Goal: Task Accomplishment & Management: Use online tool/utility

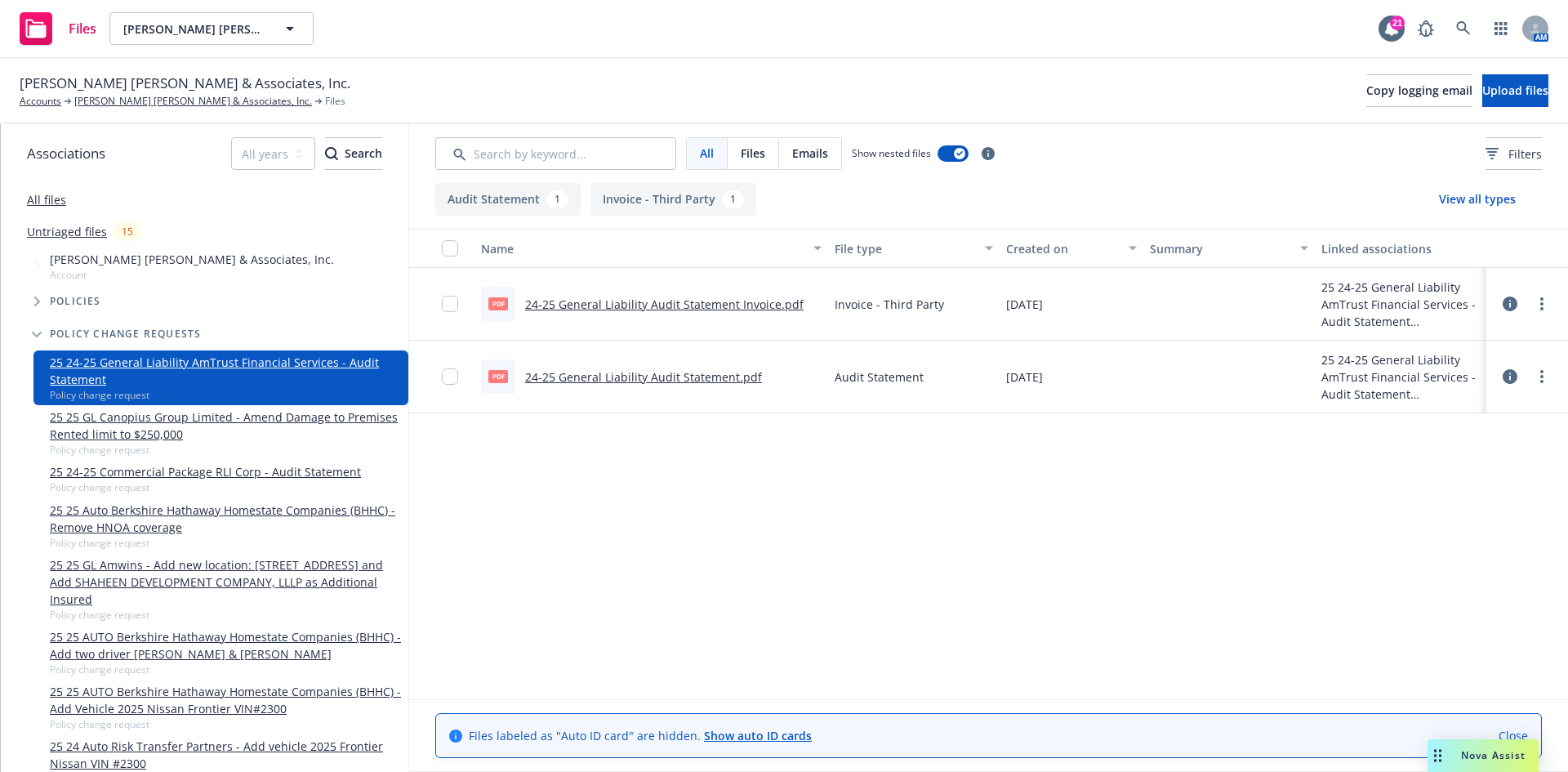
click at [793, 65] on div "[PERSON_NAME] [PERSON_NAME] & Associates, Inc. Accounts [PERSON_NAME] [PERSON_N…" at bounding box center [784, 91] width 1568 height 65
click at [693, 370] on link "24-25 General Liability Audit Statement.pdf" at bounding box center [644, 377] width 237 height 15
click at [203, 369] on link "25 24-25 General Liability AmTrust Financial Services - Audit Statement" at bounding box center [226, 371] width 352 height 35
click at [1508, 87] on span "Upload files" at bounding box center [1516, 90] width 66 height 15
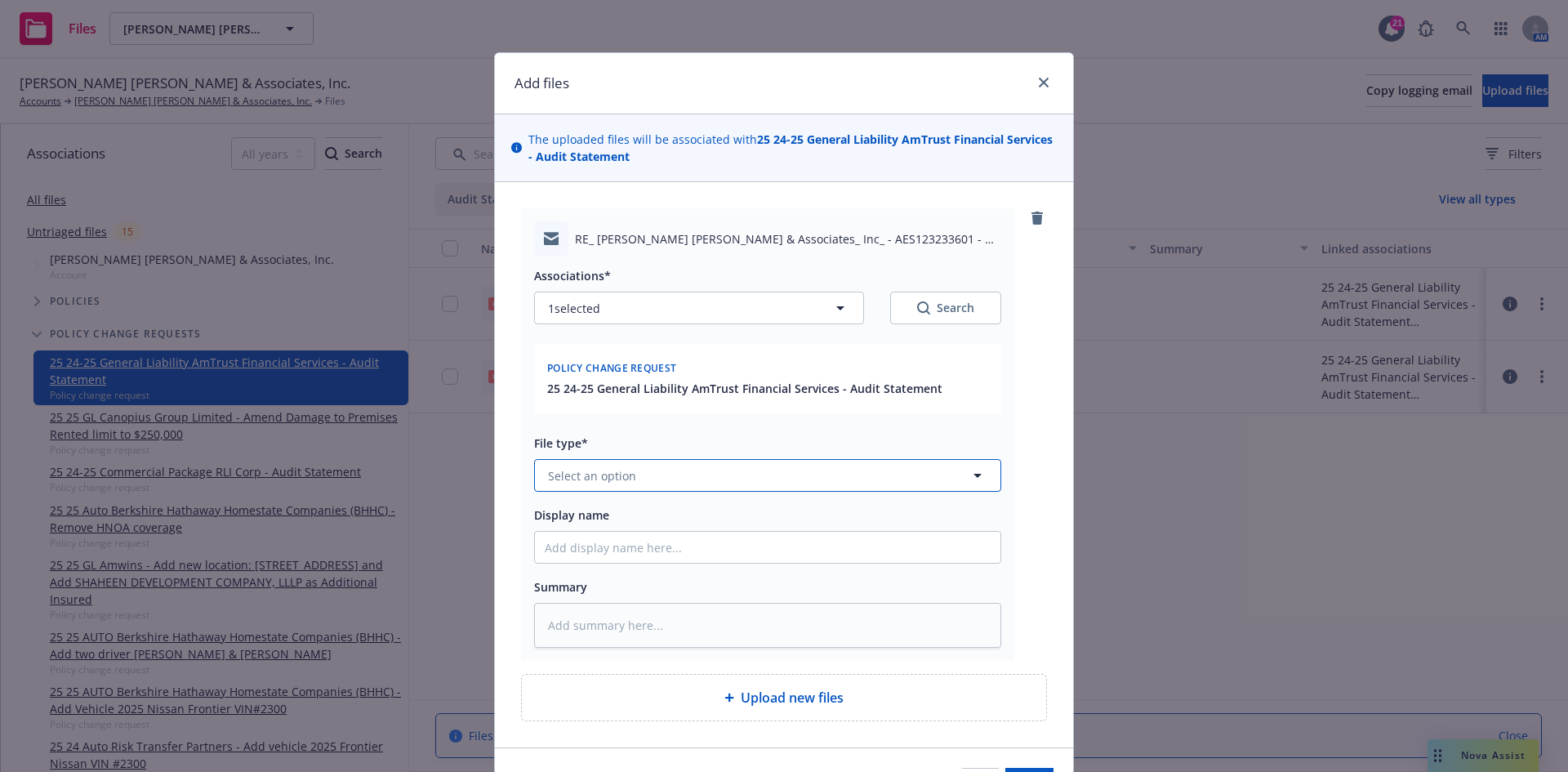
click at [677, 480] on button "Select an option" at bounding box center [767, 475] width 467 height 33
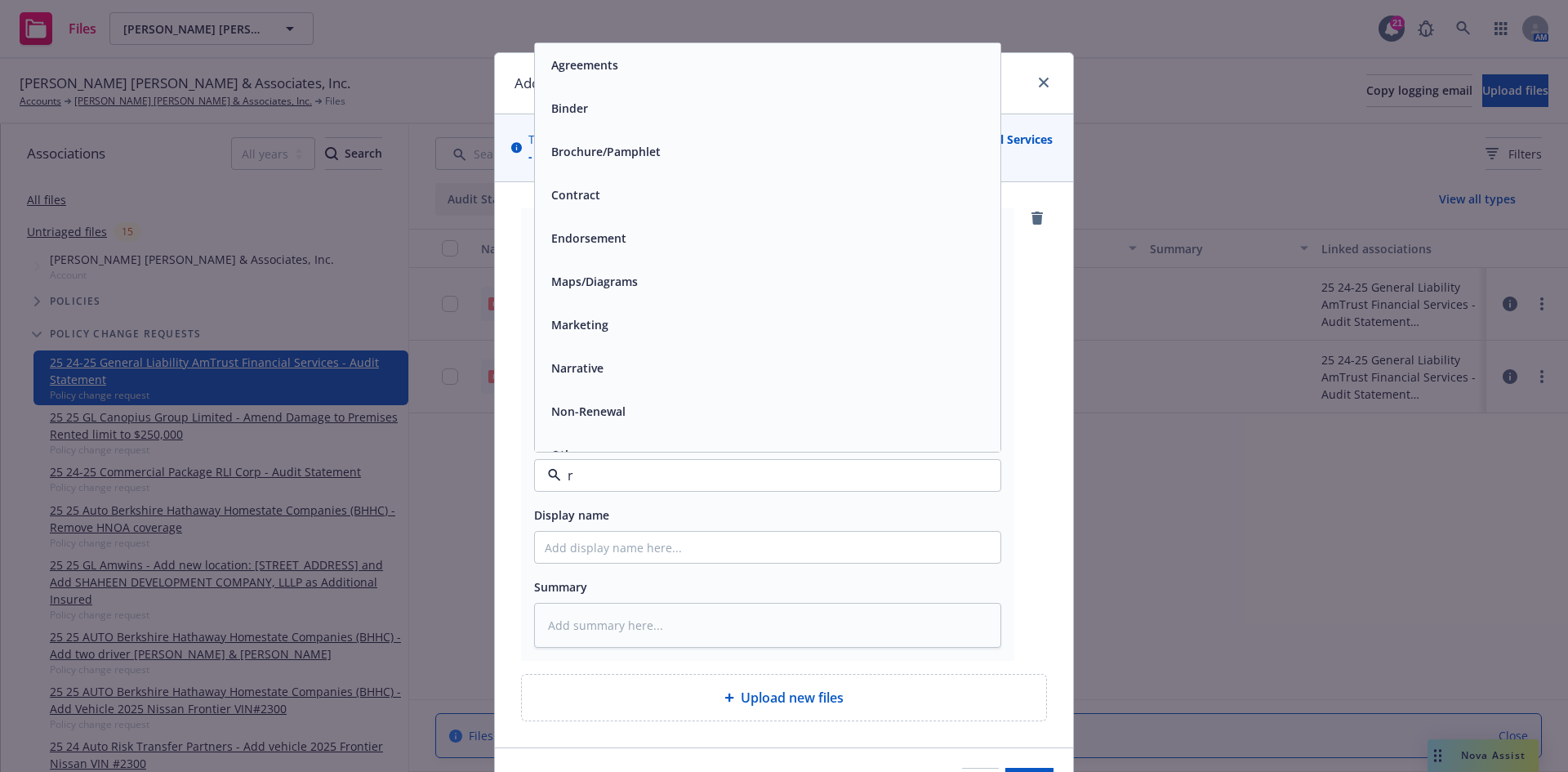
type input "re"
click at [627, 332] on div "Request" at bounding box center [767, 325] width 446 height 24
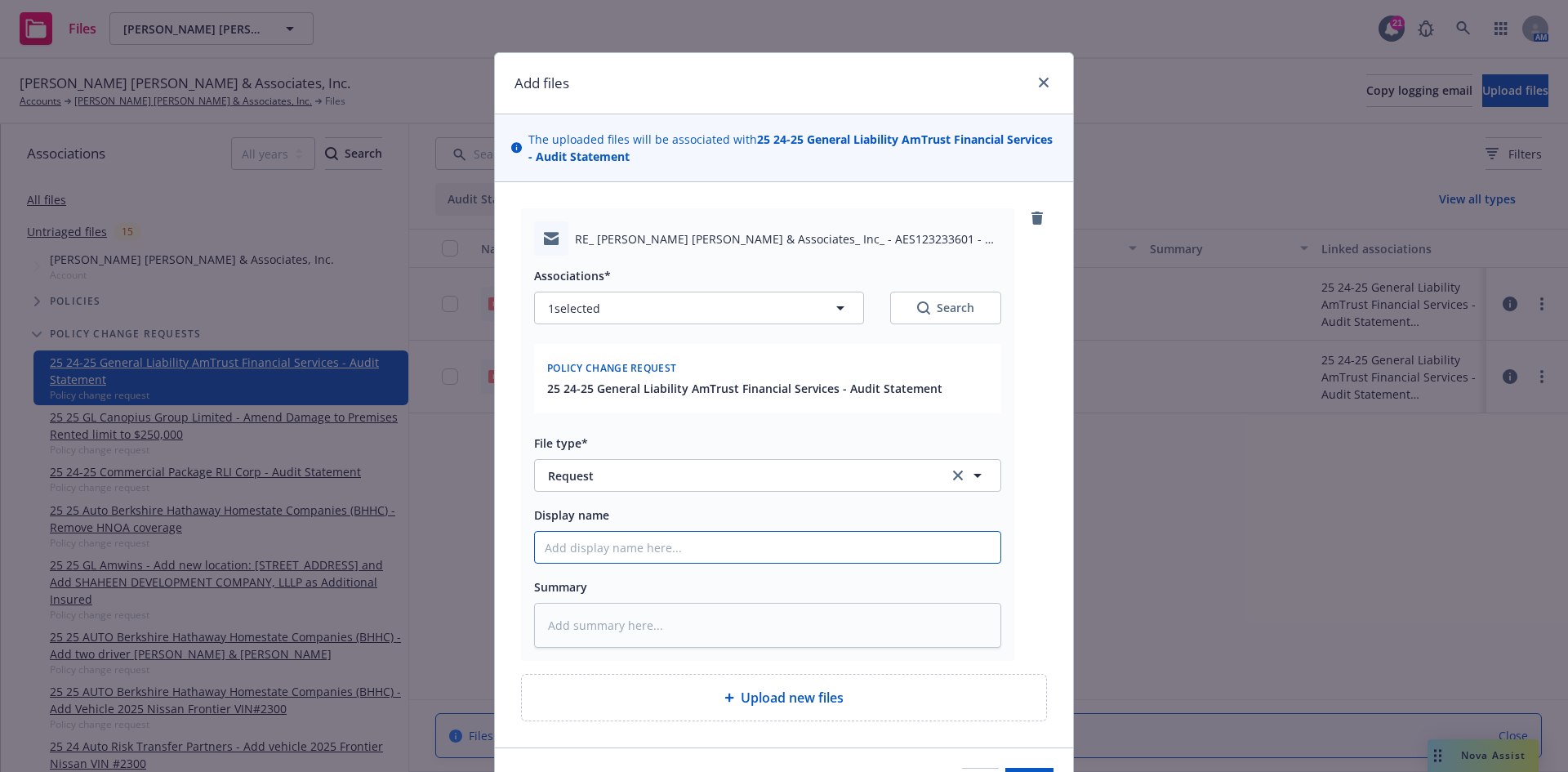
click at [599, 552] on input "Display name" at bounding box center [767, 547] width 465 height 31
type textarea "x"
type input "T"
type textarea "x"
type input "T/"
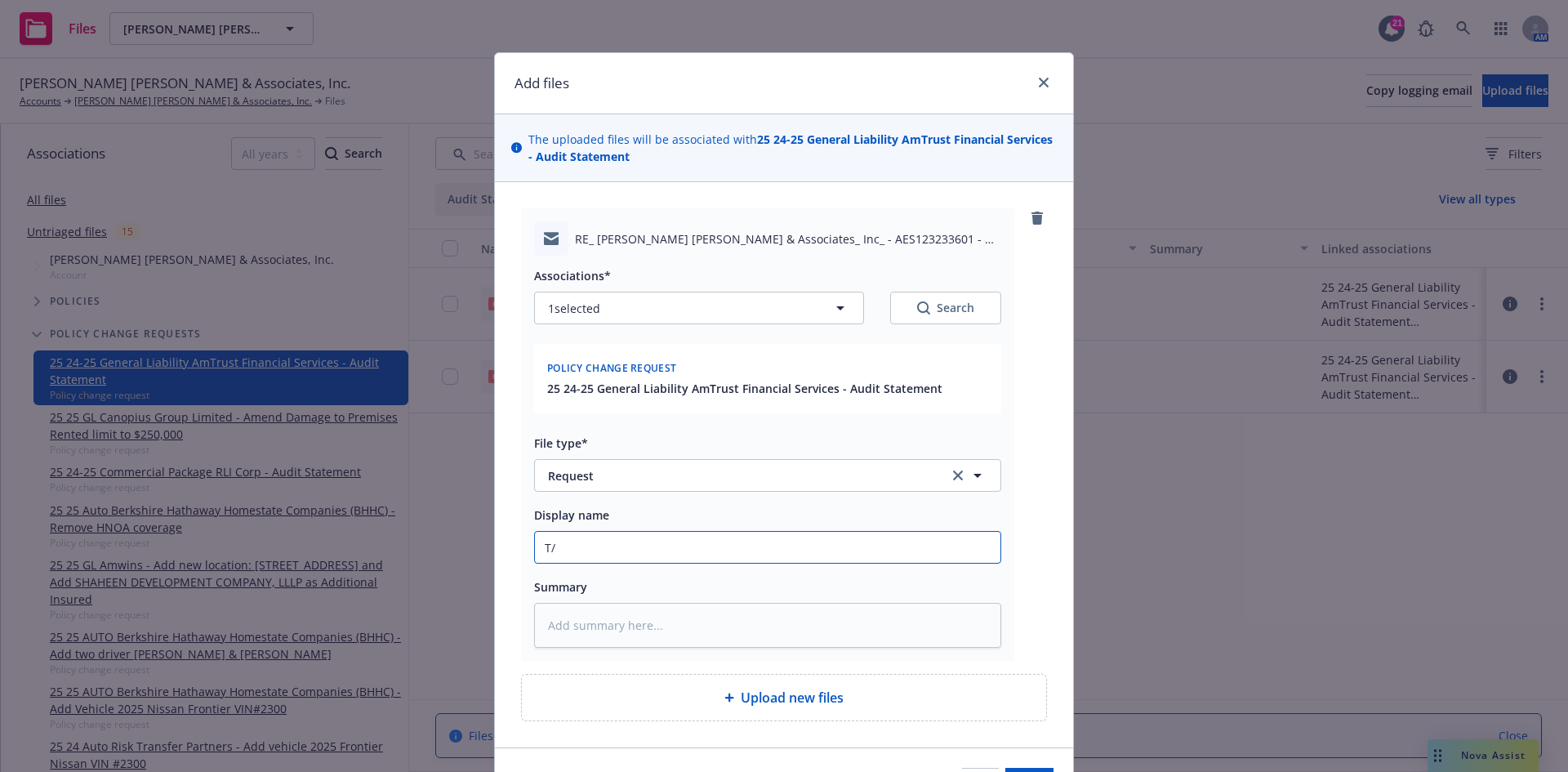
type textarea "x"
type input "T/A"
type textarea "x"
type input "T/Am"
type textarea "x"
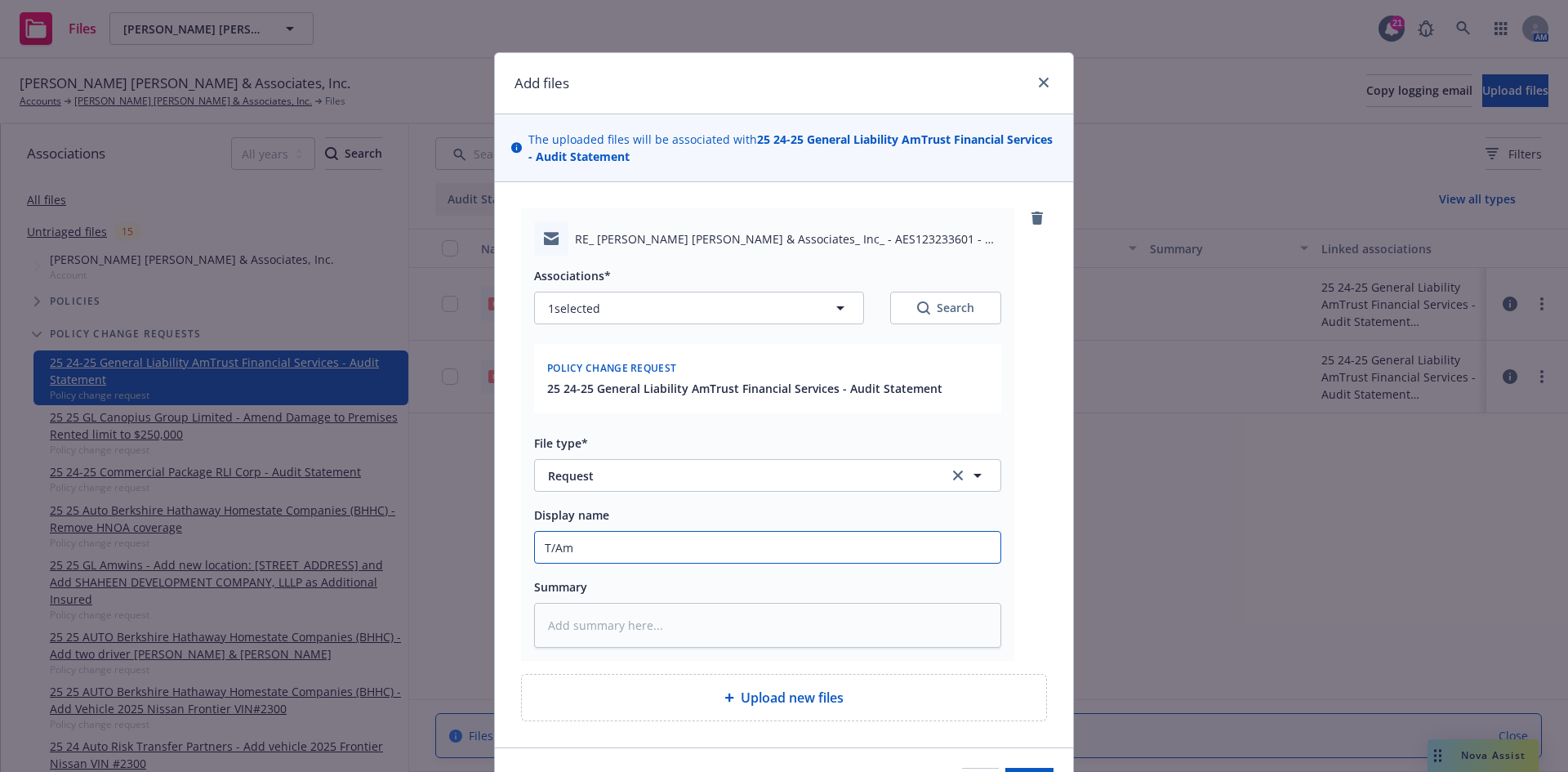
type input "T/Ama"
type textarea "x"
type input "T/Amad"
type textarea "x"
type input "T/[PERSON_NAME]"
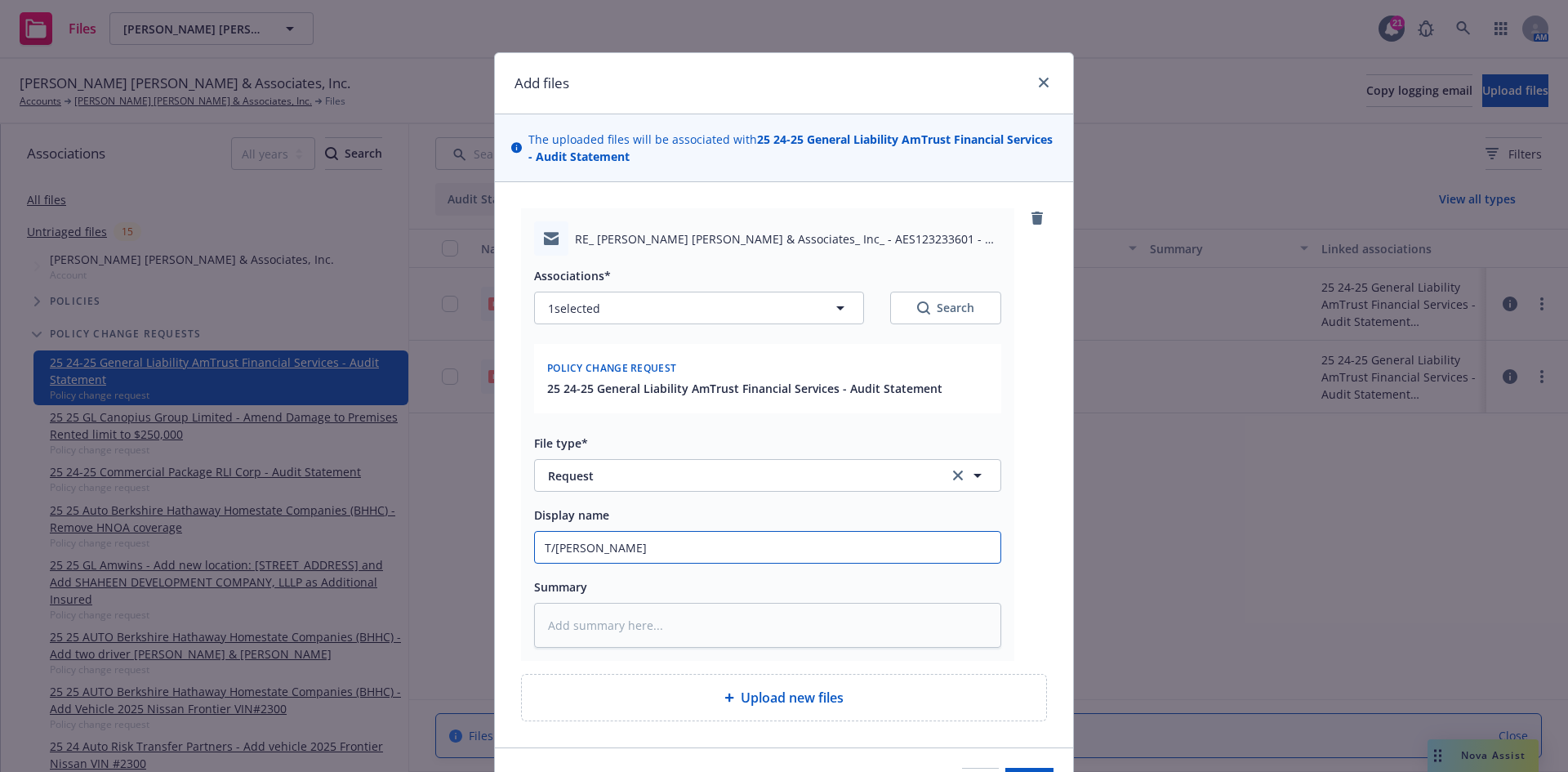
type textarea "x"
type input "T/[PERSON_NAME]"
type textarea "x"
type input "T/[PERSON_NAME] @"
type textarea "x"
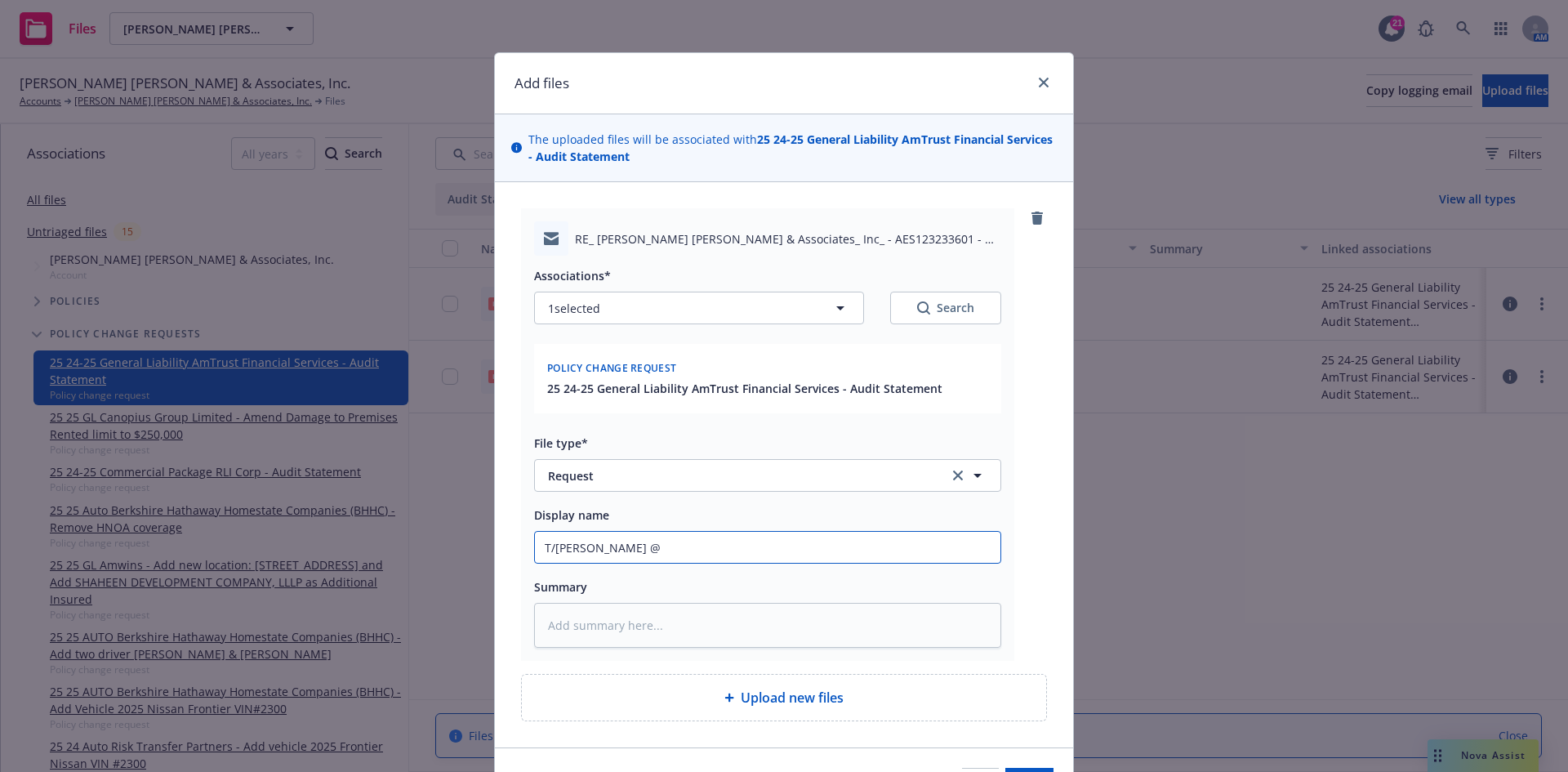
type input "T/[PERSON_NAME] @R"
type textarea "x"
type input "T/[PERSON_NAME] @RT"
type textarea "x"
type input "T/[PERSON_NAME] @RTP"
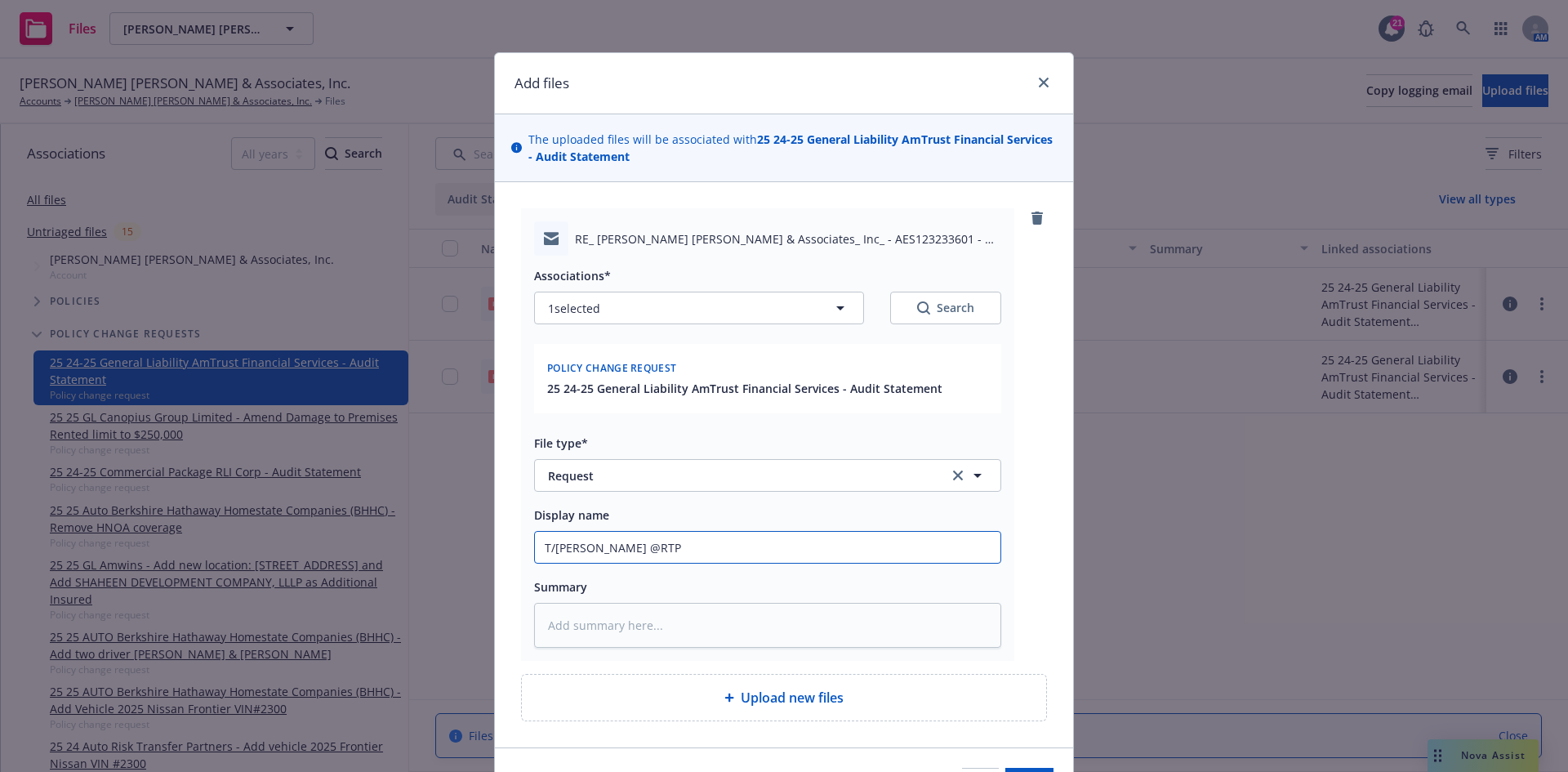
type textarea "x"
type input "T/[PERSON_NAME] @RTP"
type textarea "x"
type input "T/[PERSON_NAME] @RTP ~"
type textarea "x"
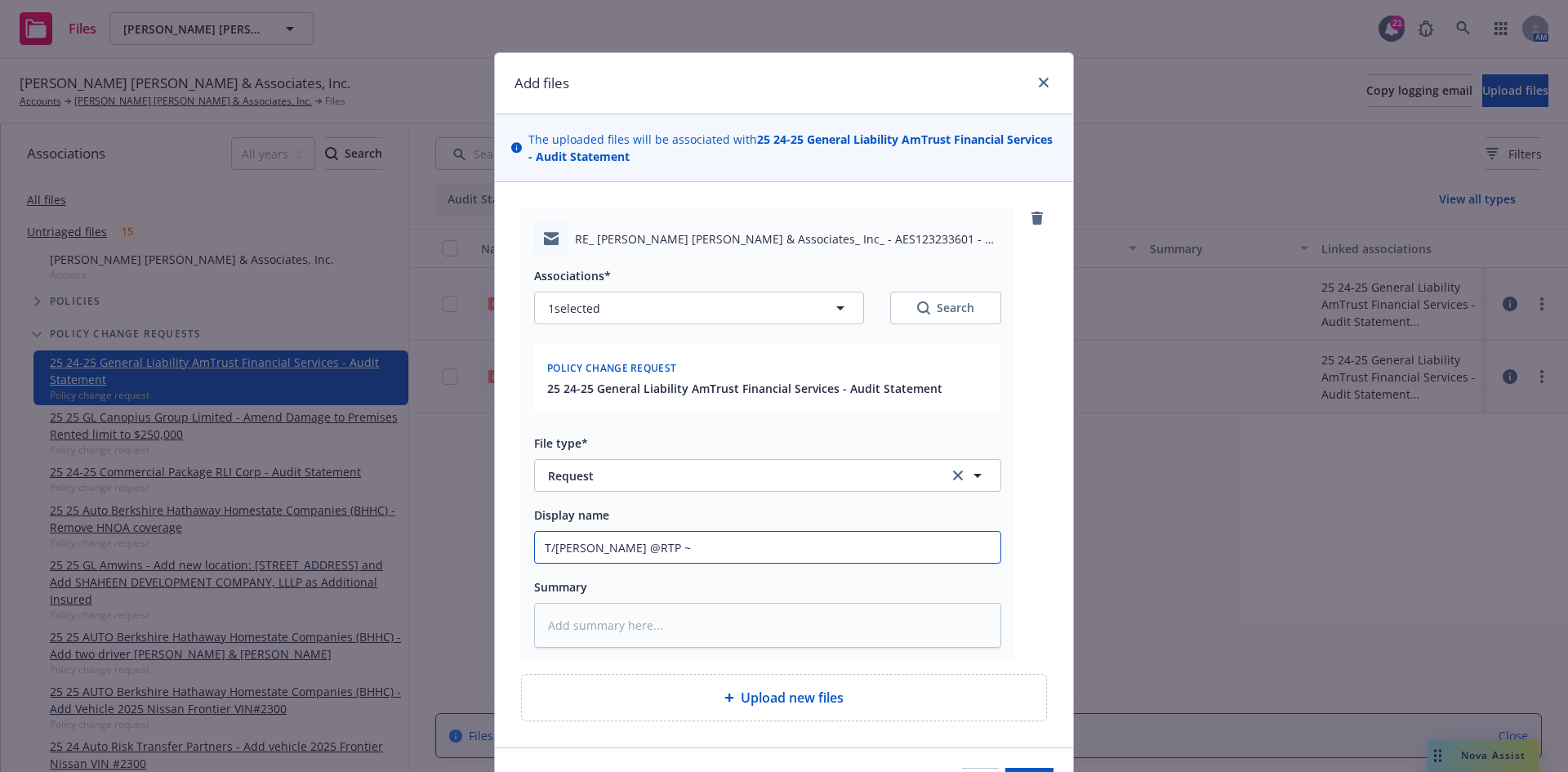
type input "T/[PERSON_NAME] @RTP ~"
click at [654, 550] on input "T/[PERSON_NAME] @RTP ~" at bounding box center [767, 547] width 465 height 31
paste input "It’s my understanding this client is not disputing the GL audit but would like …"
type textarea "x"
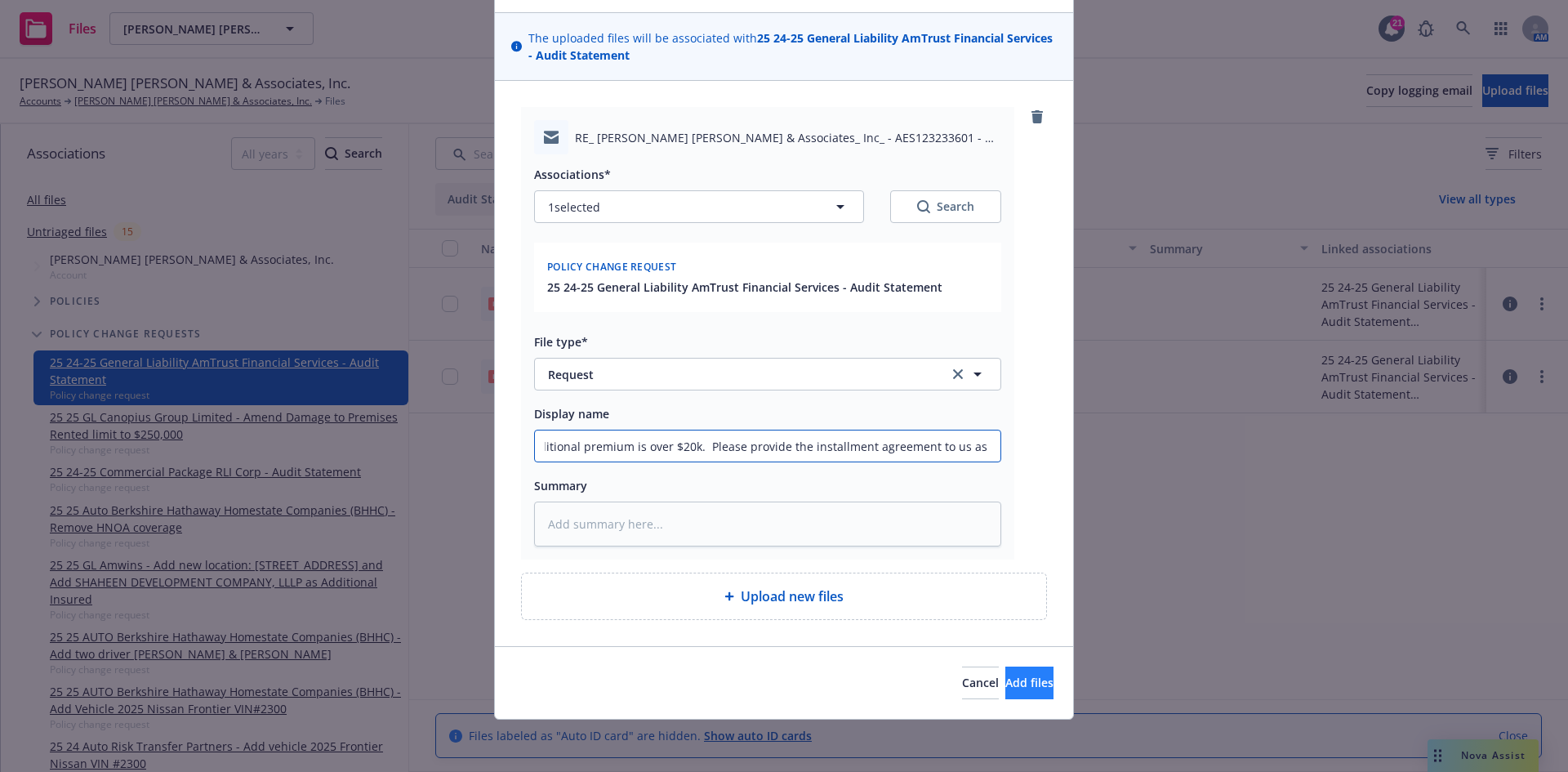
type input "T/[PERSON_NAME] @RTP ~ It’s my understanding this client is not disputing the G…"
click at [1005, 670] on button "Add files" at bounding box center [1029, 682] width 48 height 33
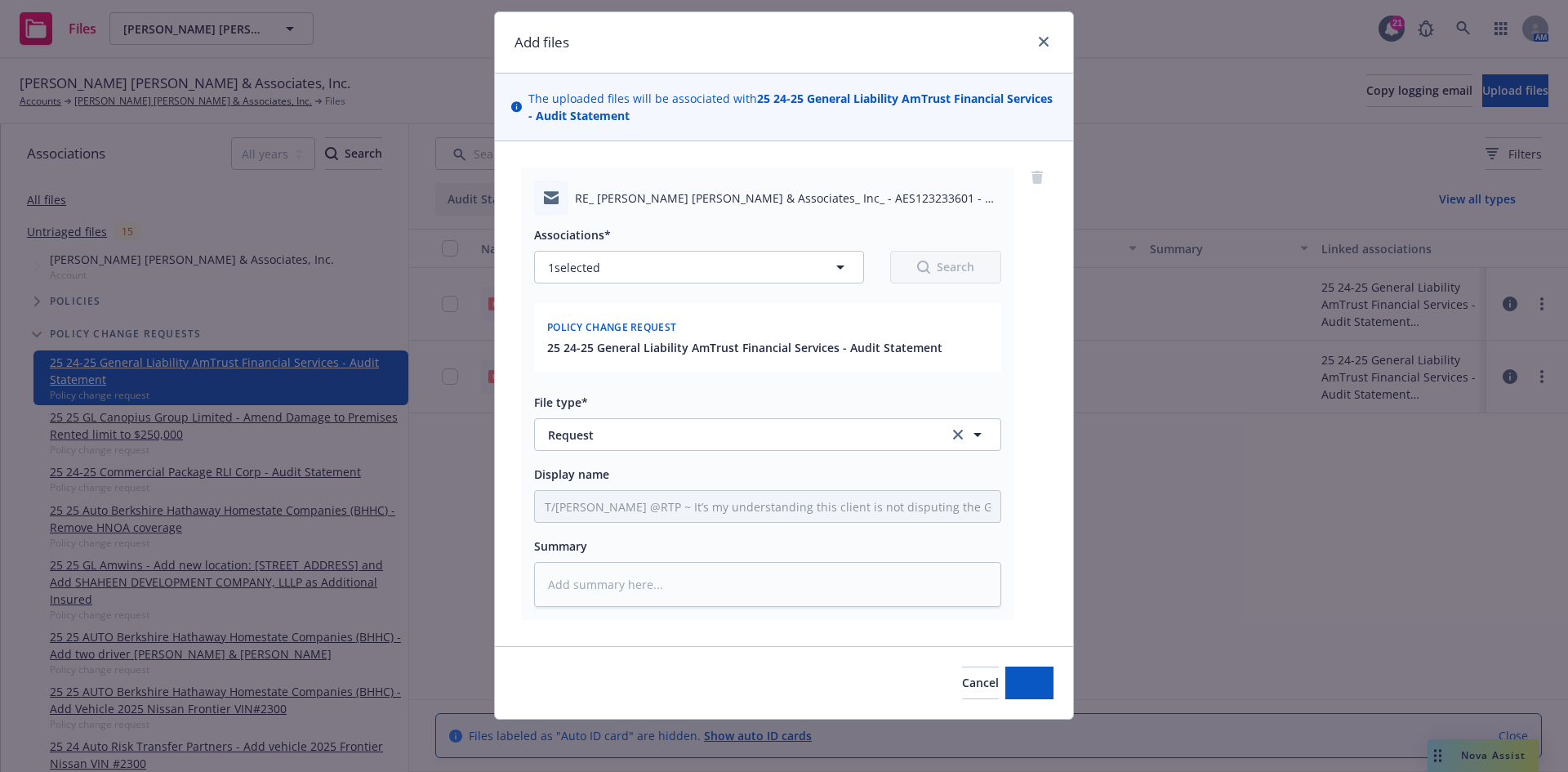
scroll to position [41, 0]
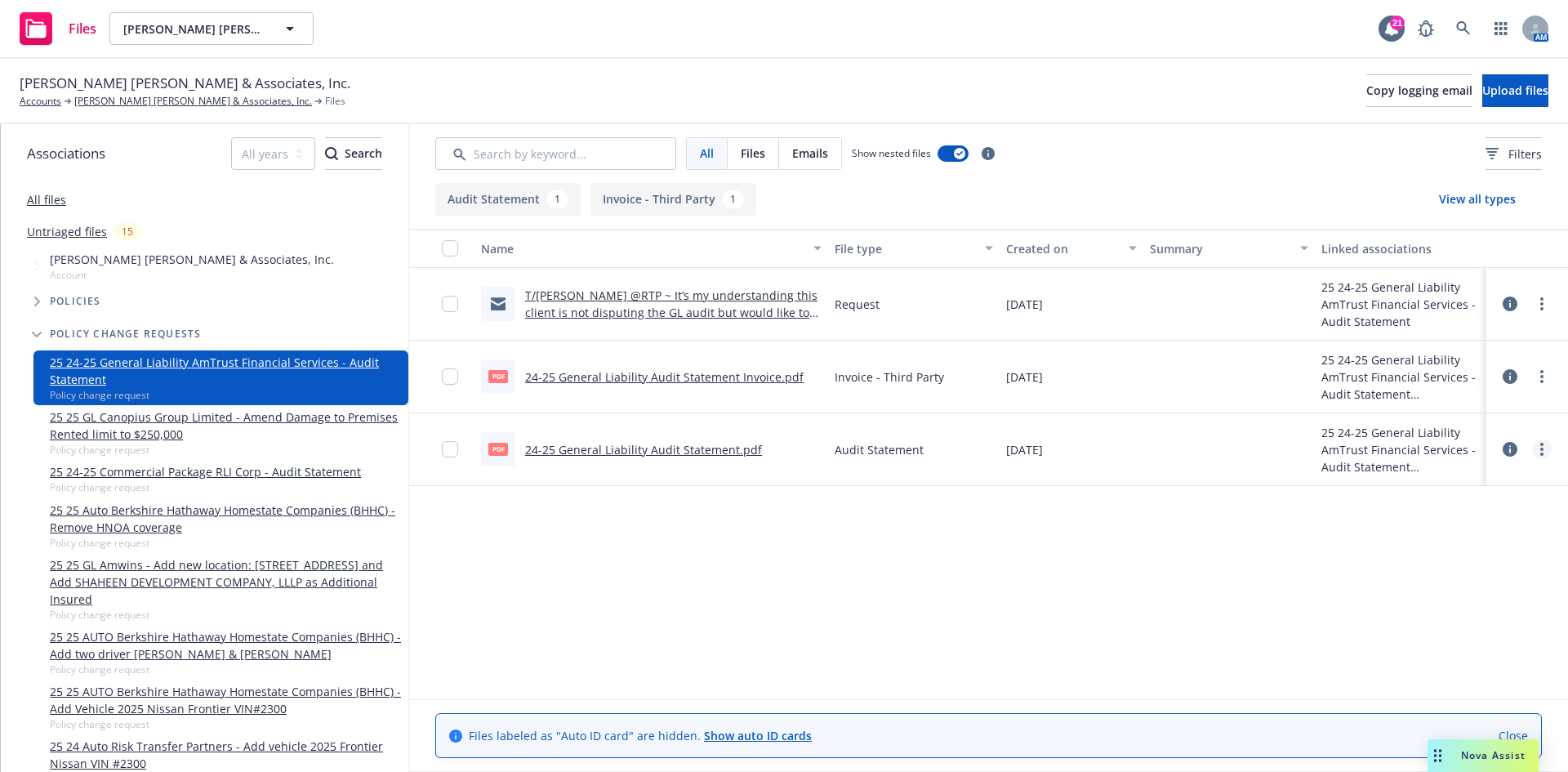
click at [1549, 453] on link "more" at bounding box center [1541, 449] width 19 height 19
click at [1458, 512] on link "Download" at bounding box center [1470, 516] width 162 height 33
click at [1540, 305] on icon "more" at bounding box center [1542, 303] width 3 height 13
click at [1476, 400] on link "Edit" at bounding box center [1470, 402] width 162 height 33
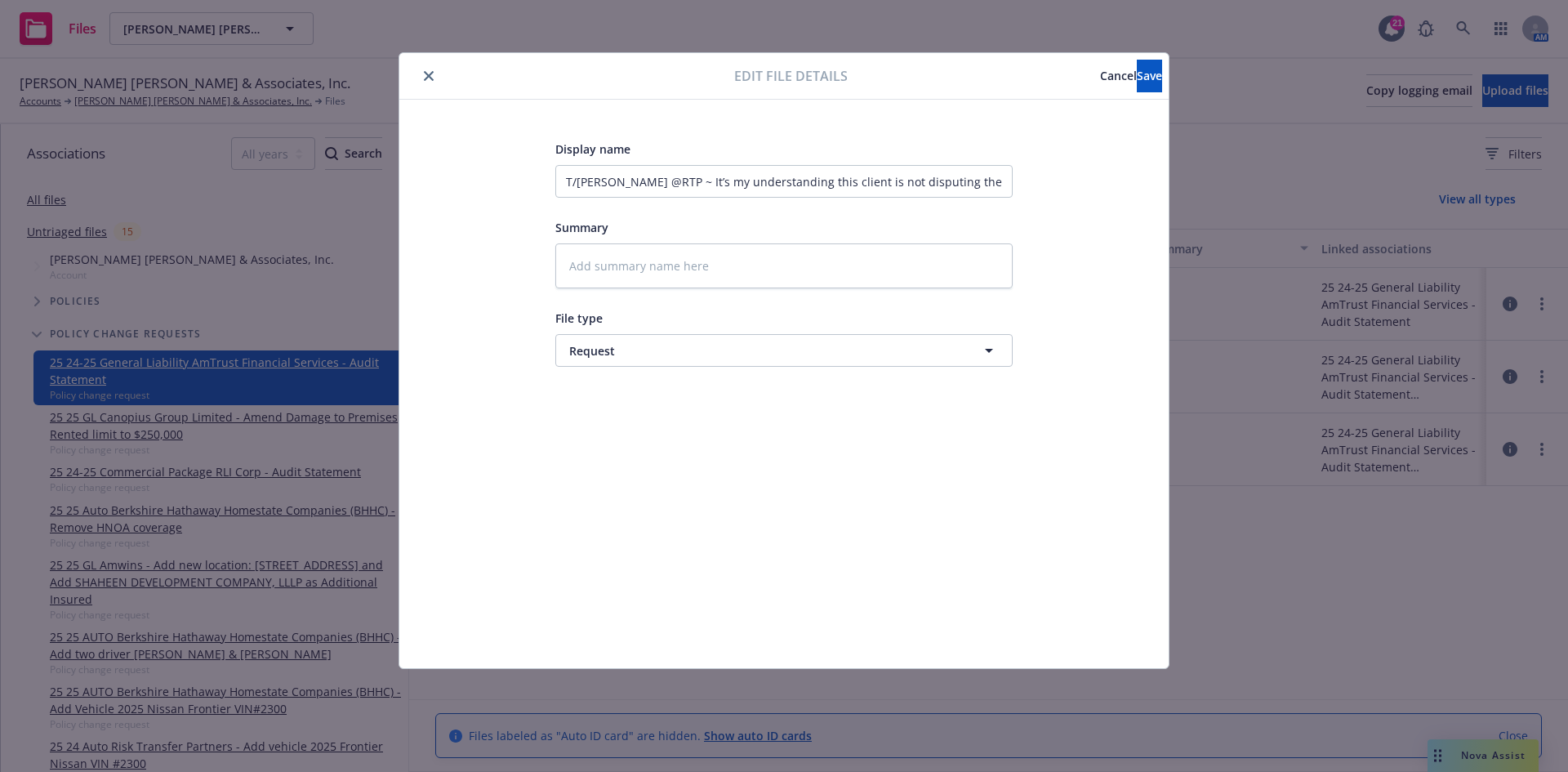
click at [421, 74] on button "close" at bounding box center [428, 75] width 19 height 19
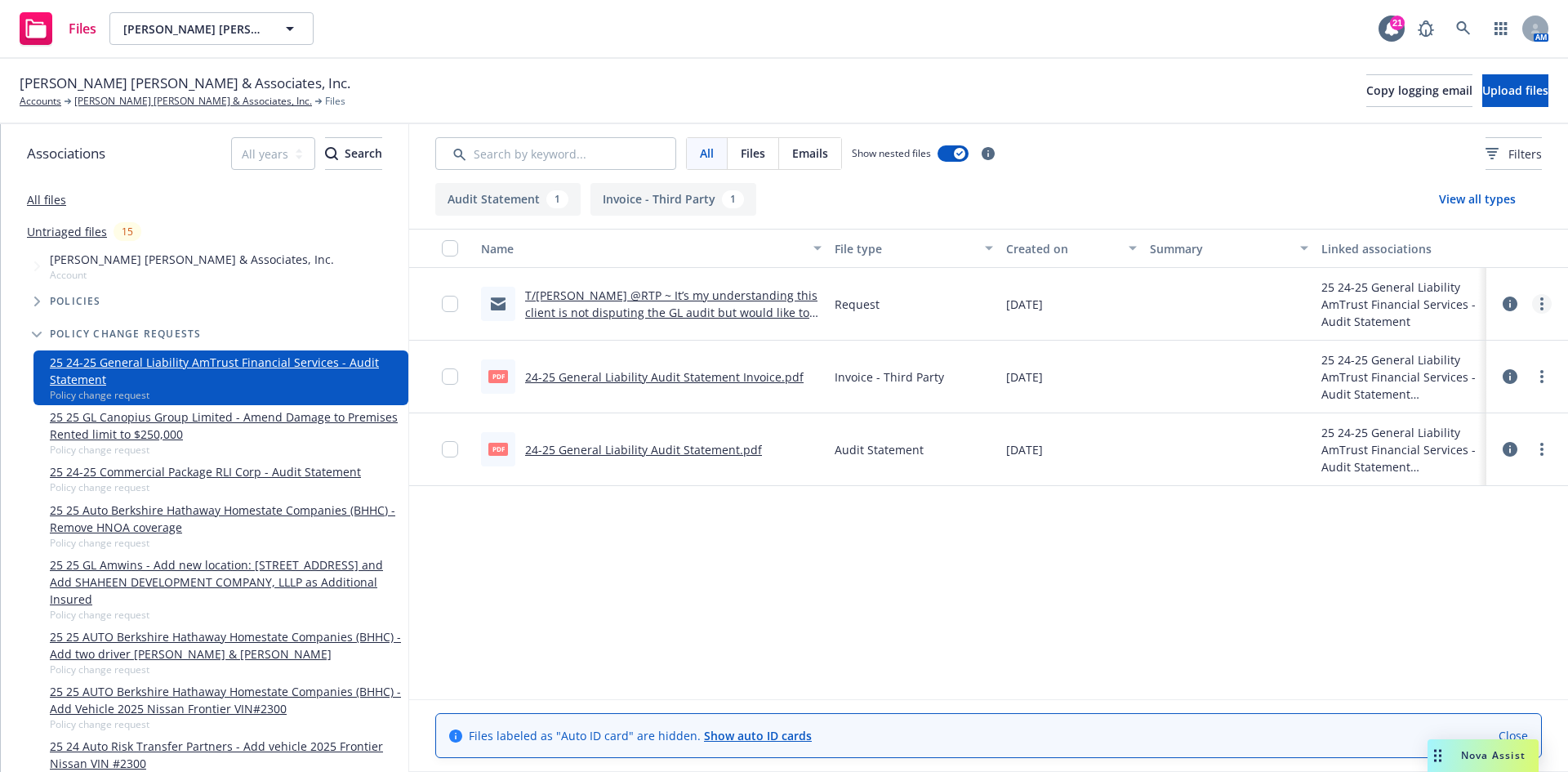
click at [1539, 301] on link "more" at bounding box center [1541, 303] width 19 height 19
click at [1505, 338] on link "Archive" at bounding box center [1470, 337] width 162 height 33
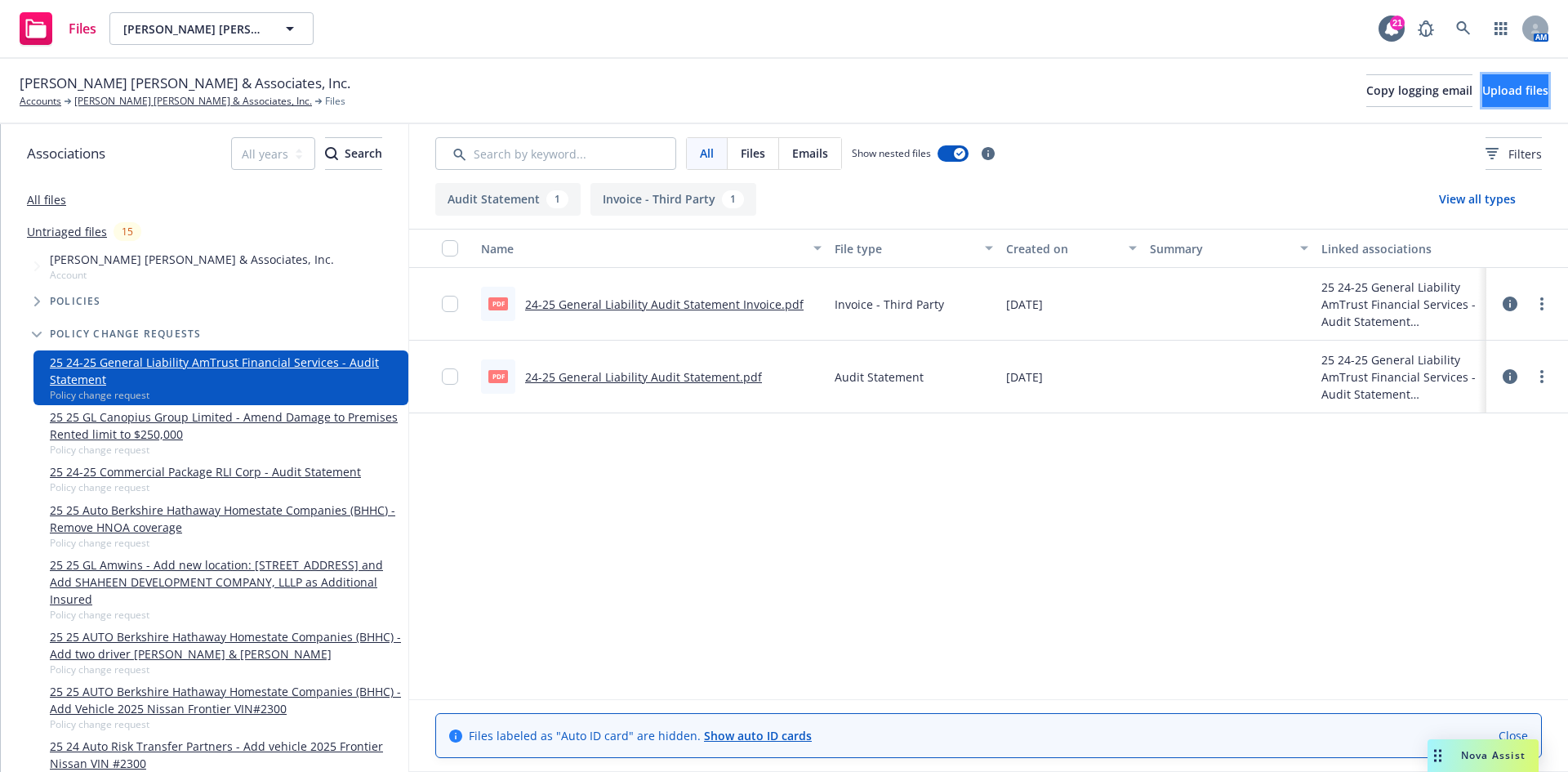
click at [1494, 96] on span "Upload files" at bounding box center [1516, 90] width 66 height 15
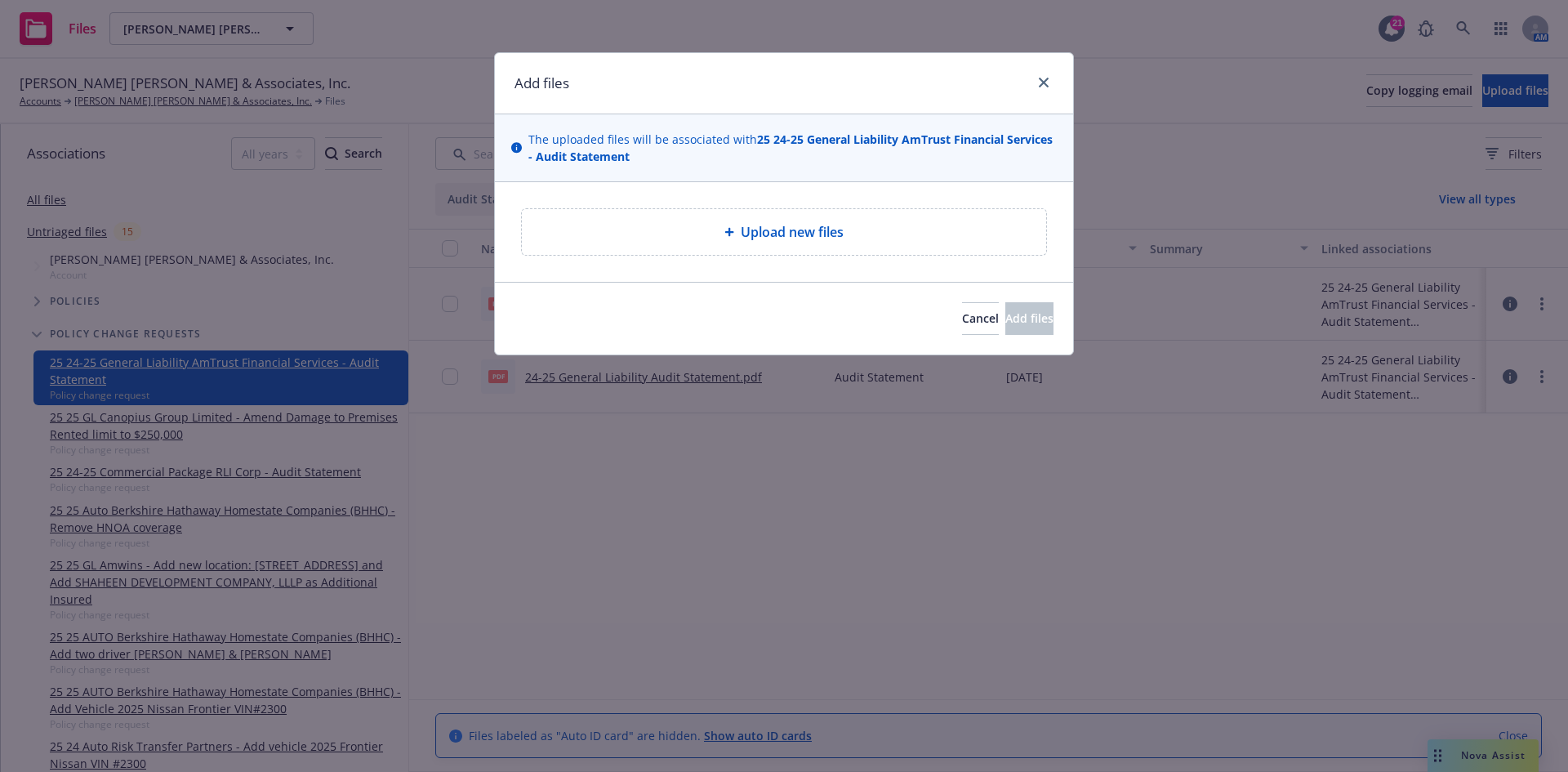
type textarea "x"
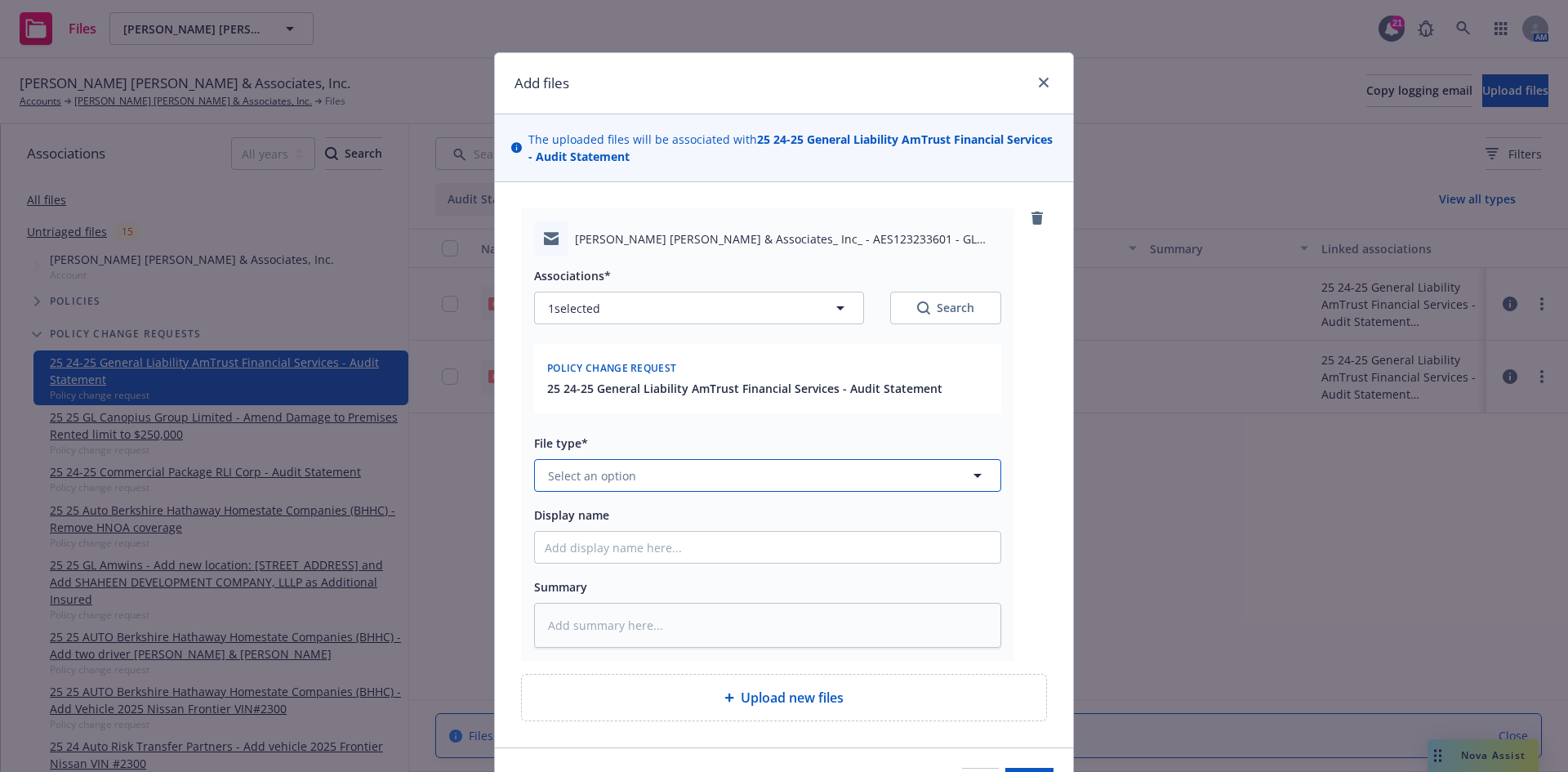
click at [634, 467] on button "Select an option" at bounding box center [767, 475] width 467 height 33
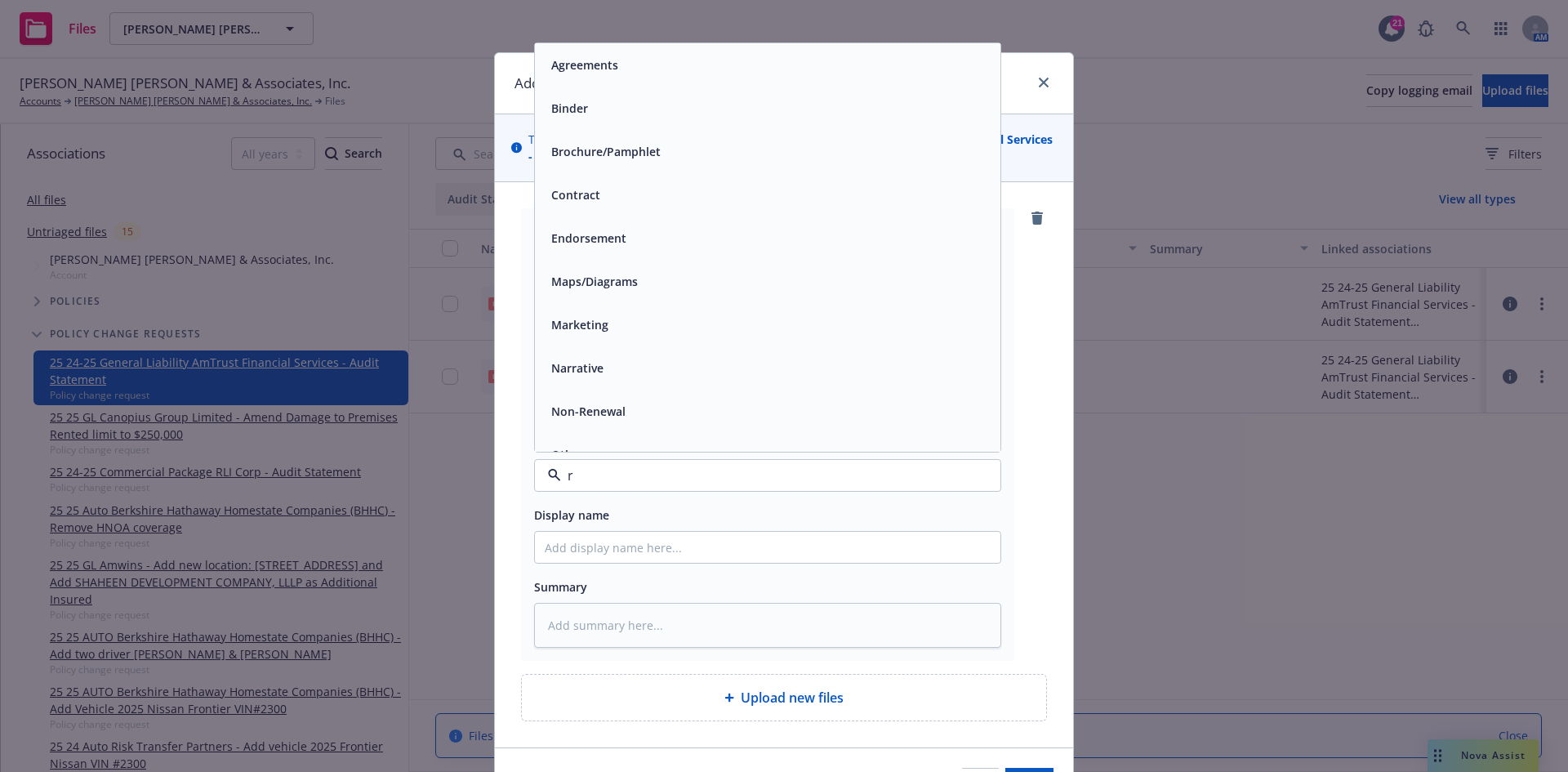
type input "re"
drag, startPoint x: 609, startPoint y: 313, endPoint x: 630, endPoint y: 417, distance: 106.1
click at [609, 314] on div "Request" at bounding box center [767, 325] width 446 height 24
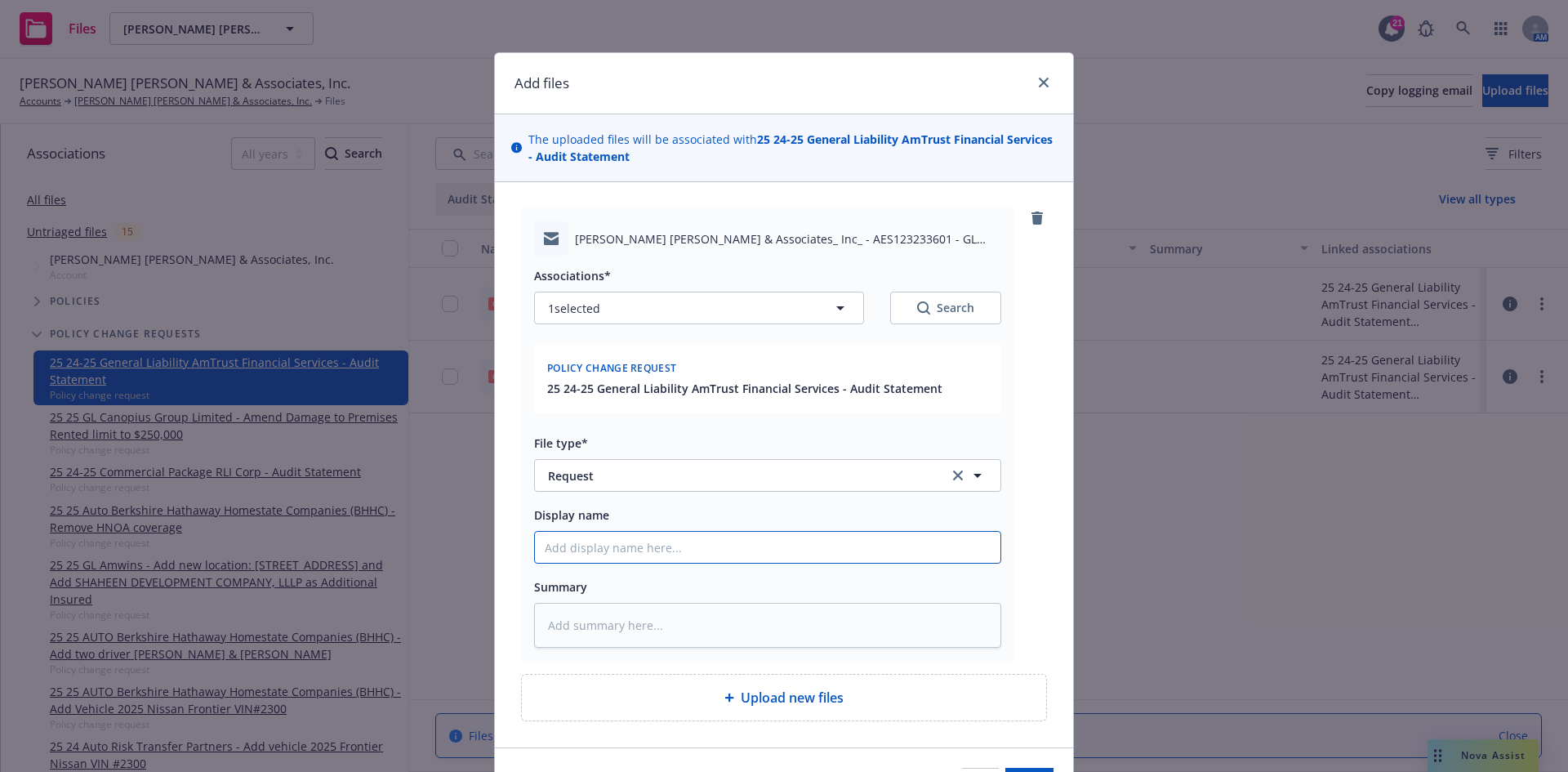
click at [597, 538] on input "Display name" at bounding box center [767, 547] width 465 height 31
type textarea "x"
type input "T"
type textarea "x"
type input "T/"
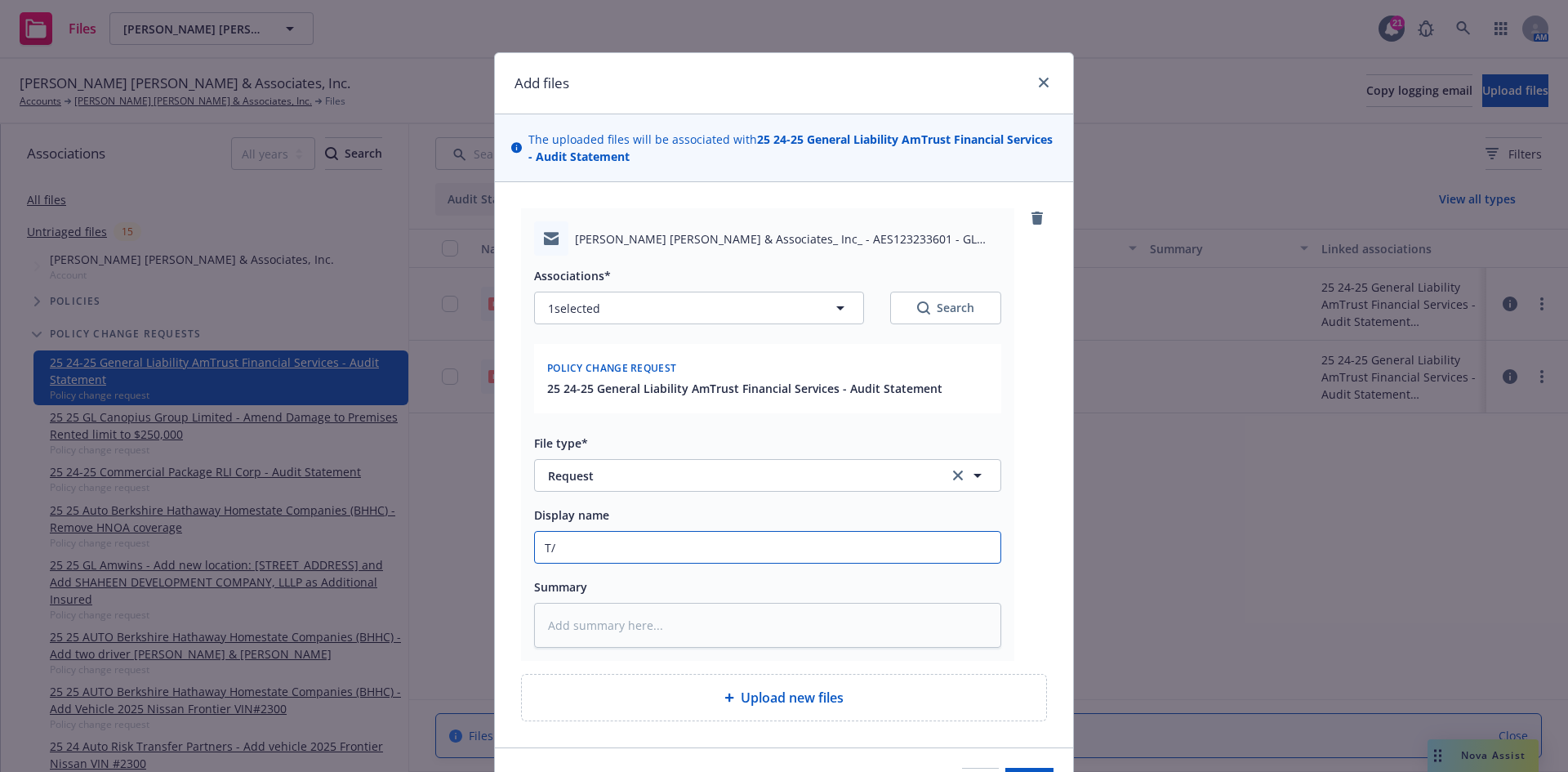
type textarea "x"
type input "T/A"
type textarea "x"
type input "T/Am"
type textarea "x"
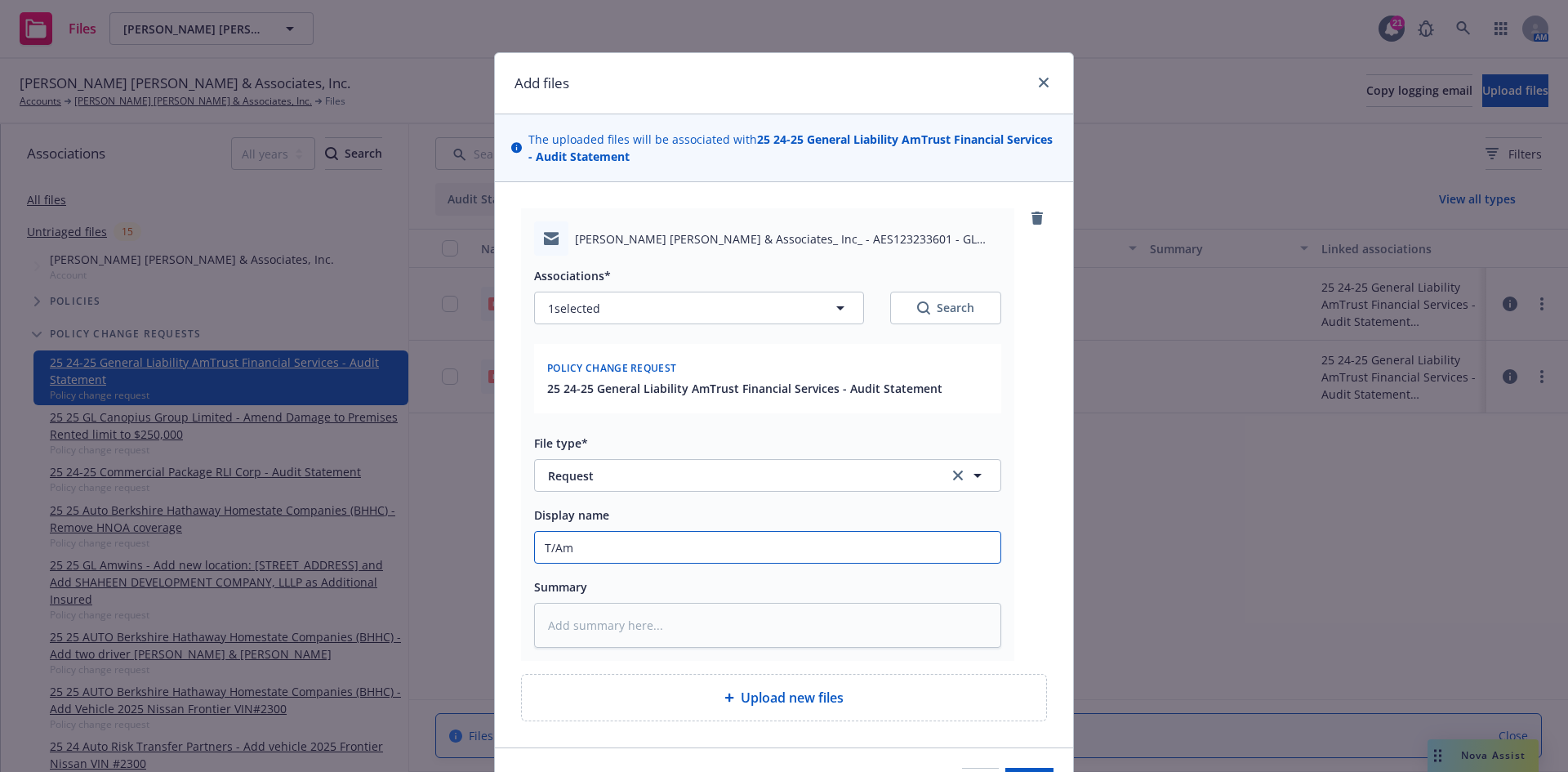
type input "T/Ama"
type textarea "x"
type input "T/[PERSON_NAME]"
type textarea "x"
type input "T/Amand"
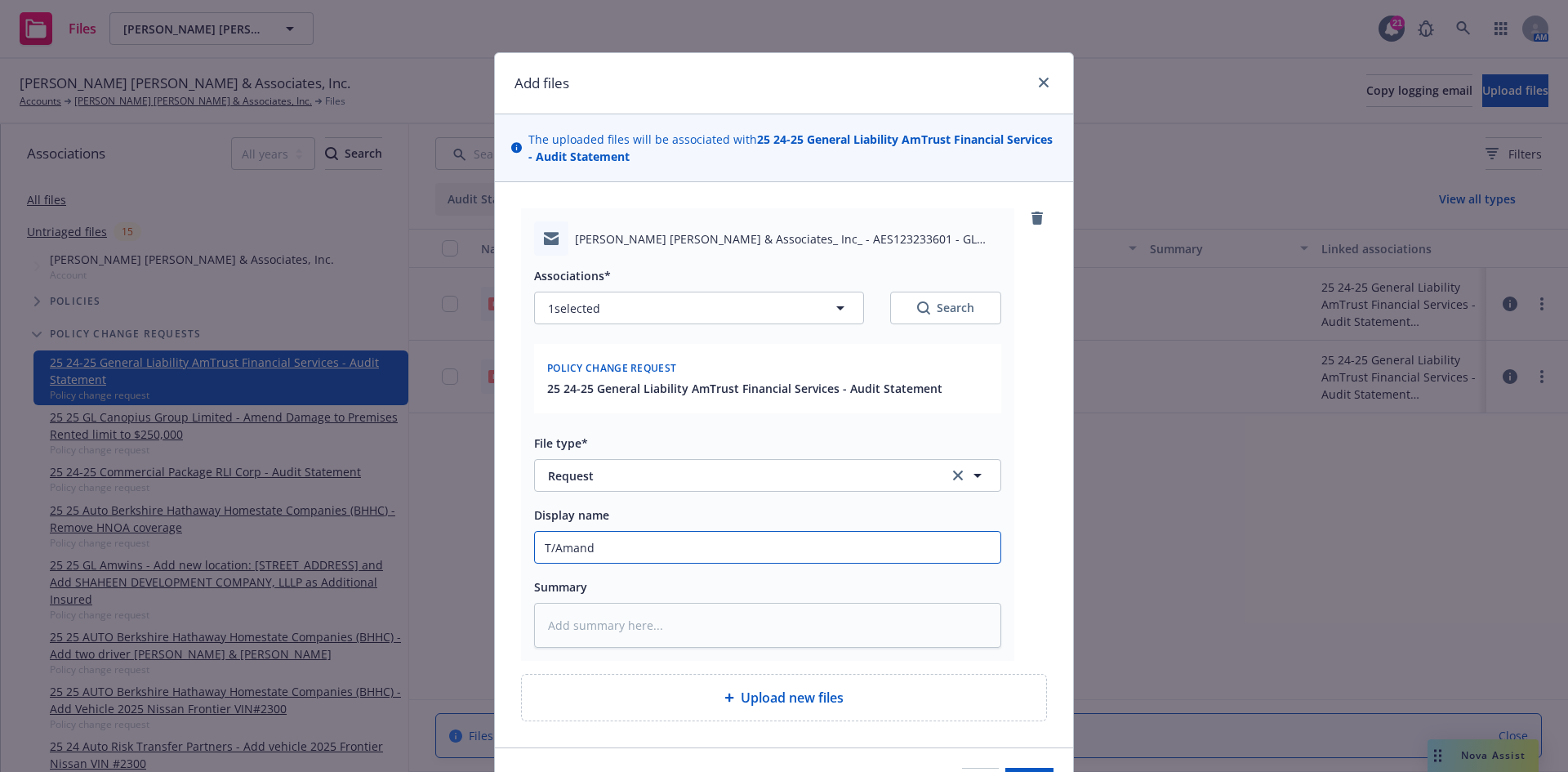
type textarea "x"
type input "T/[PERSON_NAME]"
type textarea "x"
type input "T/[PERSON_NAME]"
type textarea "x"
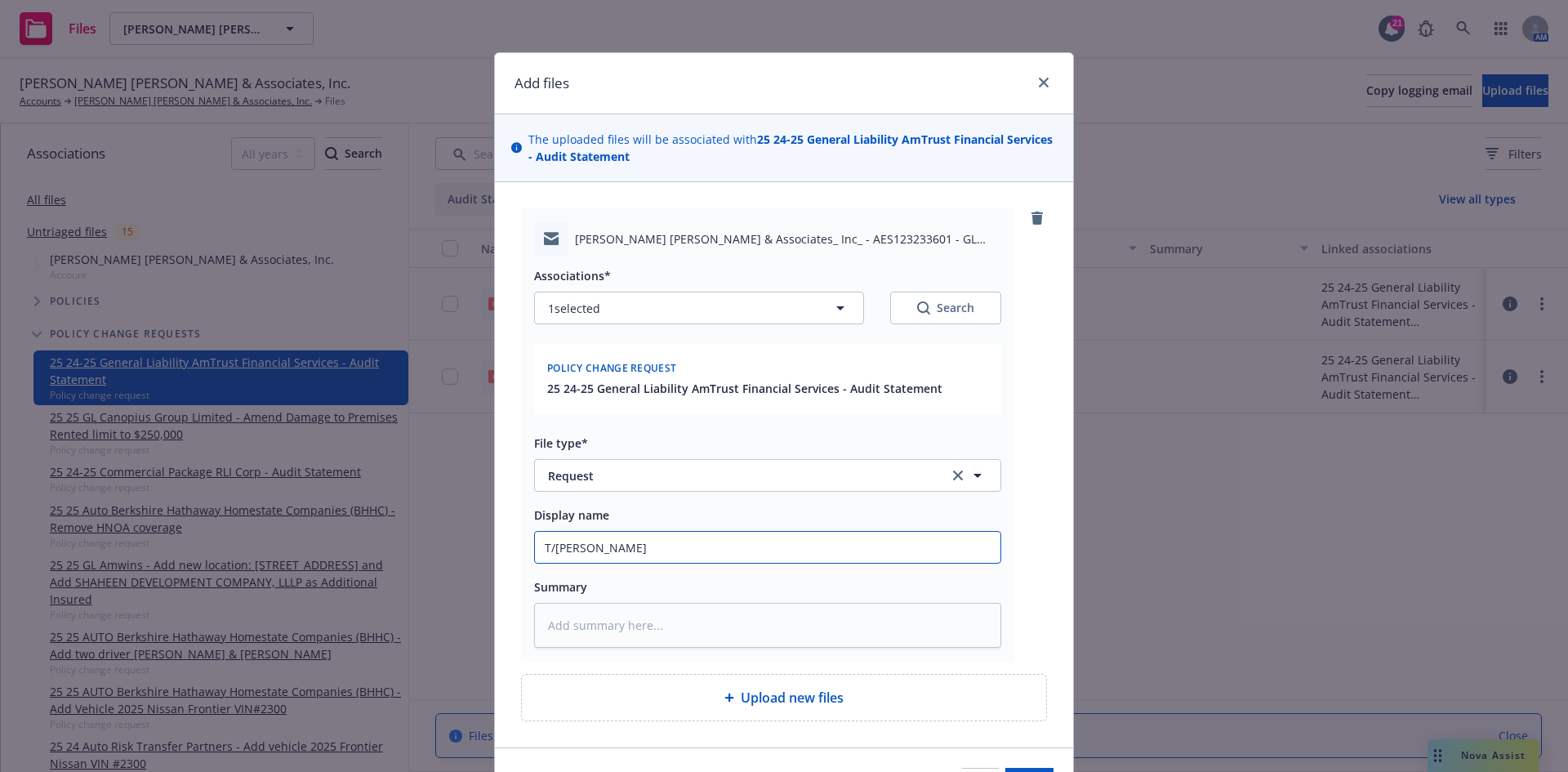
type input "T/[PERSON_NAME]"
type textarea "x"
type input "T/[PERSON_NAME]"
type textarea "x"
type input "T/[PERSON_NAME]"
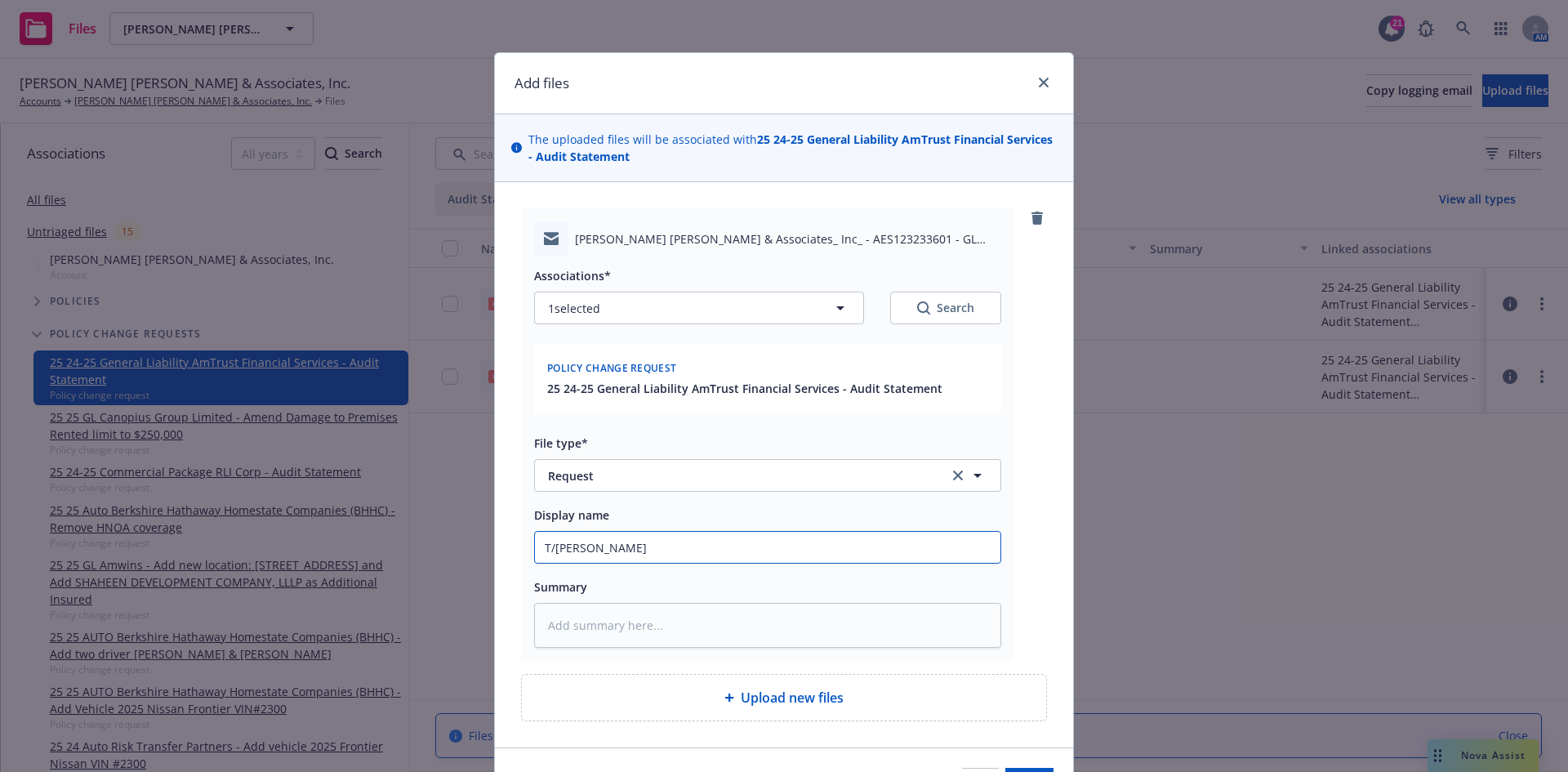
type textarea "x"
type input "T/[PERSON_NAME]"
type textarea "x"
type input "T/[PERSON_NAME]"
type textarea "x"
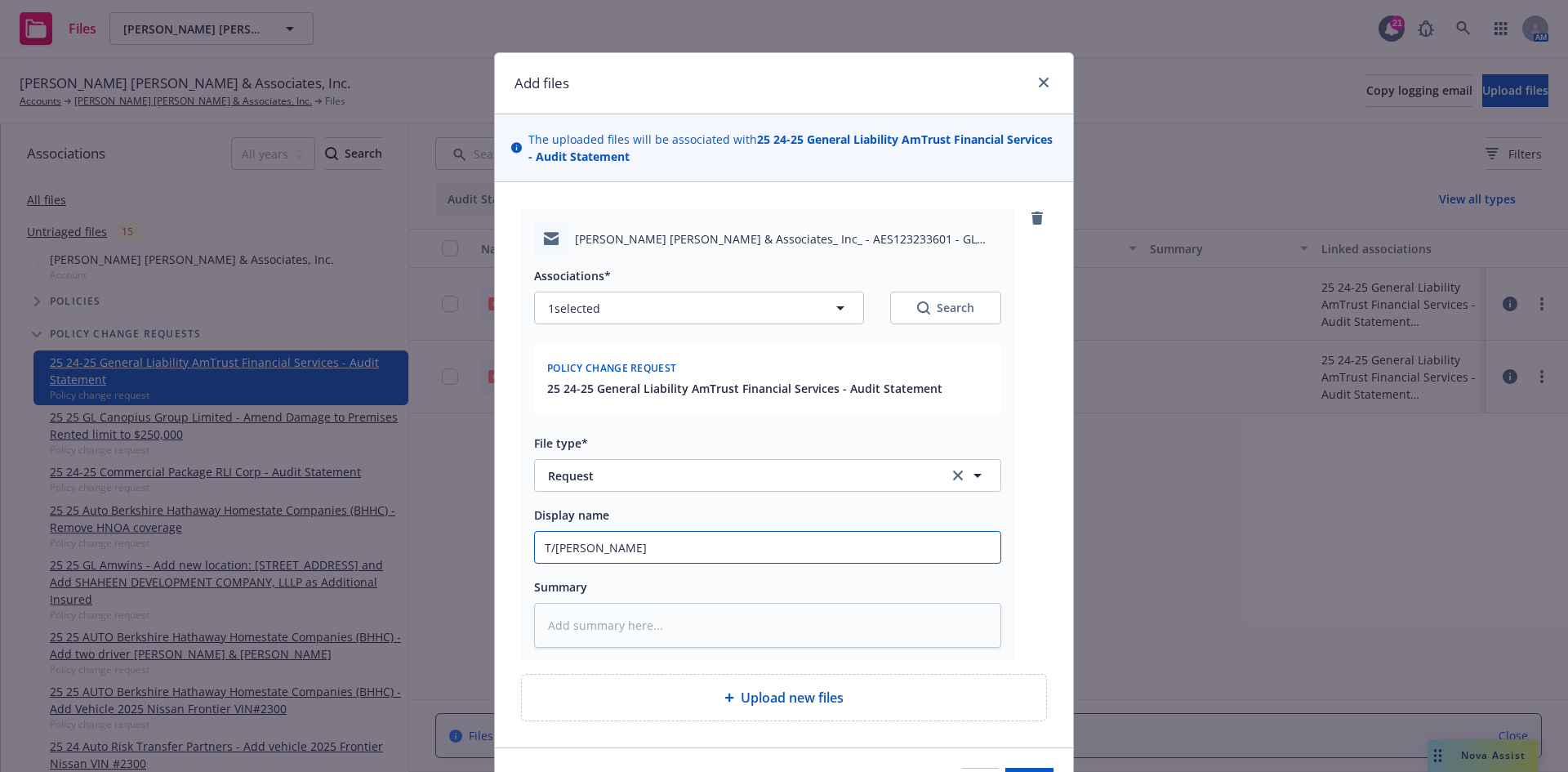
type input "T/[PERSON_NAME] @"
type textarea "x"
type input "T/[PERSON_NAME] @R"
type textarea "x"
type input "T/[PERSON_NAME] @RT"
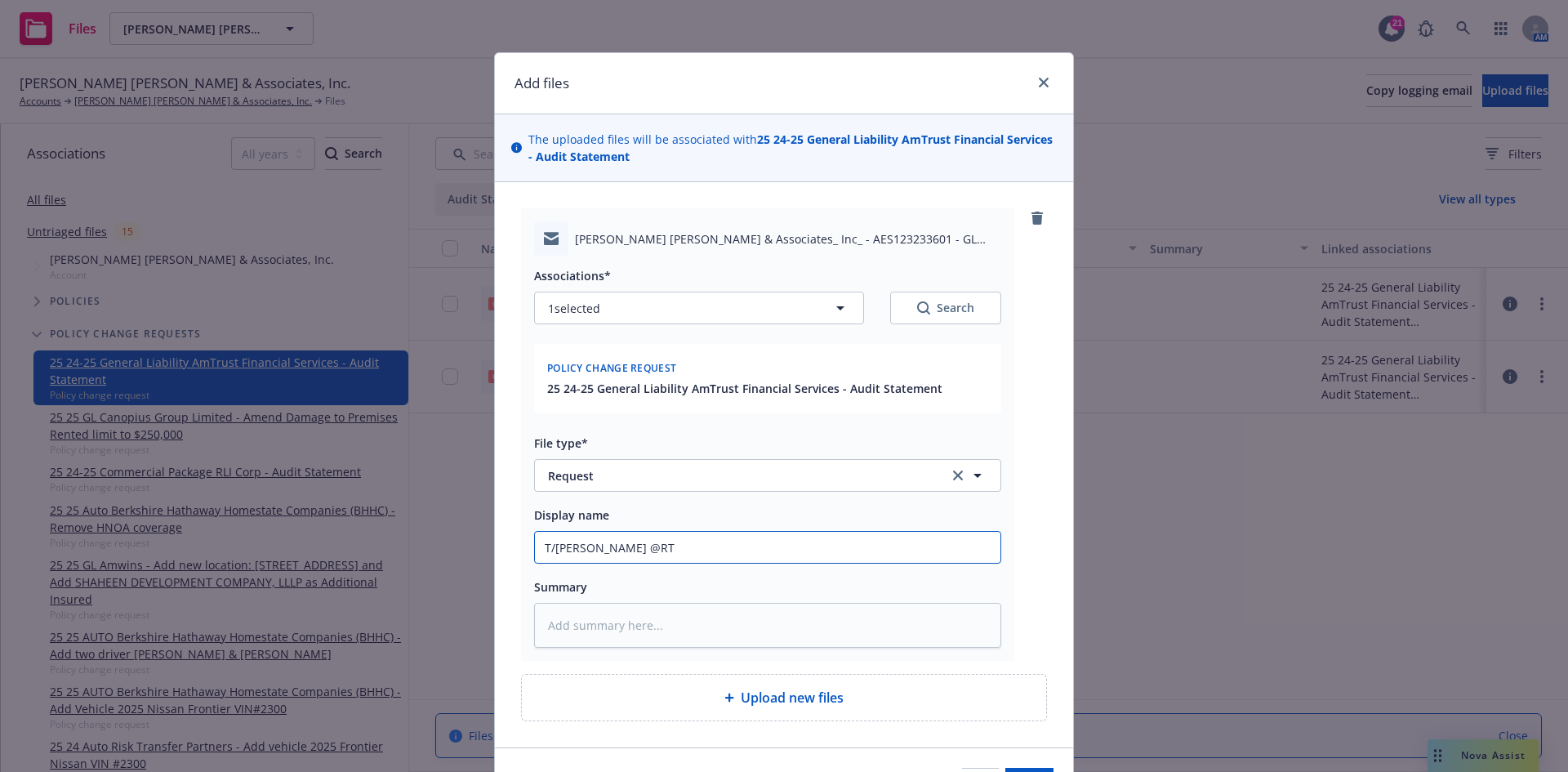
type textarea "x"
type input "T/[PERSON_NAME] @RTP"
type textarea "x"
type input "T/[PERSON_NAME] @RTP"
click at [693, 550] on input "T/[PERSON_NAME] @RTP" at bounding box center [767, 547] width 465 height 31
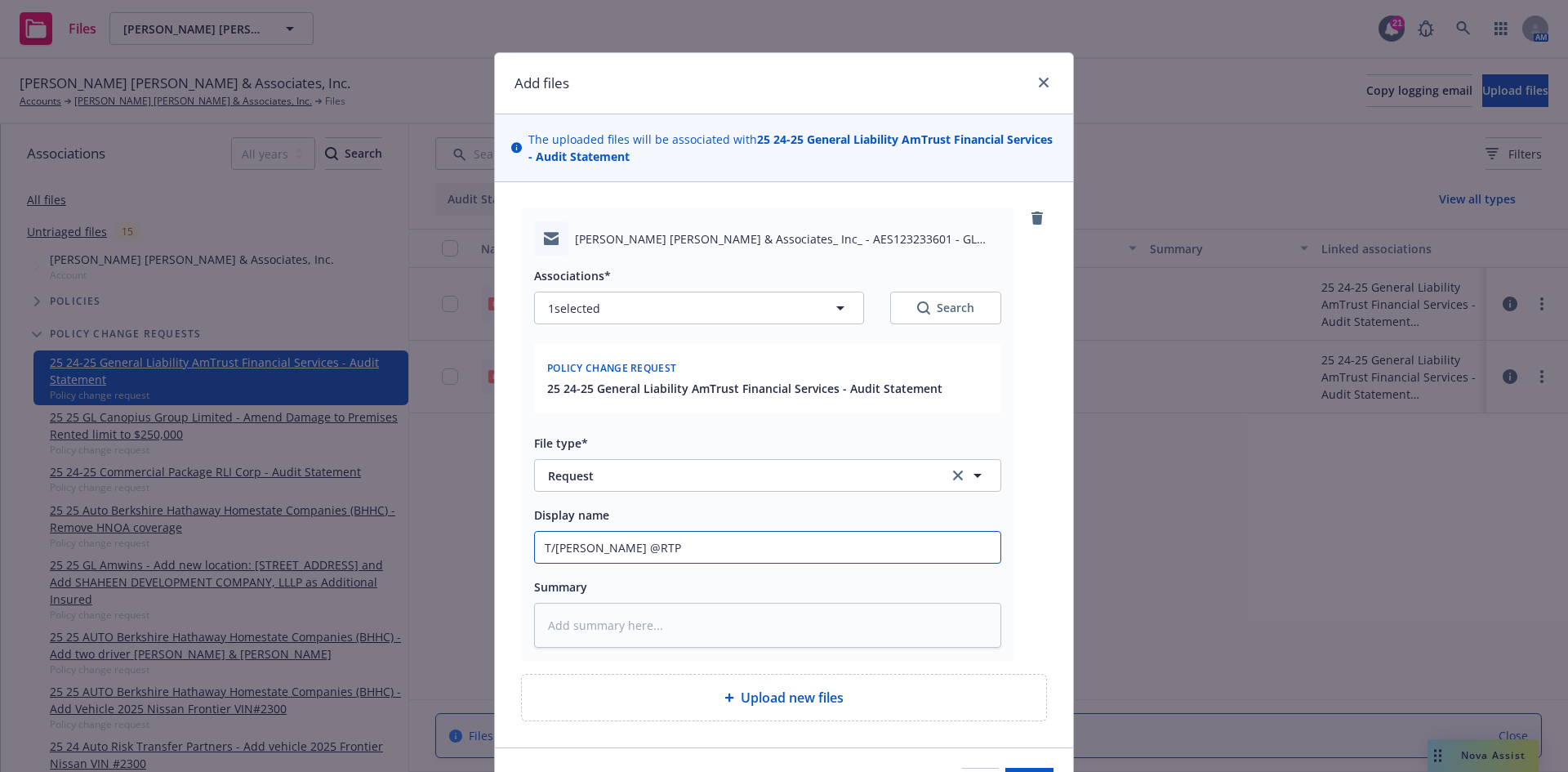
click at [767, 544] on input "T/[PERSON_NAME] @RTP" at bounding box center [767, 547] width 465 height 31
type textarea "x"
type input "T/[PERSON_NAME] @RTP -"
type textarea "x"
type input "T/[PERSON_NAME] @RTP -"
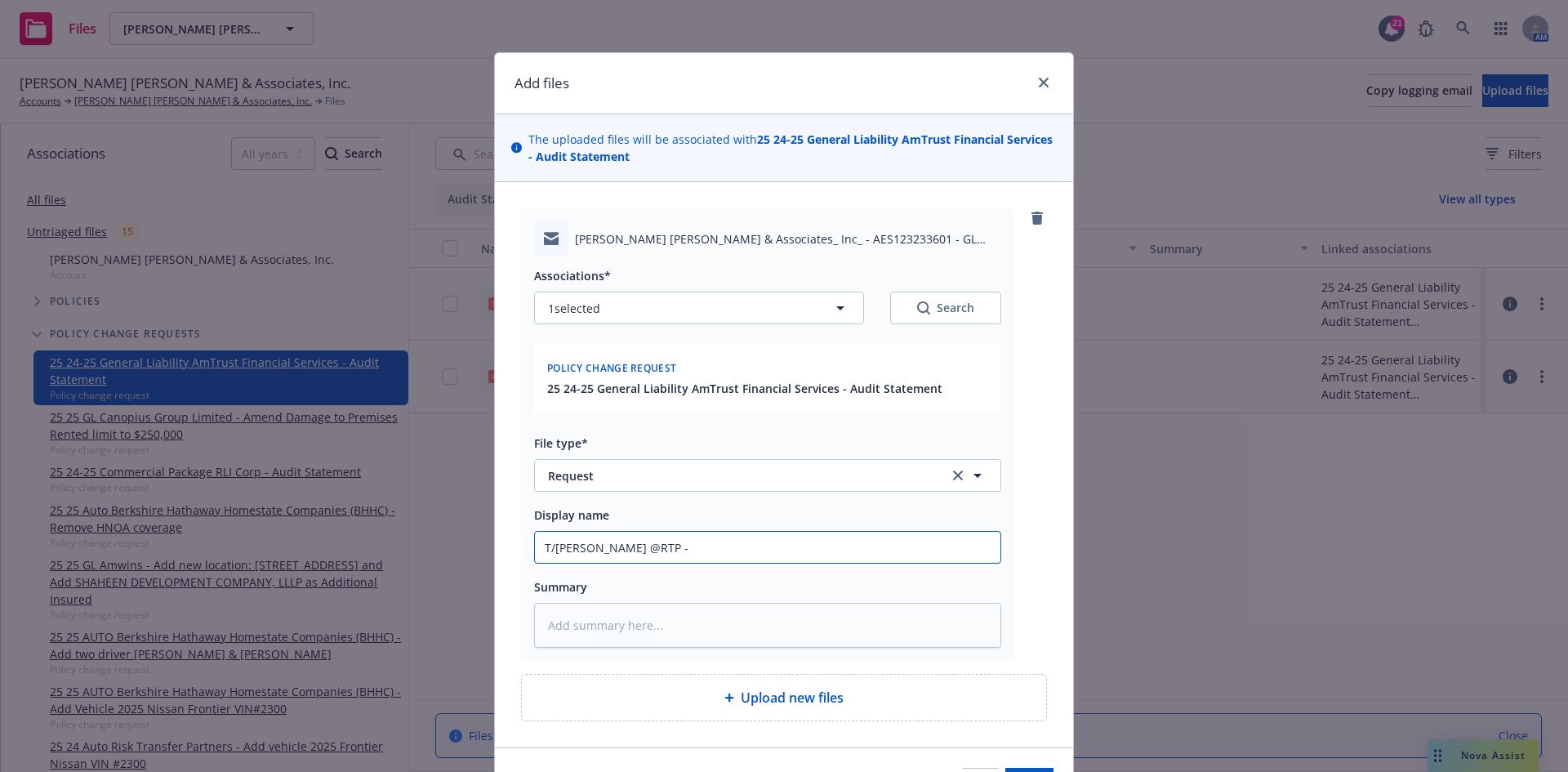
paste input "It’s my understanding this client is not disputing the GL audit but would like …"
type textarea "x"
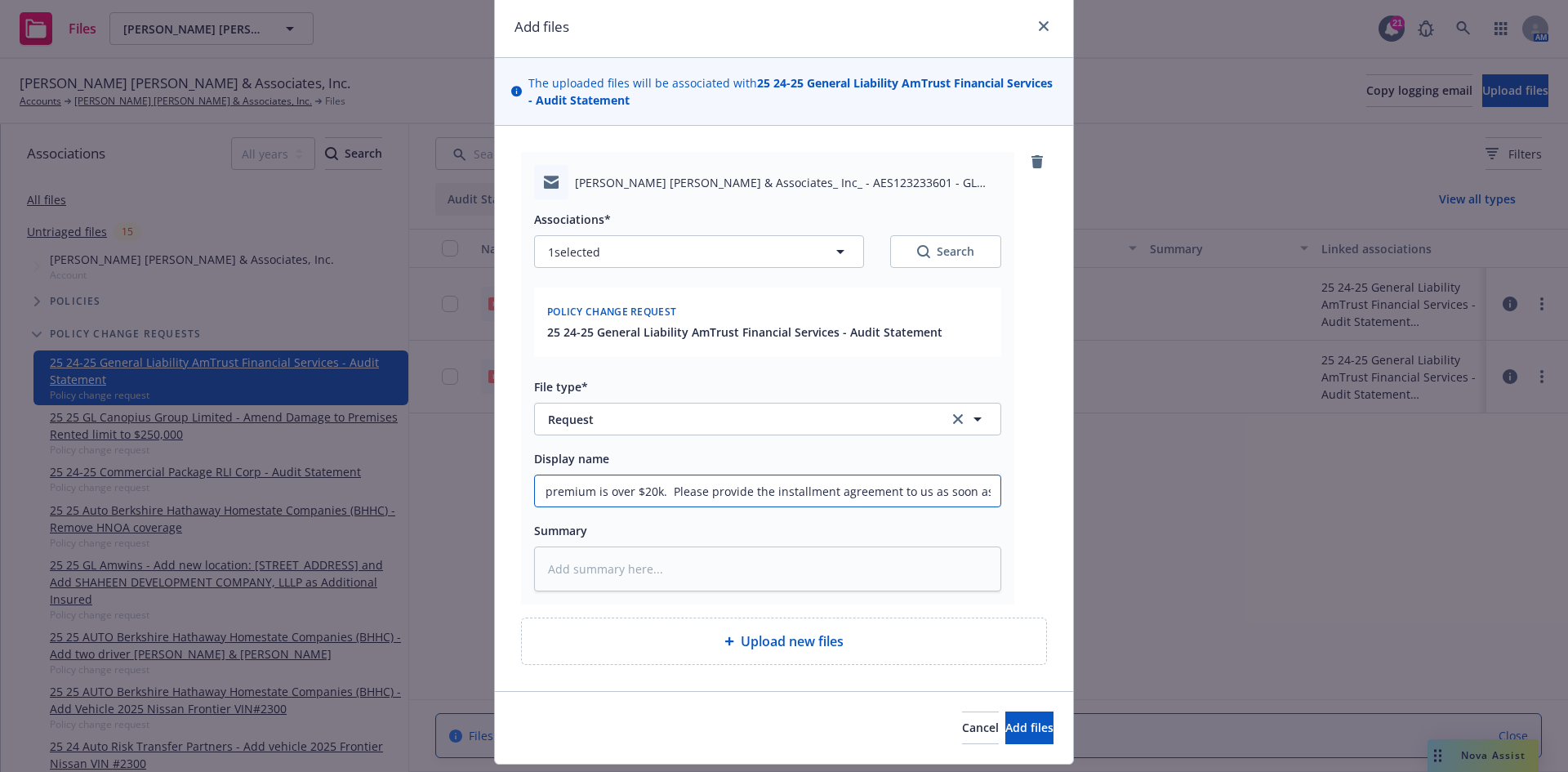
scroll to position [102, 0]
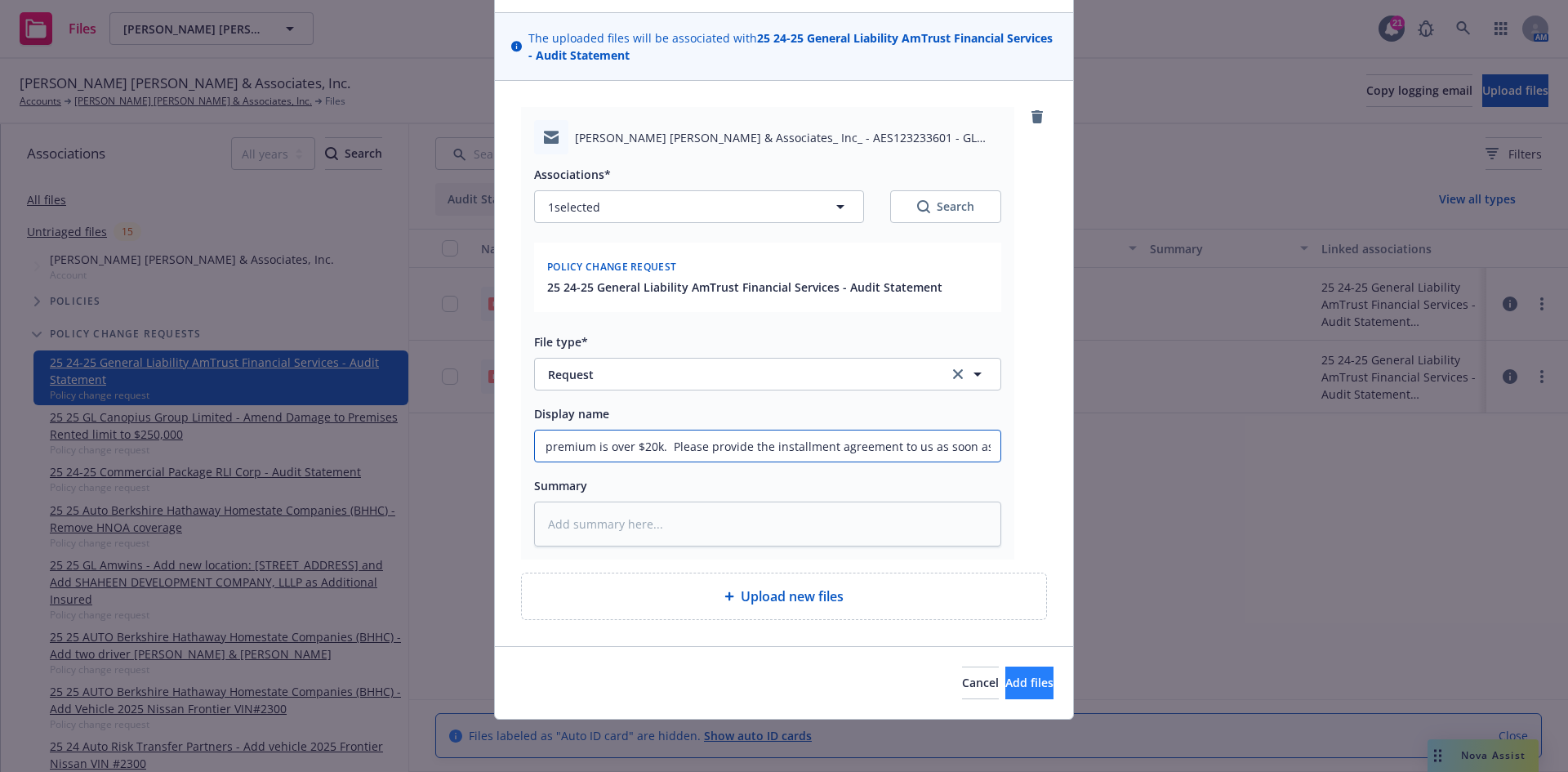
type input "T/[PERSON_NAME] @RTP - It’s my understanding this client is not disputing the G…"
click at [1005, 689] on span "Add files" at bounding box center [1029, 682] width 48 height 15
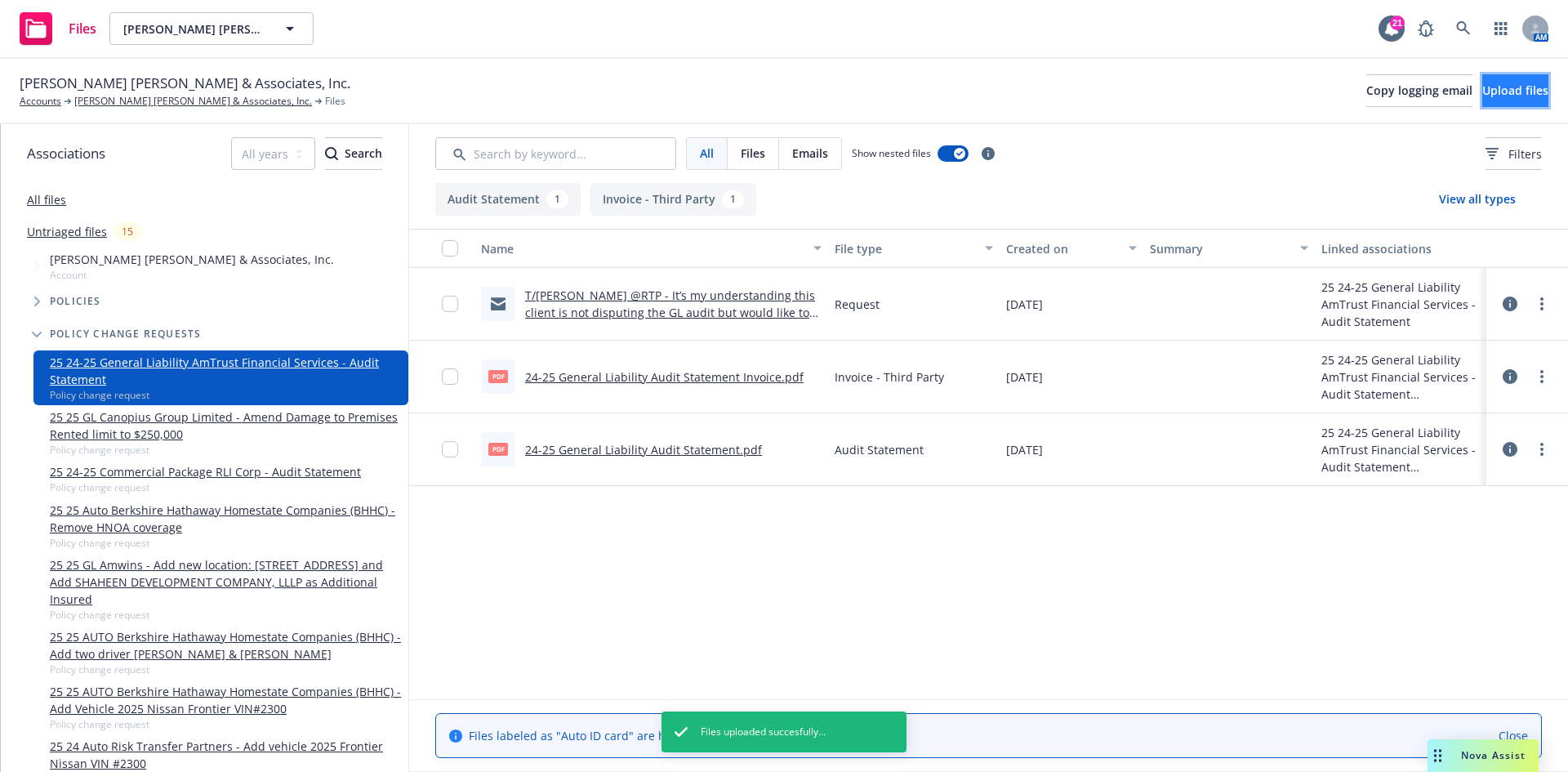
click at [1485, 101] on button "Upload files" at bounding box center [1516, 91] width 66 height 33
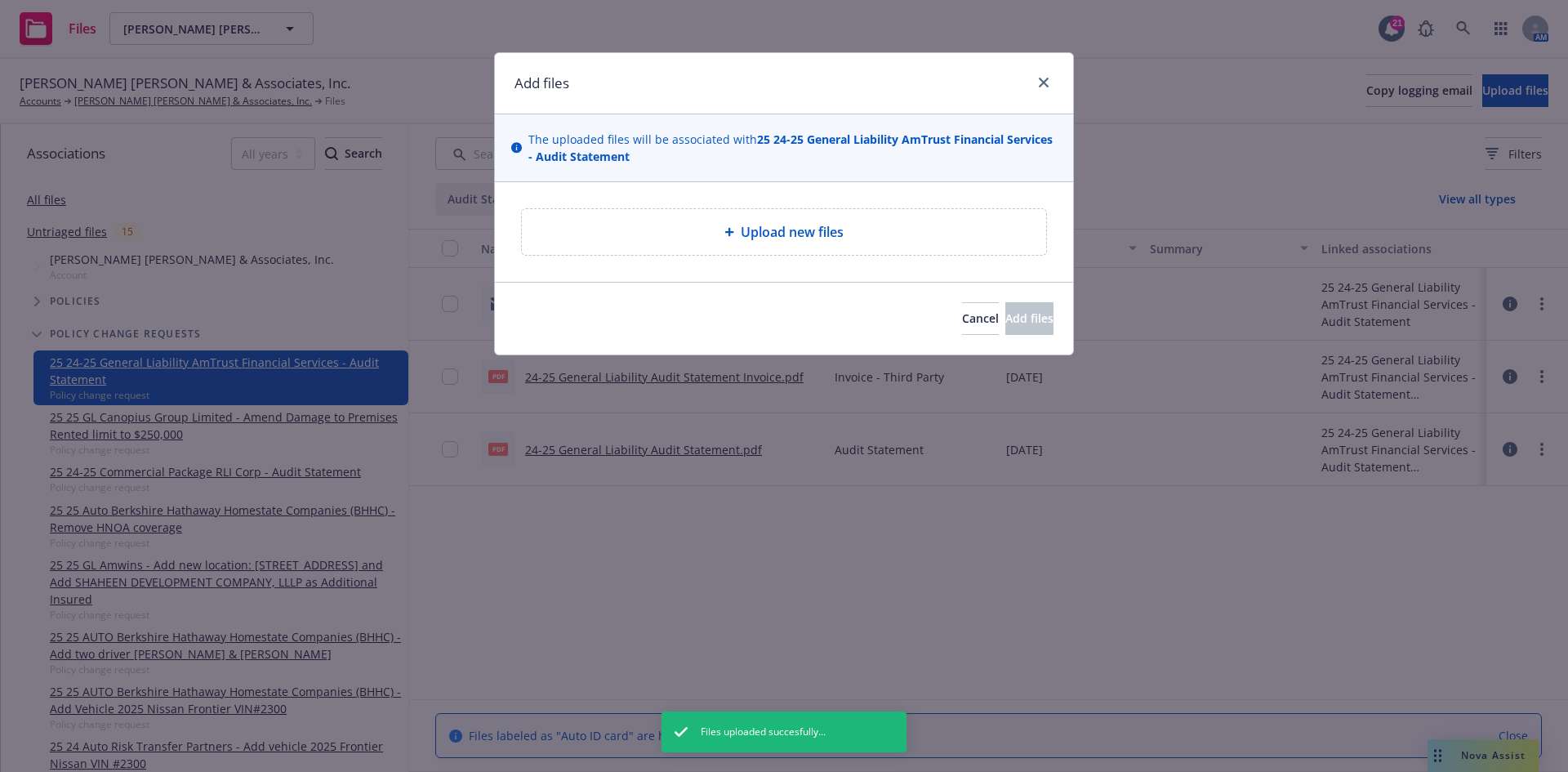
type textarea "x"
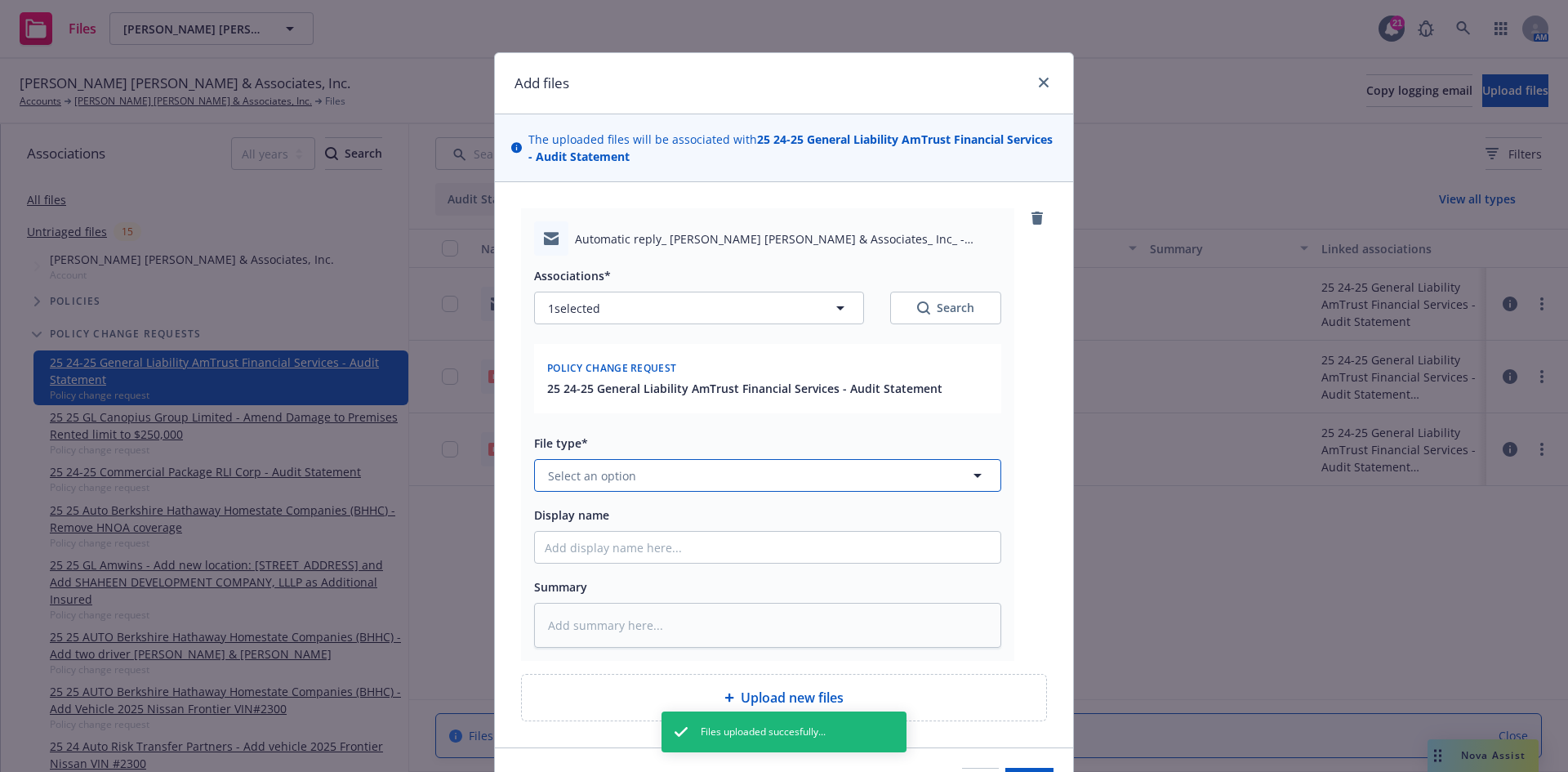
click at [631, 474] on button "Select an option" at bounding box center [767, 475] width 467 height 33
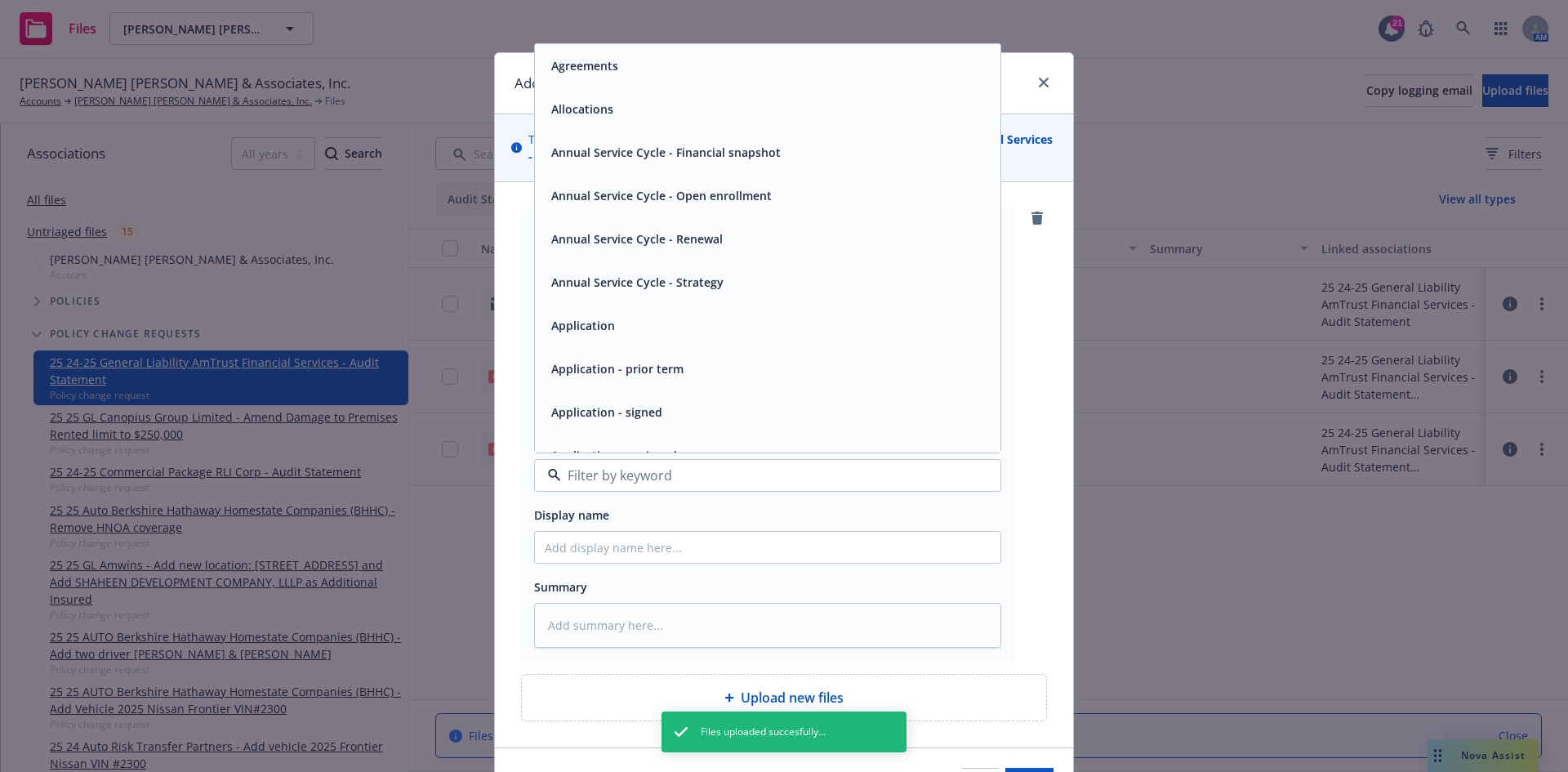
type input "e"
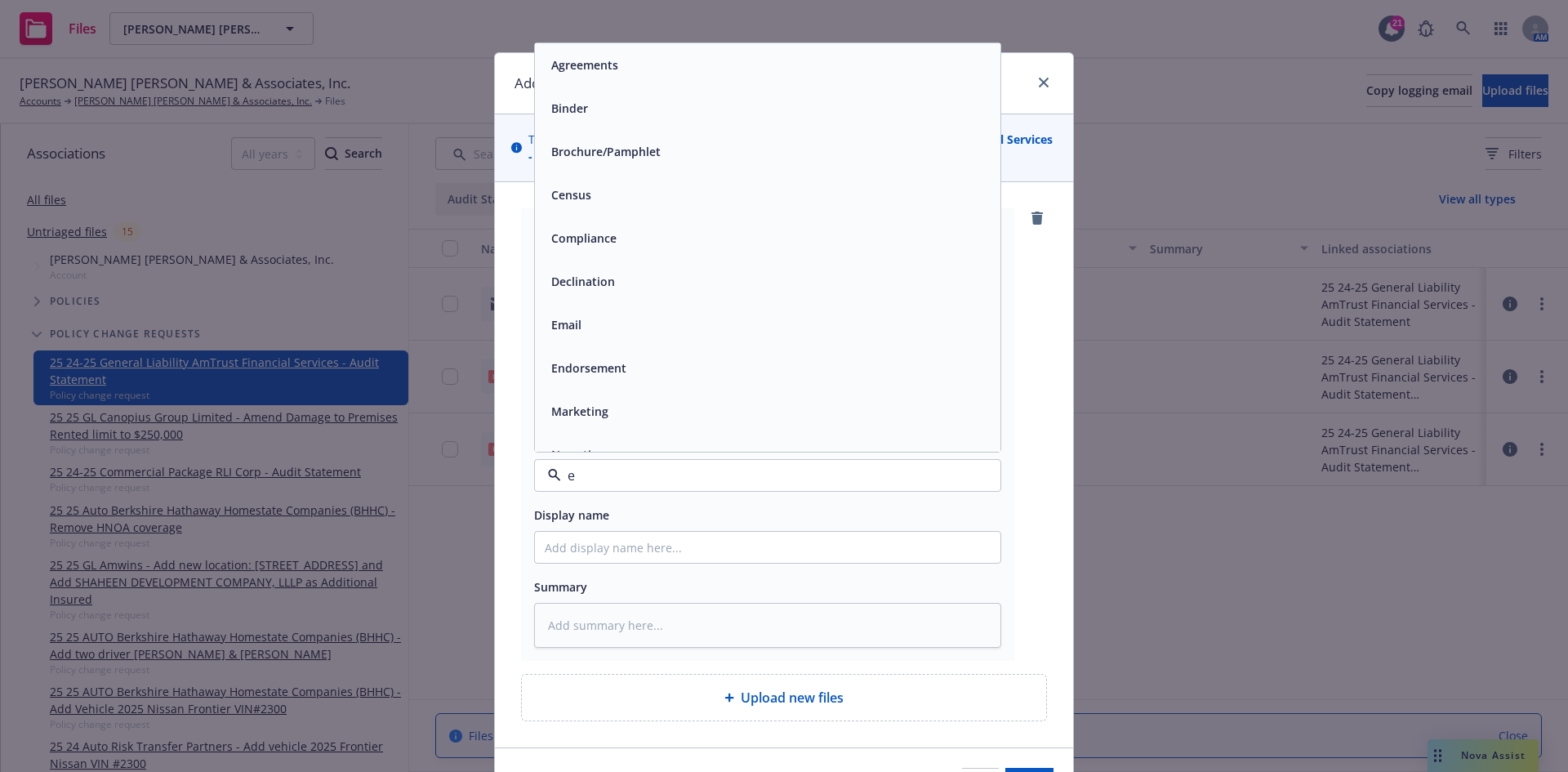
type textarea "x"
type input "em"
click at [605, 95] on div "Email" at bounding box center [767, 108] width 465 height 43
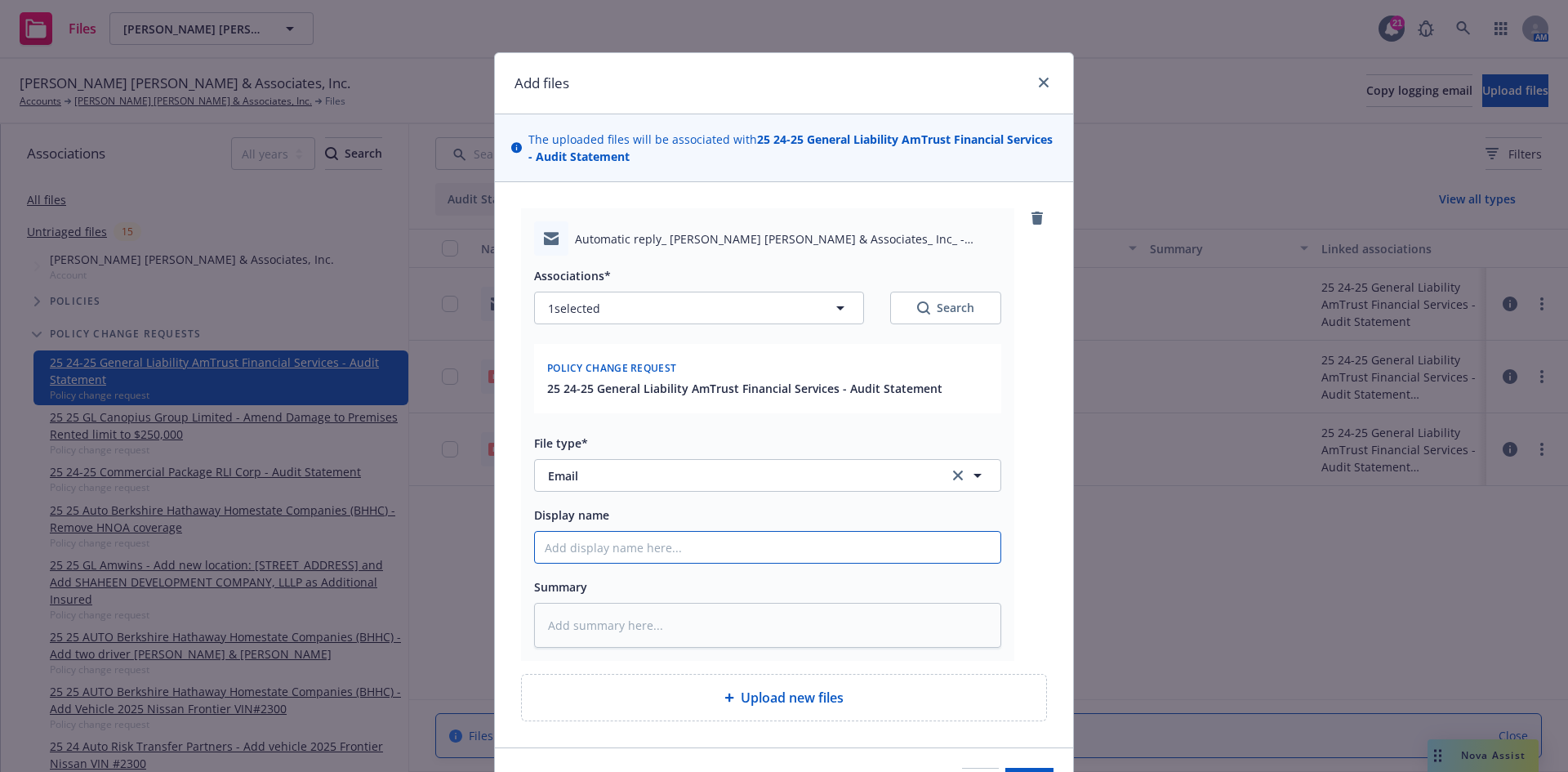
click at [644, 542] on input "Display name" at bounding box center [767, 547] width 465 height 31
type textarea "x"
type input "A"
type textarea "x"
type input "Am"
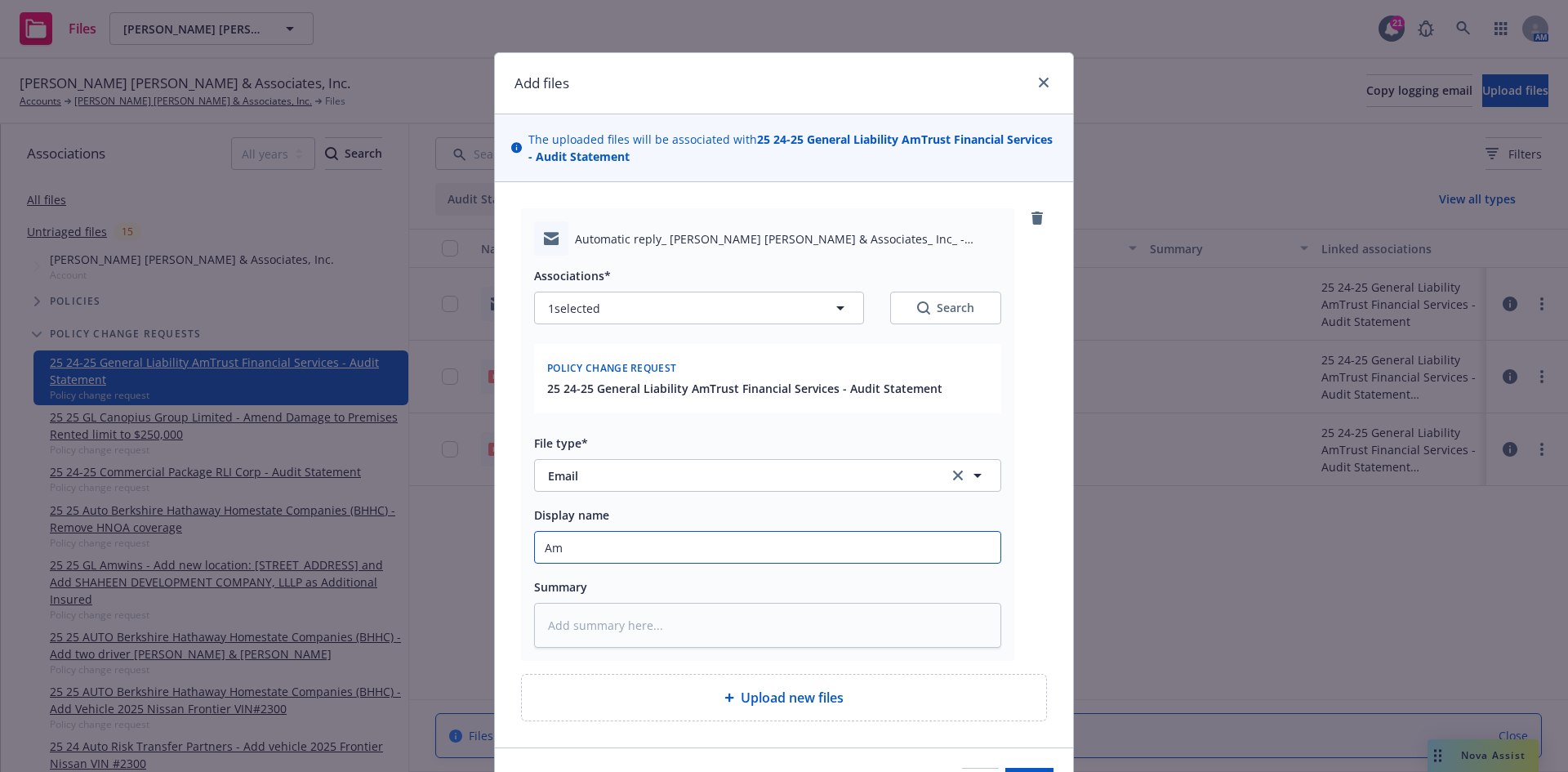
type textarea "x"
type input "Ama"
type textarea "x"
type input "Aman"
type textarea "x"
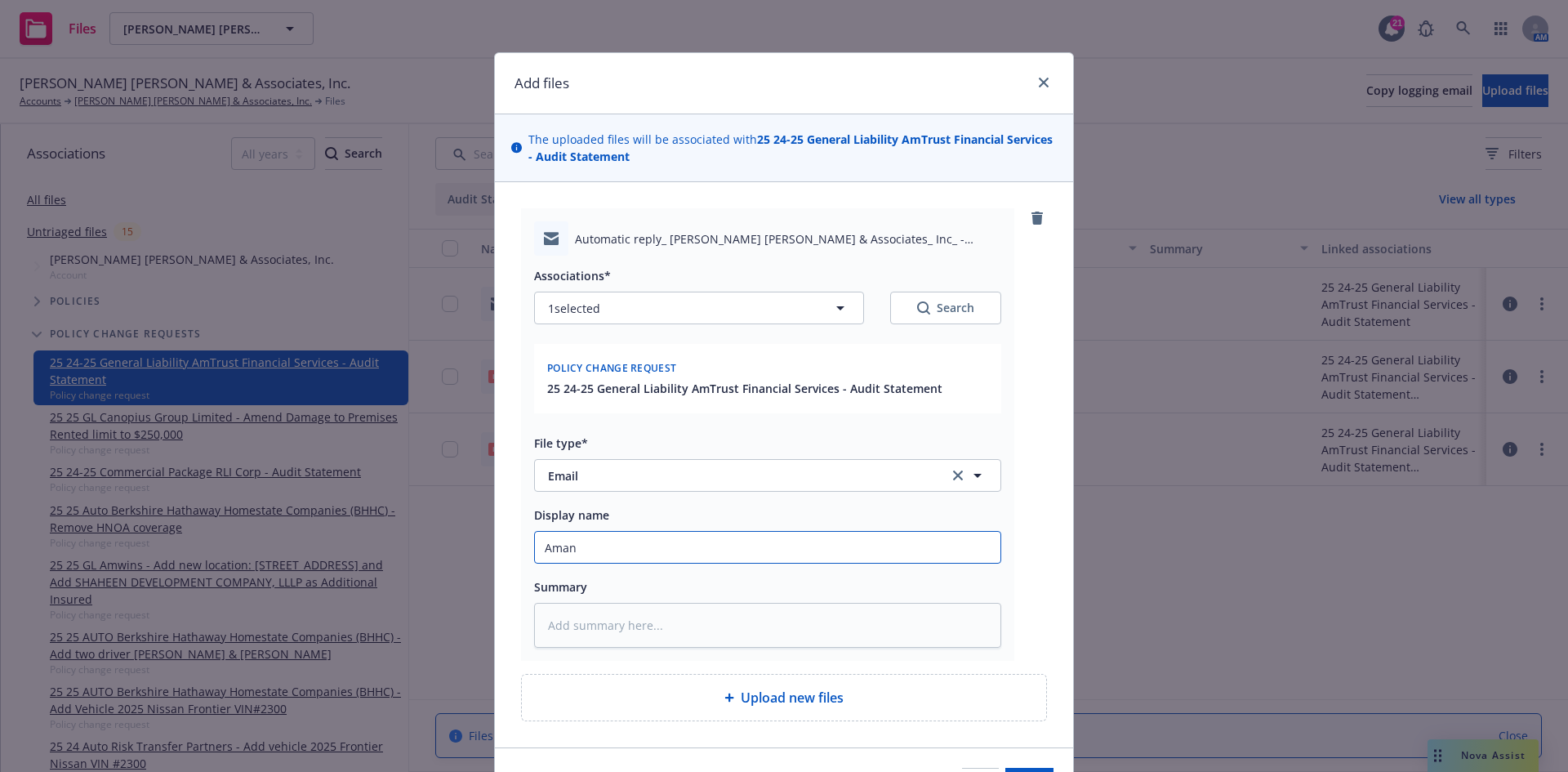
type input "Amand"
type textarea "x"
type input "[PERSON_NAME]"
type textarea "x"
type input "[PERSON_NAME]"
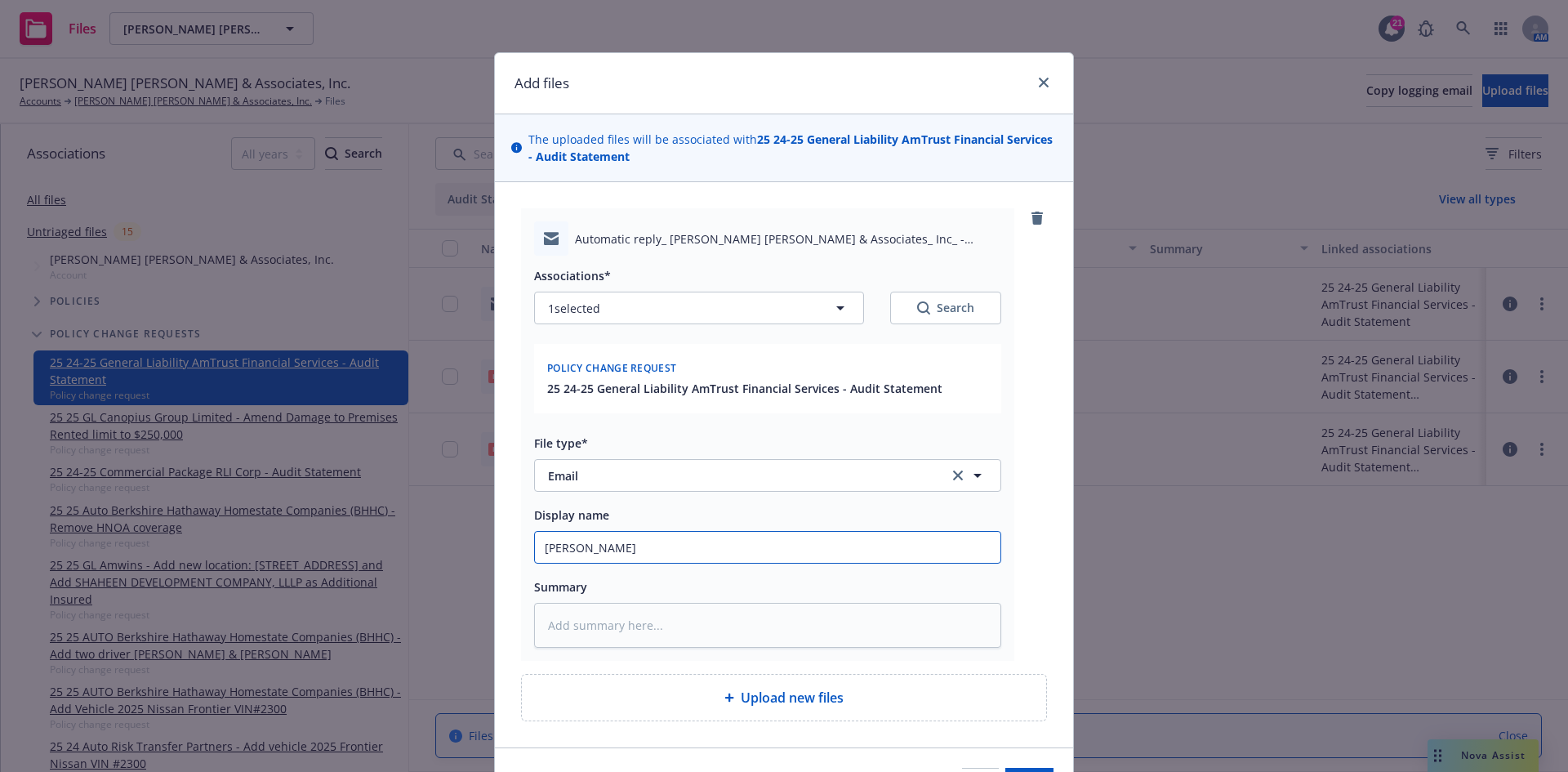
type textarea "x"
type input "[PERSON_NAME]"
type textarea "x"
type input "[PERSON_NAME]"
type textarea "x"
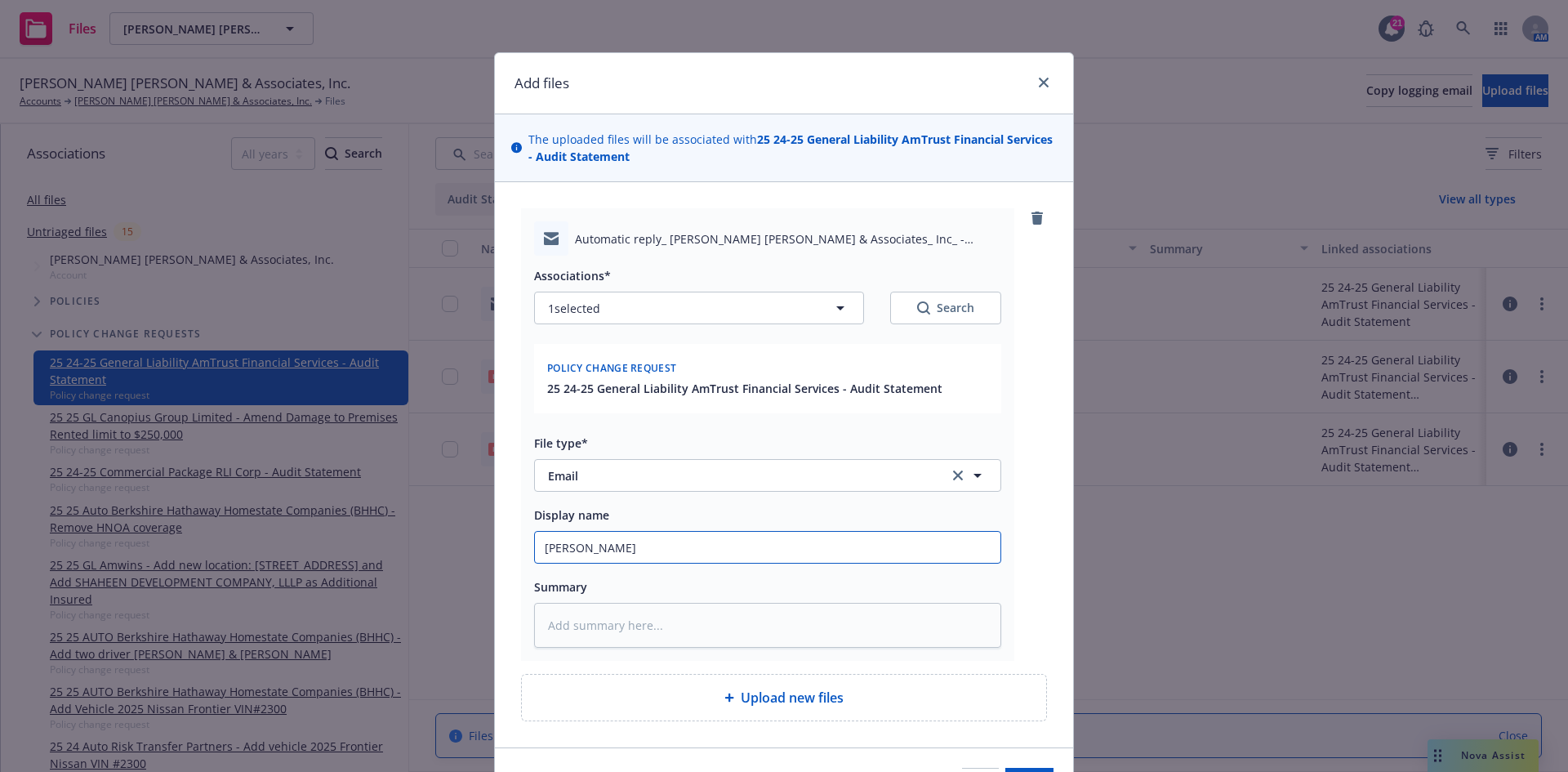
type input "[PERSON_NAME]"
type textarea "x"
type input "[PERSON_NAME]"
type textarea "x"
type input "[PERSON_NAME]"
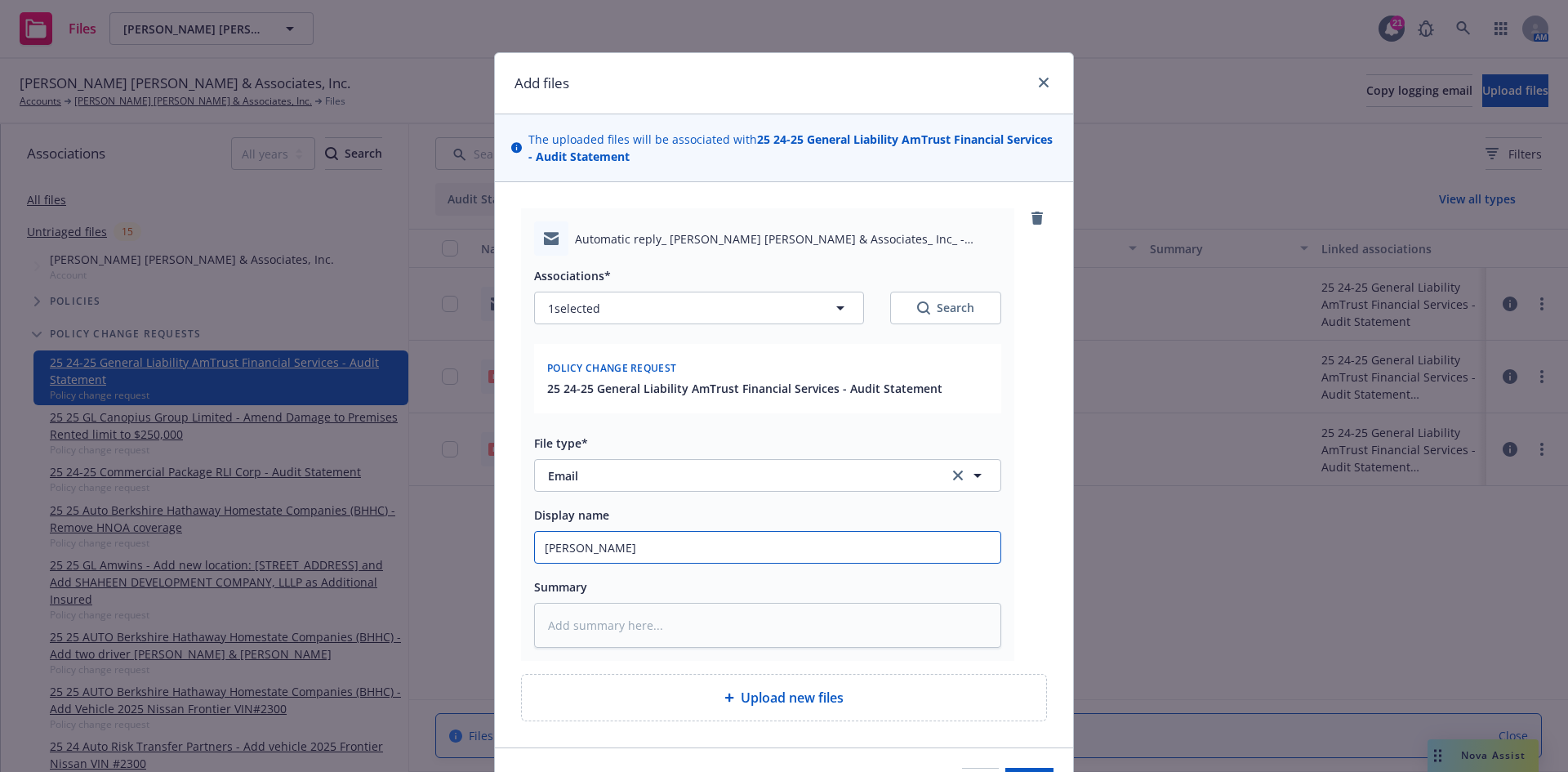
type textarea "x"
type input "[PERSON_NAME]'"
type textarea "x"
type input "[PERSON_NAME]"
type textarea "x"
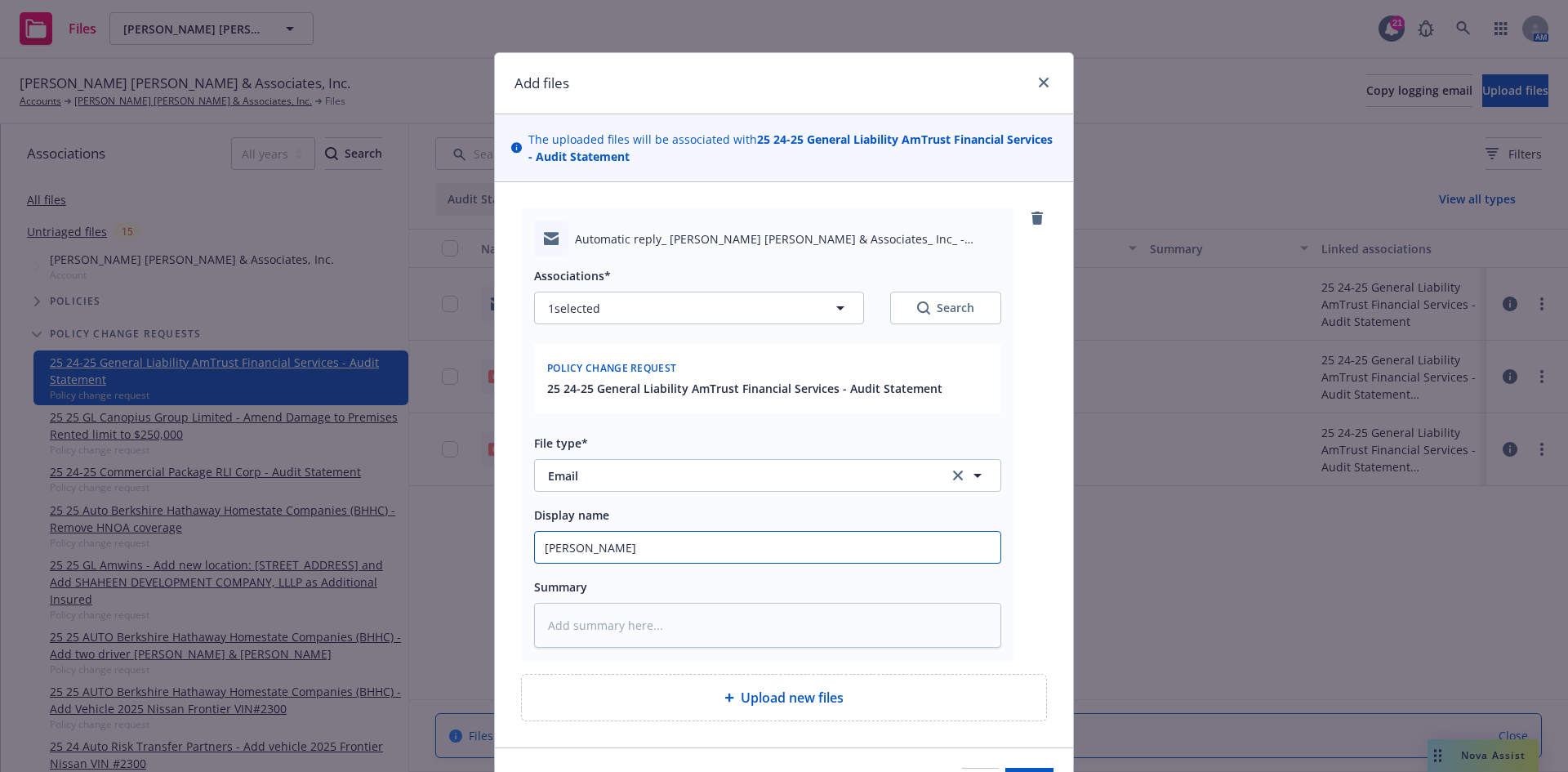
type input "[PERSON_NAME]"
type textarea "x"
type input "[PERSON_NAME] O"
type textarea "x"
type input "[PERSON_NAME] OO"
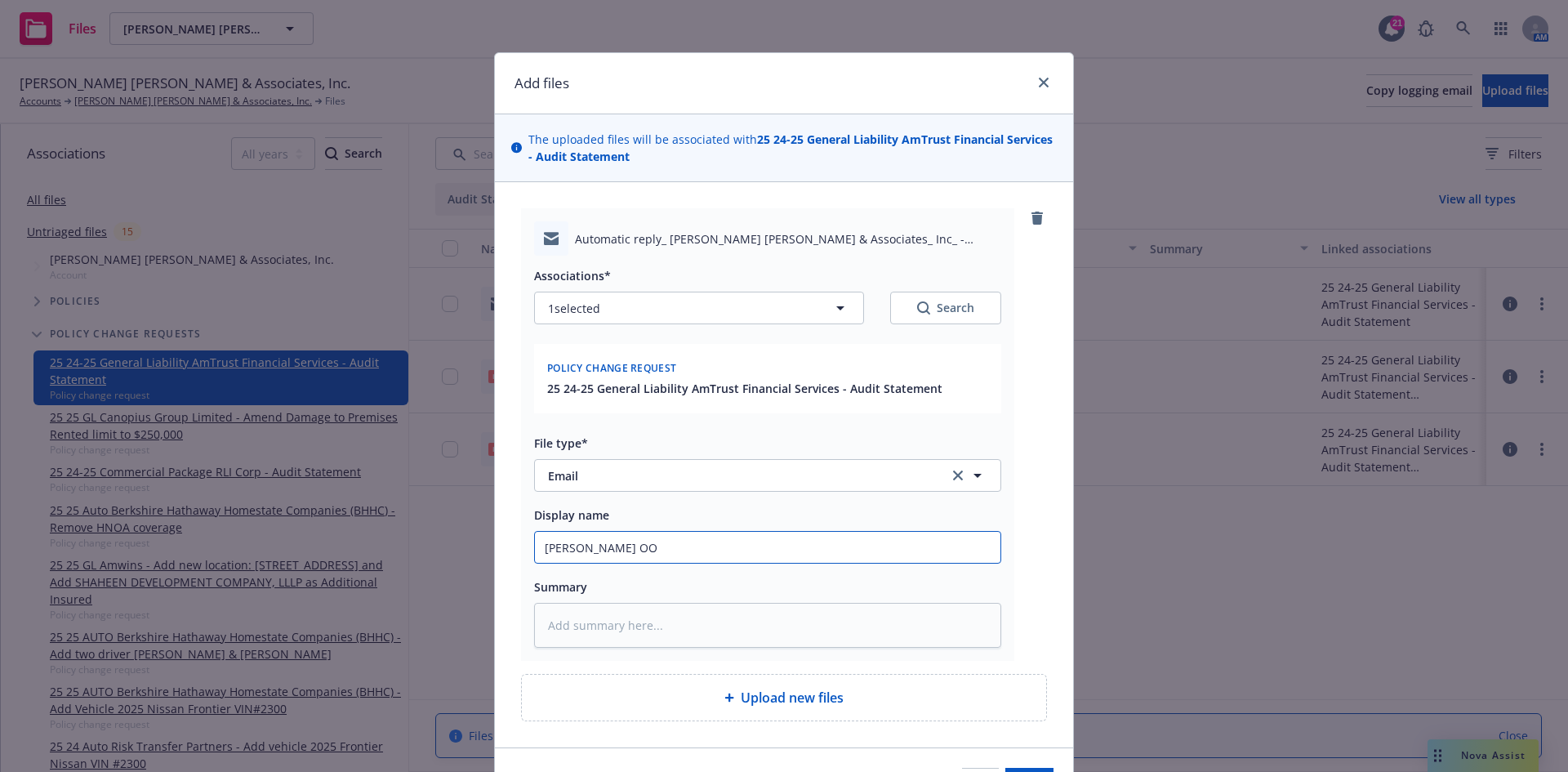
type textarea "x"
type input "[PERSON_NAME] OOO"
type textarea "x"
type input "[PERSON_NAME] OOO"
type textarea "x"
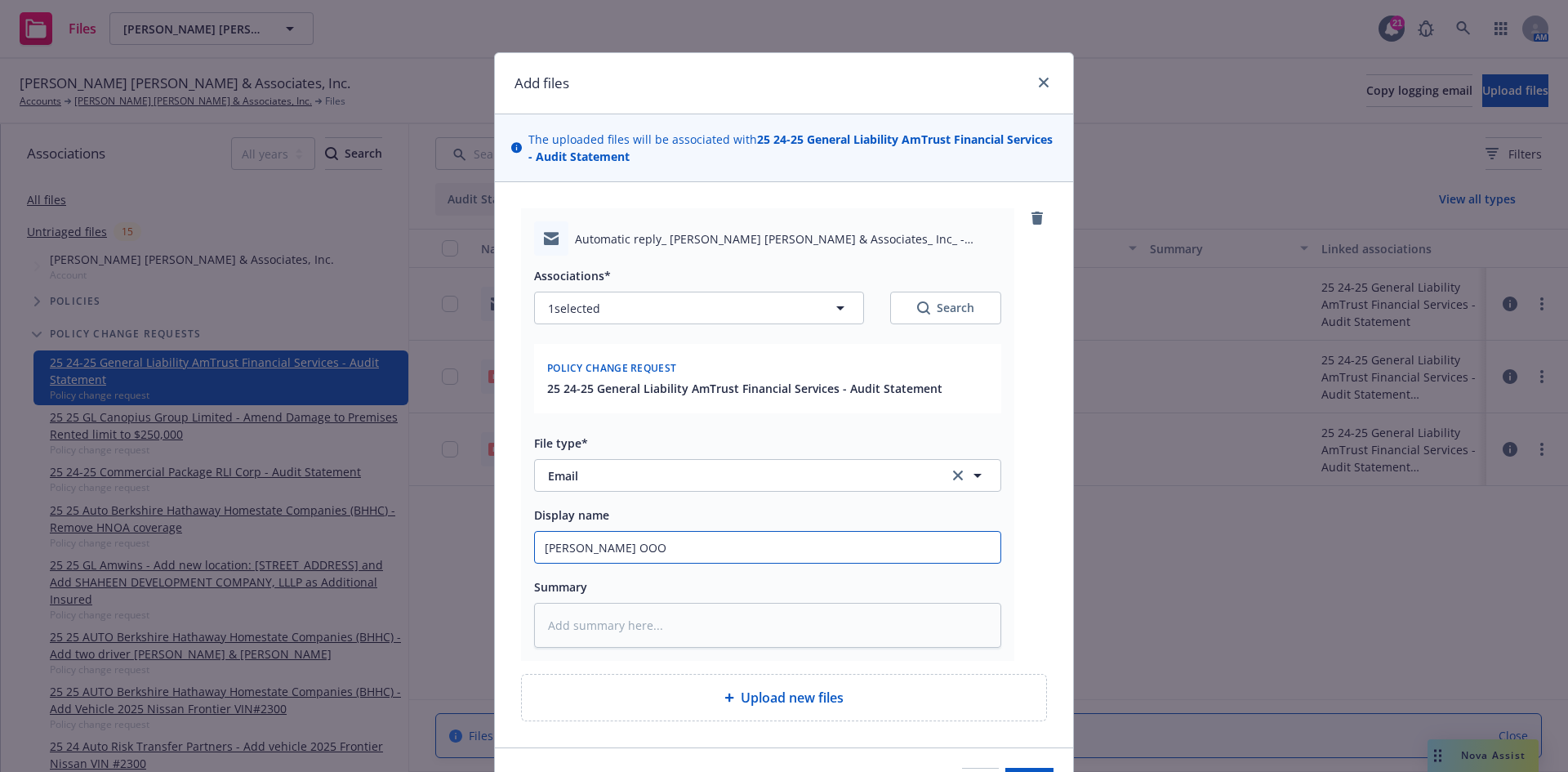
type input "[PERSON_NAME] OOO a"
type textarea "x"
type input "[PERSON_NAME] OOO au"
type textarea "x"
type input "[PERSON_NAME] OOO aud"
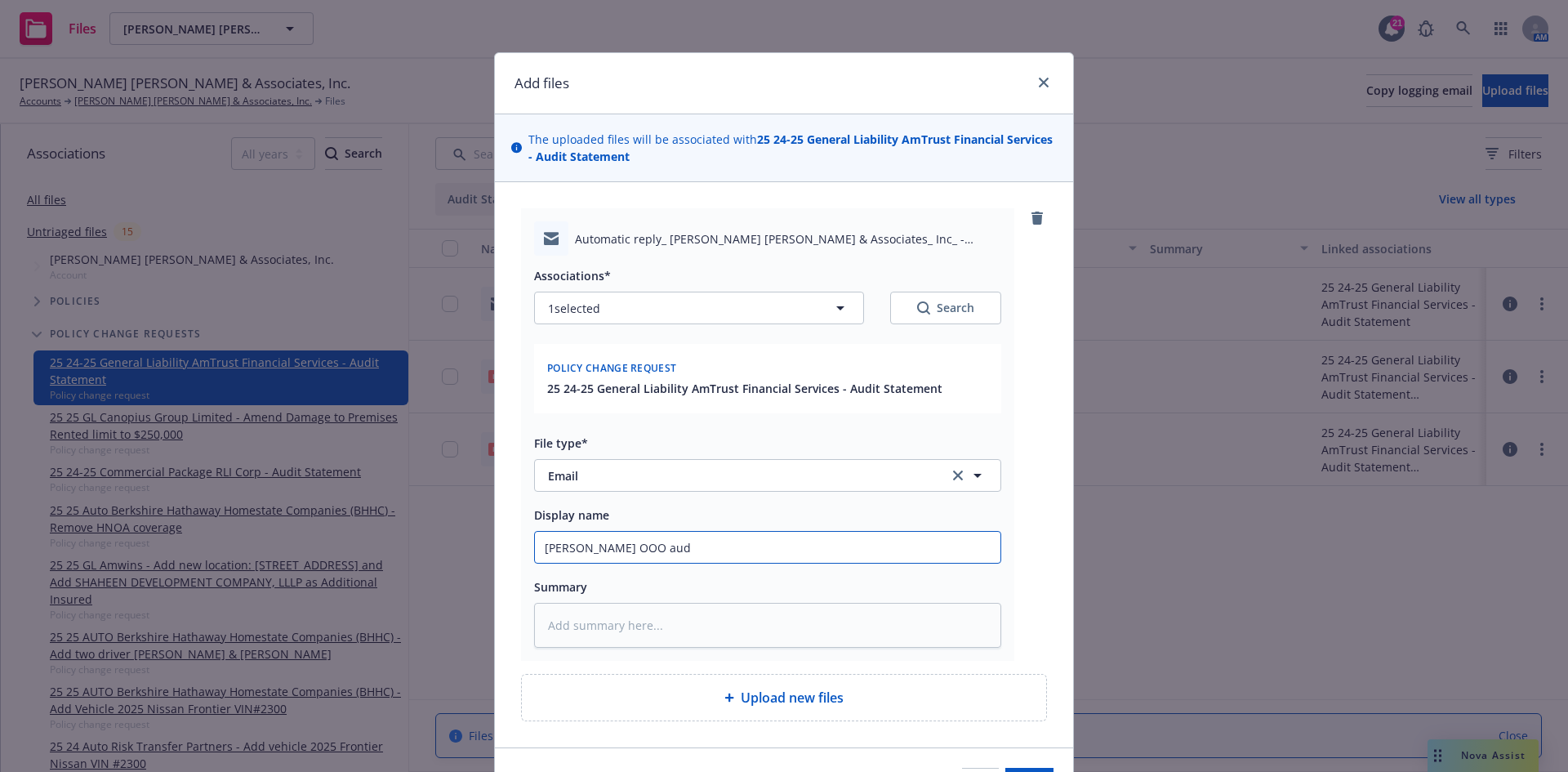
type textarea "x"
type input "[PERSON_NAME] OOO au"
type textarea "x"
type input "[PERSON_NAME] OOO aut"
type textarea "x"
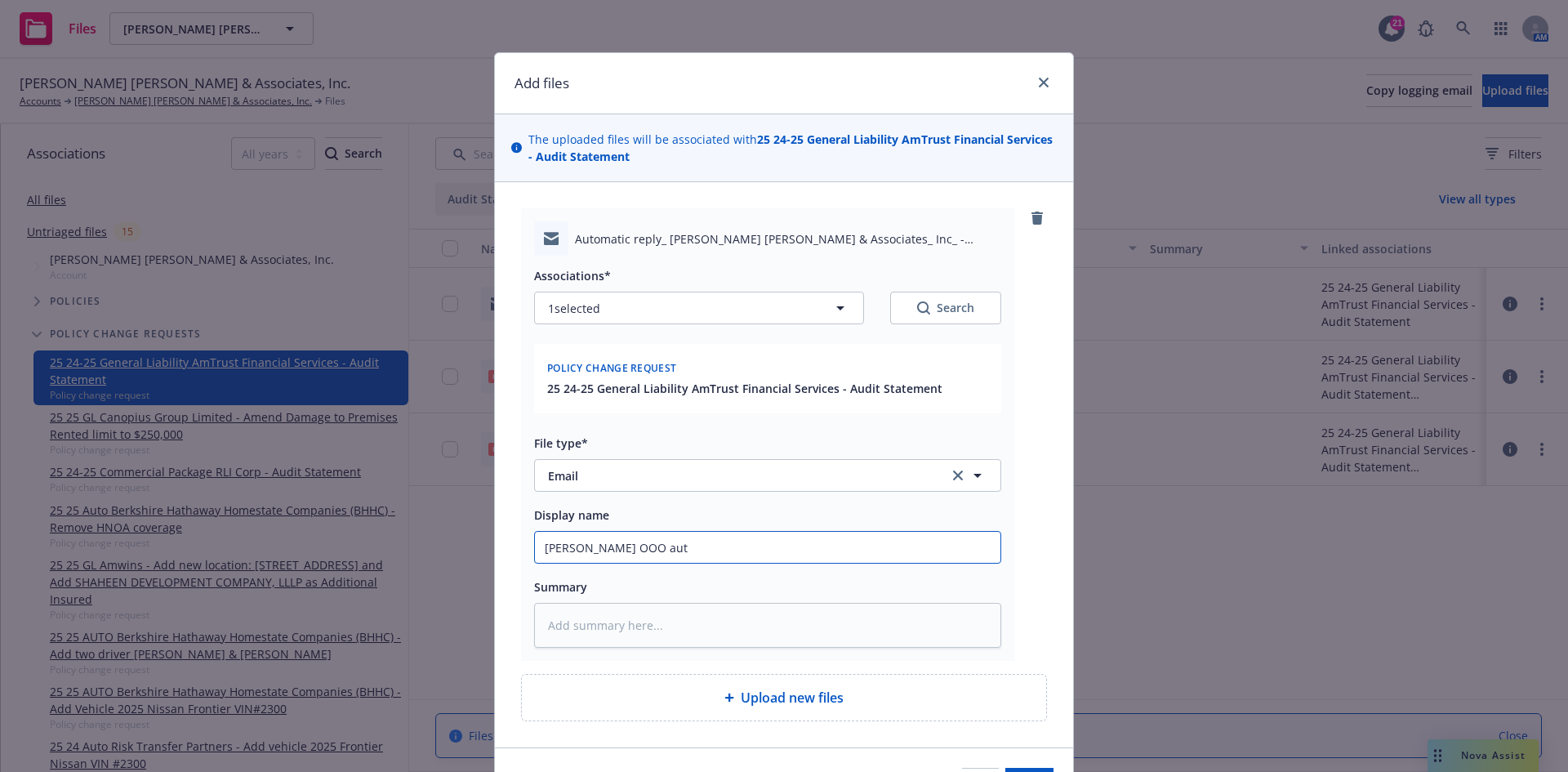
type input "[PERSON_NAME] OOO auto"
type textarea "x"
type input "[PERSON_NAME] OOO autom"
type textarea "x"
type input "[PERSON_NAME] OOO automa"
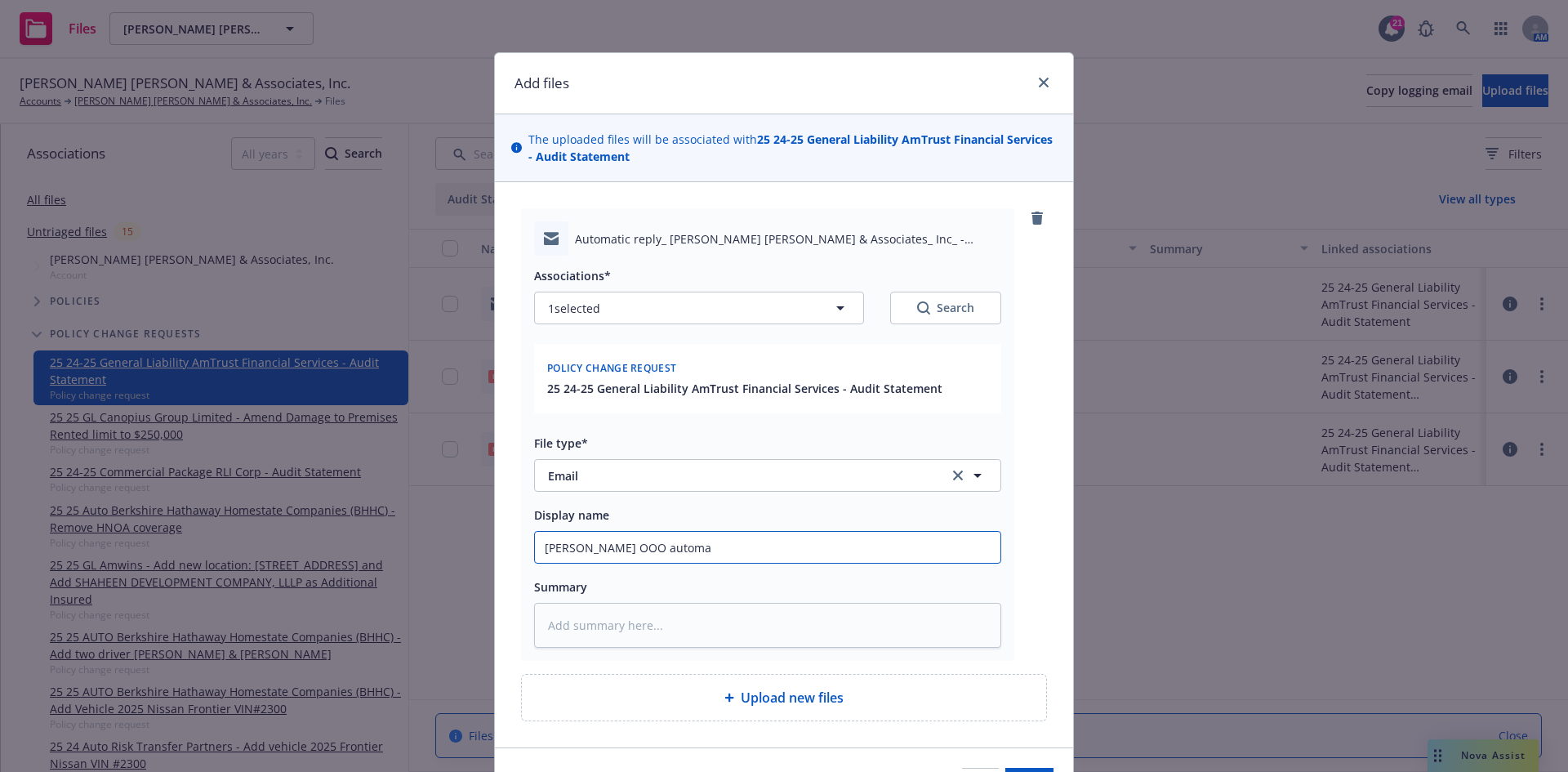
type textarea "x"
type input "[PERSON_NAME] OOO automat"
type textarea "x"
type input "[PERSON_NAME] OOO automati"
type textarea "x"
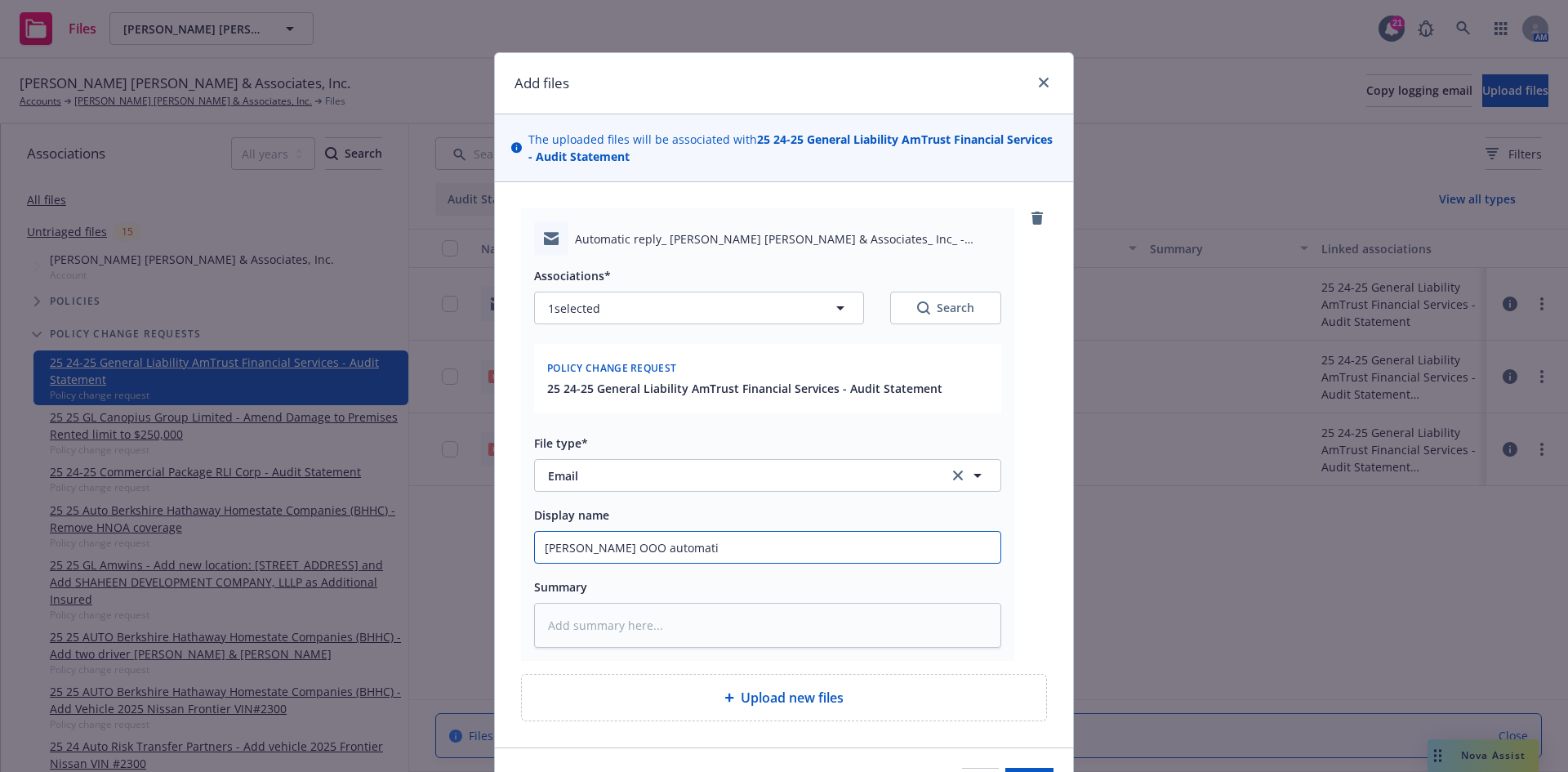
type input "[PERSON_NAME] OOO automatic"
type textarea "x"
type input "[PERSON_NAME] OOO automatic"
type textarea "x"
type input "[PERSON_NAME] OOO automatic r"
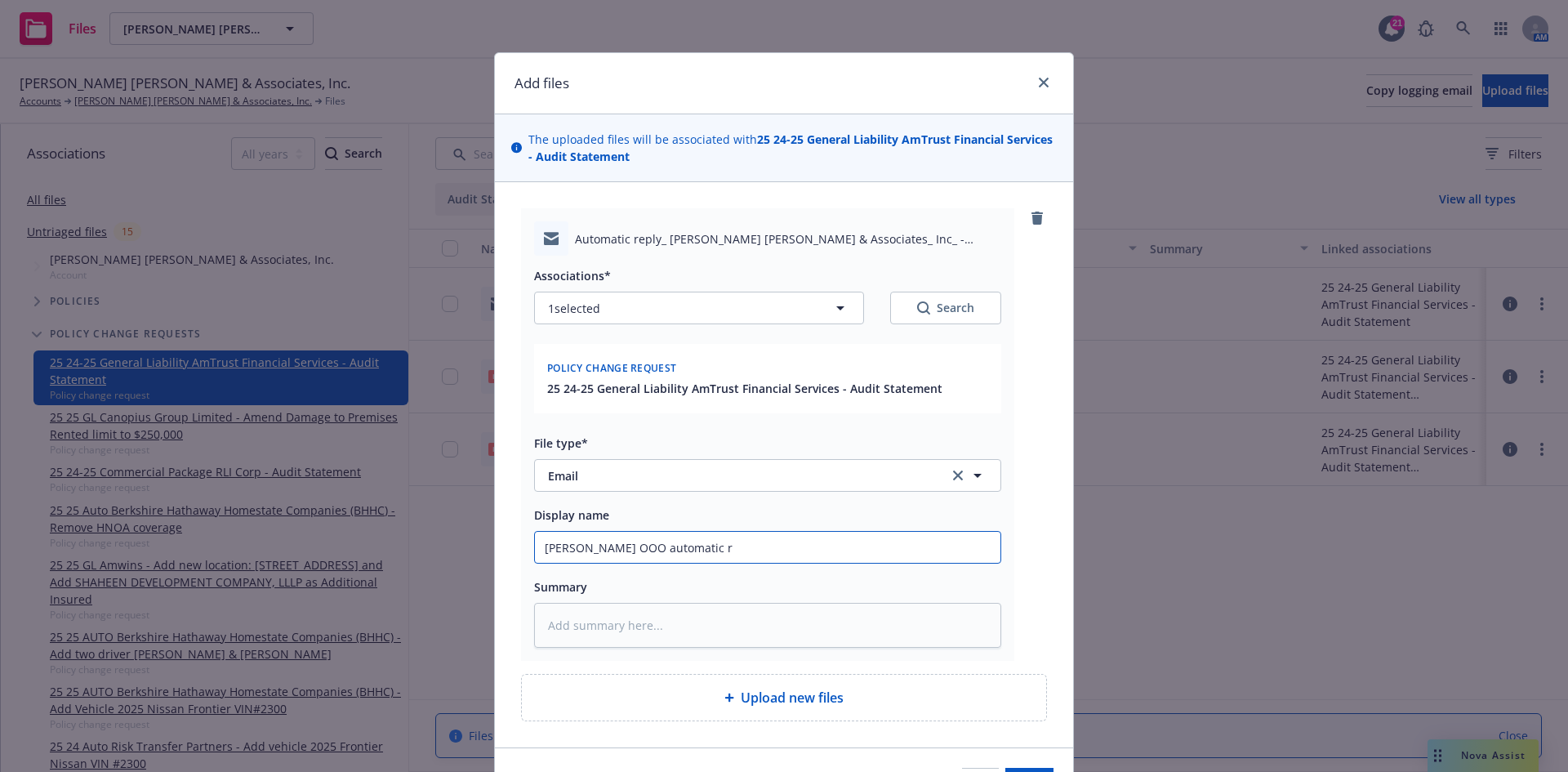
type textarea "x"
type input "[PERSON_NAME] OOO automatic re"
type textarea "x"
type input "[PERSON_NAME] OOO automatic rep"
type textarea "x"
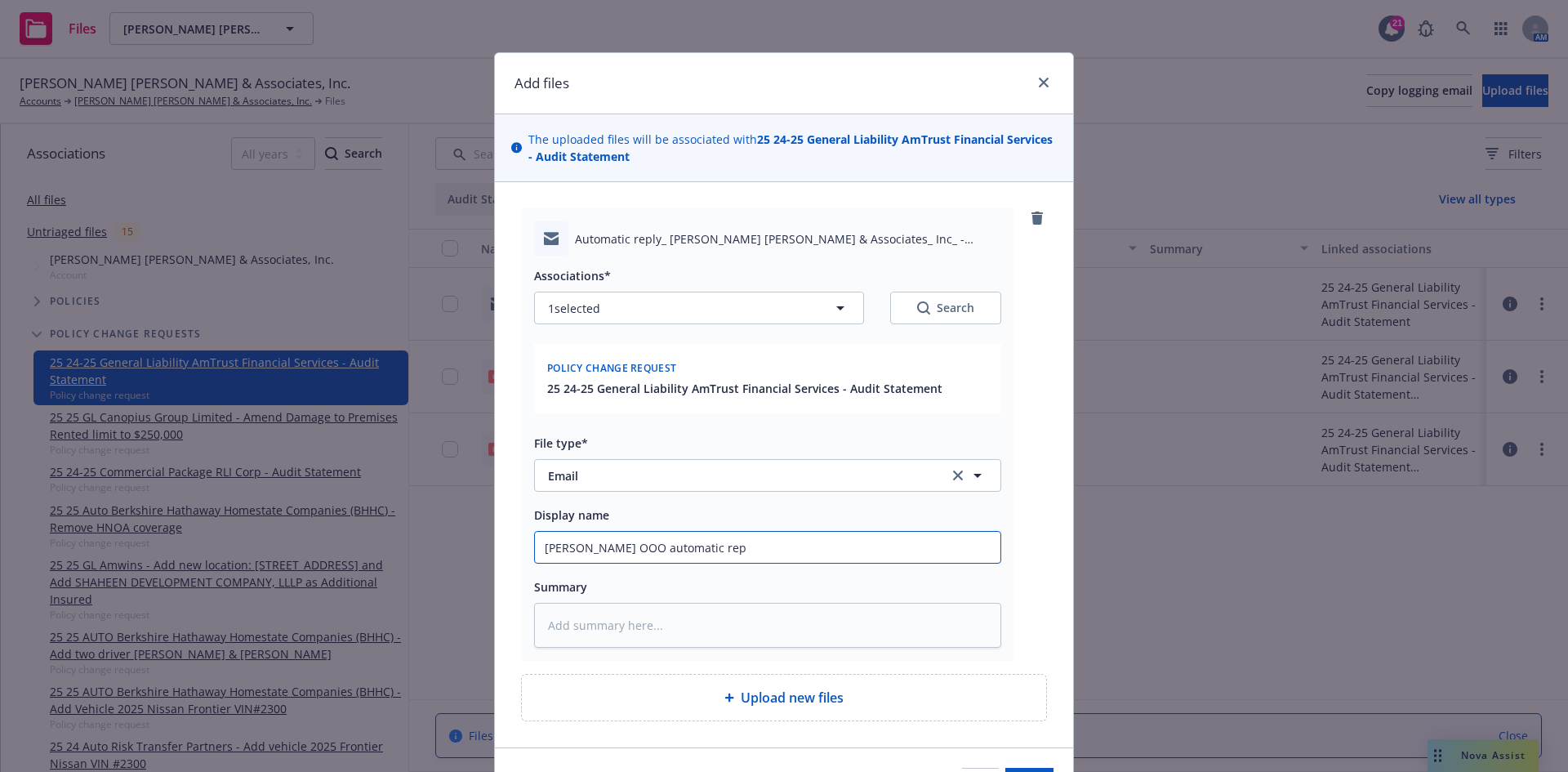
type input "[PERSON_NAME] OOO automatic repl"
type textarea "x"
type input "[PERSON_NAME] OOO automatic reply"
type textarea "x"
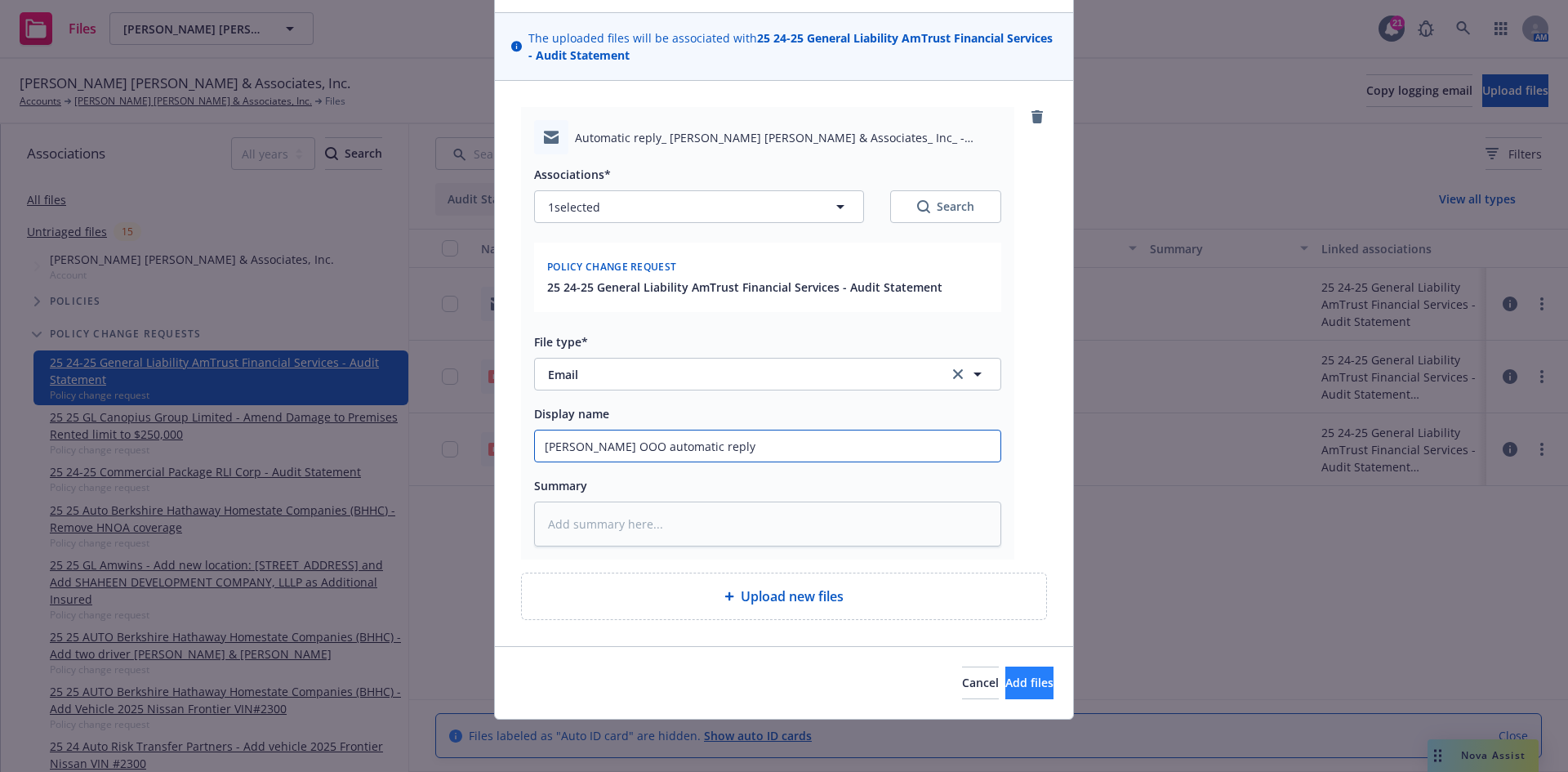
type input "[PERSON_NAME] OOO automatic reply"
drag, startPoint x: 1007, startPoint y: 670, endPoint x: 1192, endPoint y: 626, distance: 190.2
click at [1006, 670] on button "Add files" at bounding box center [1029, 682] width 48 height 33
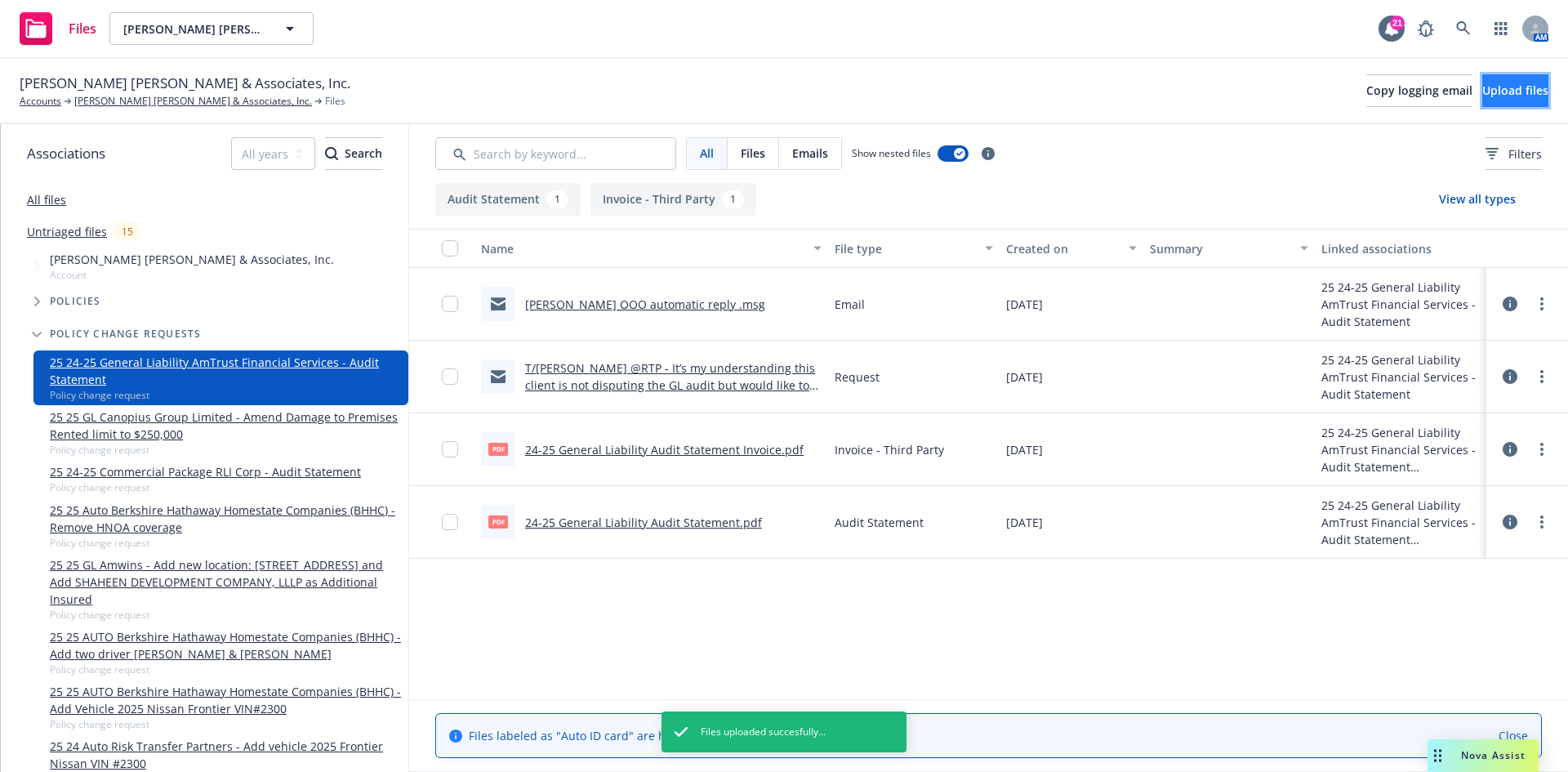
click at [1513, 91] on span "Upload files" at bounding box center [1516, 90] width 66 height 15
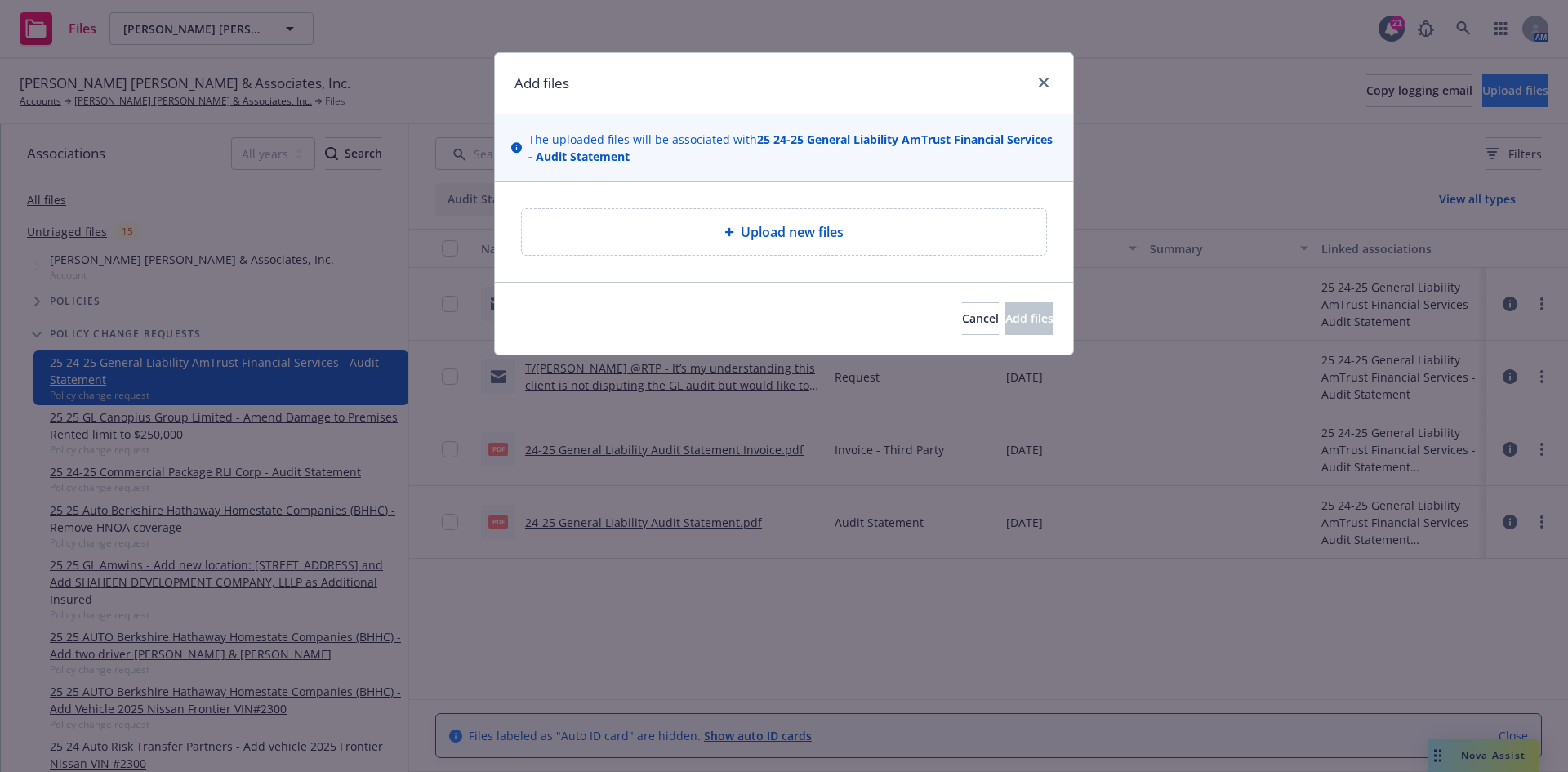
type textarea "x"
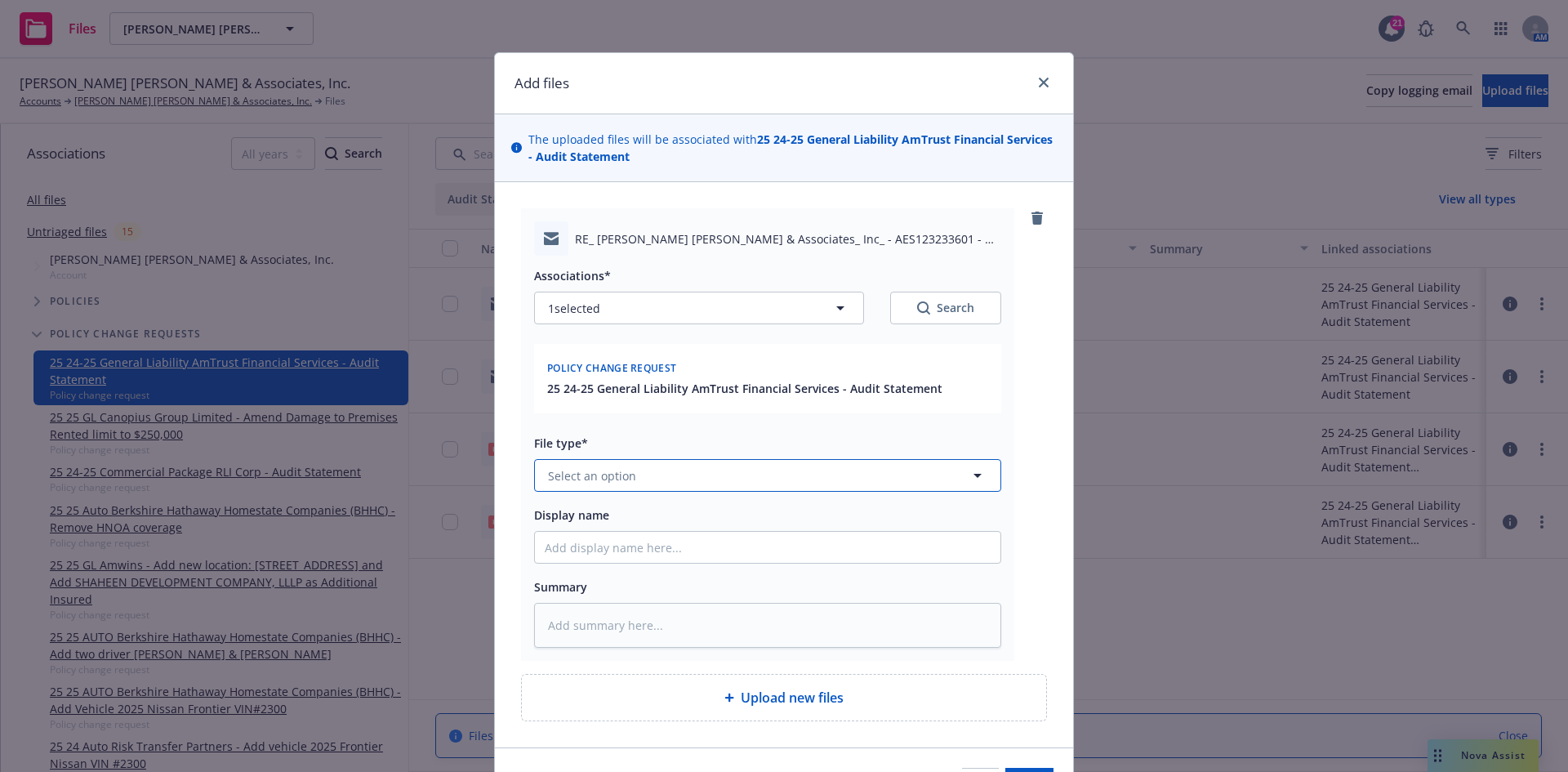
click at [648, 472] on button "Select an option" at bounding box center [767, 475] width 467 height 33
type input "re"
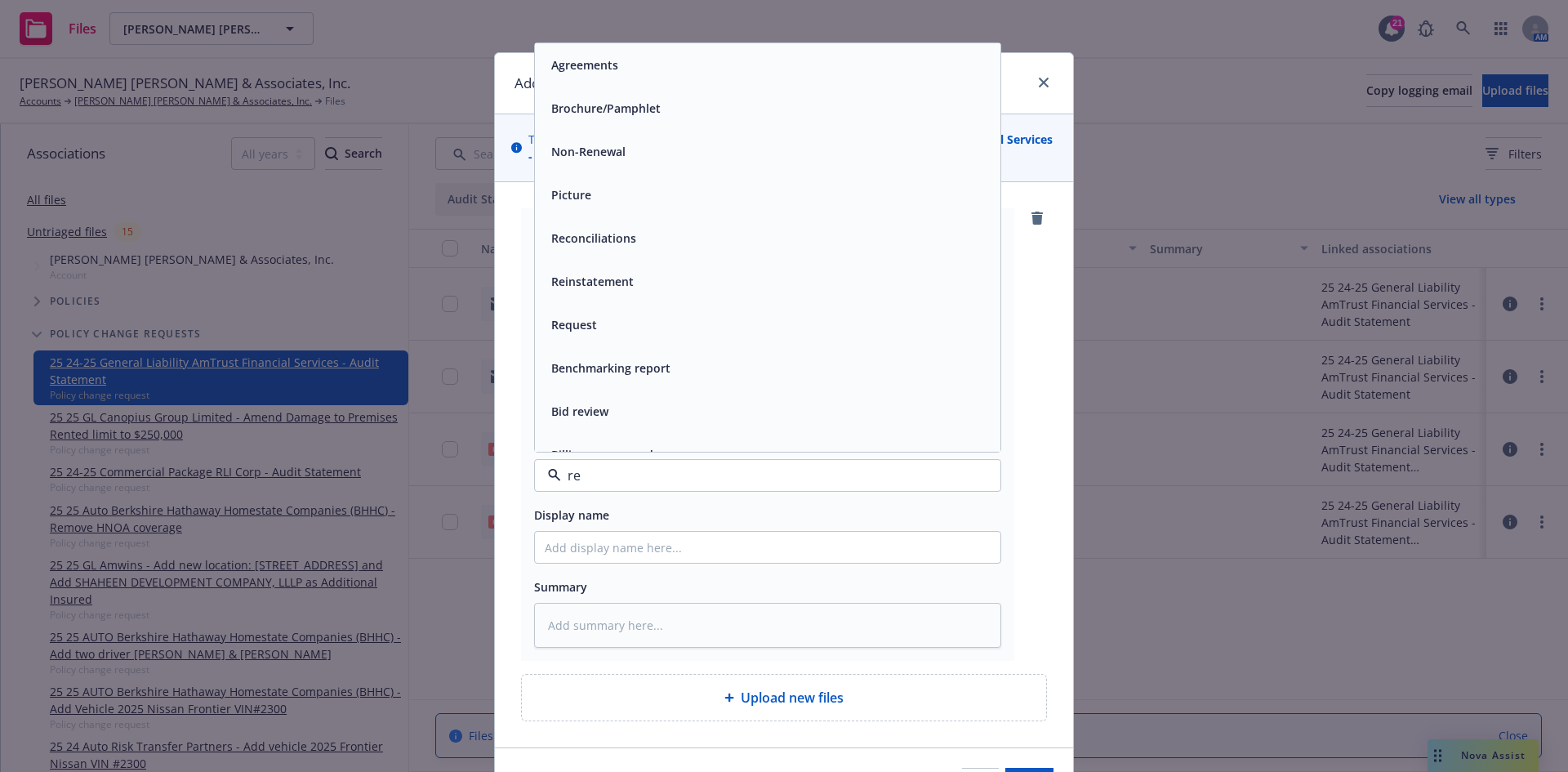
click at [623, 329] on div "Request" at bounding box center [767, 325] width 446 height 24
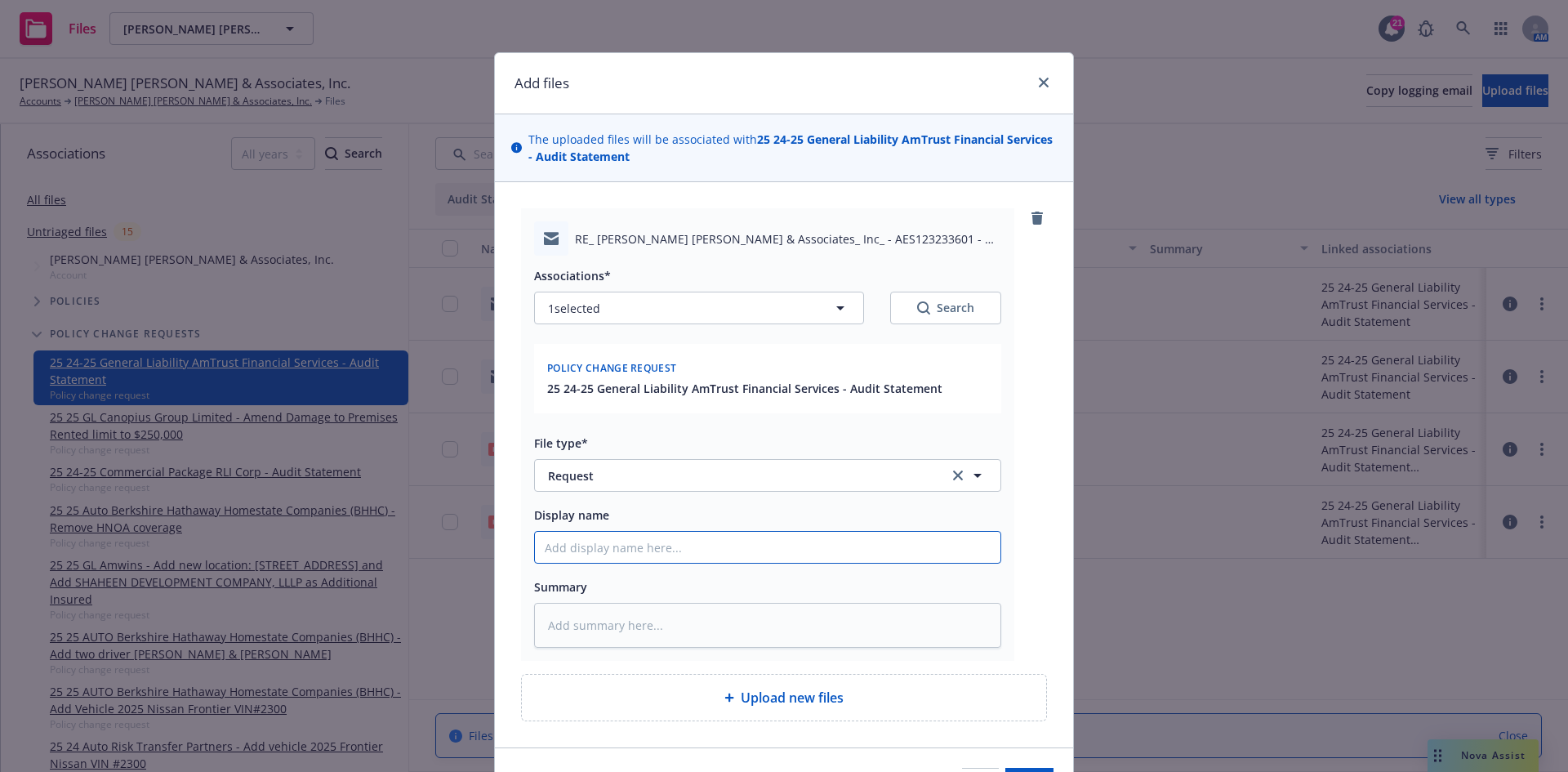
click at [628, 547] on input "Display name" at bounding box center [767, 547] width 465 height 31
type textarea "x"
type input "T"
type textarea "x"
type input "T/"
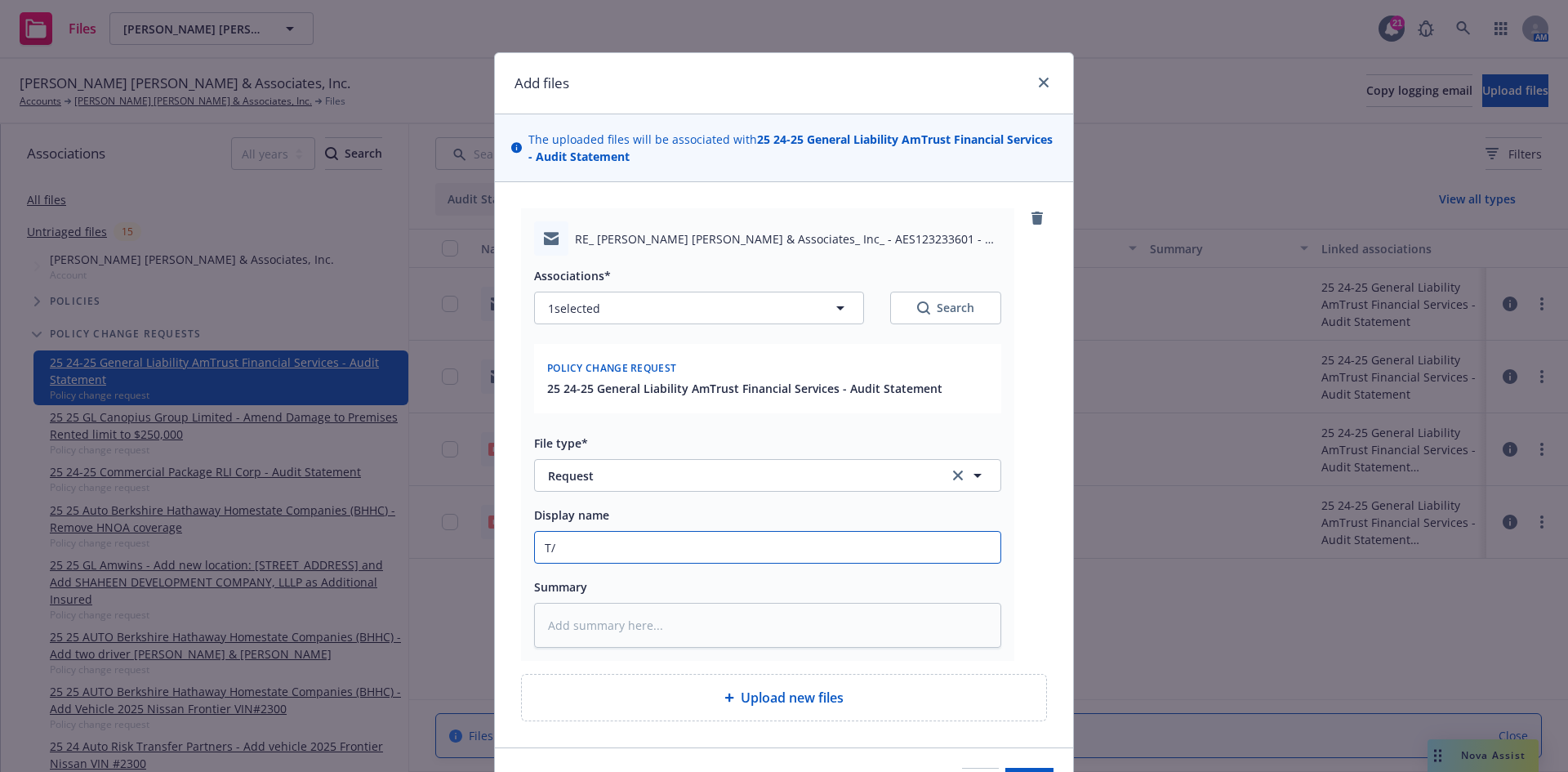
type textarea "x"
type input "T/M"
type textarea "x"
type input "T/Me"
type textarea "x"
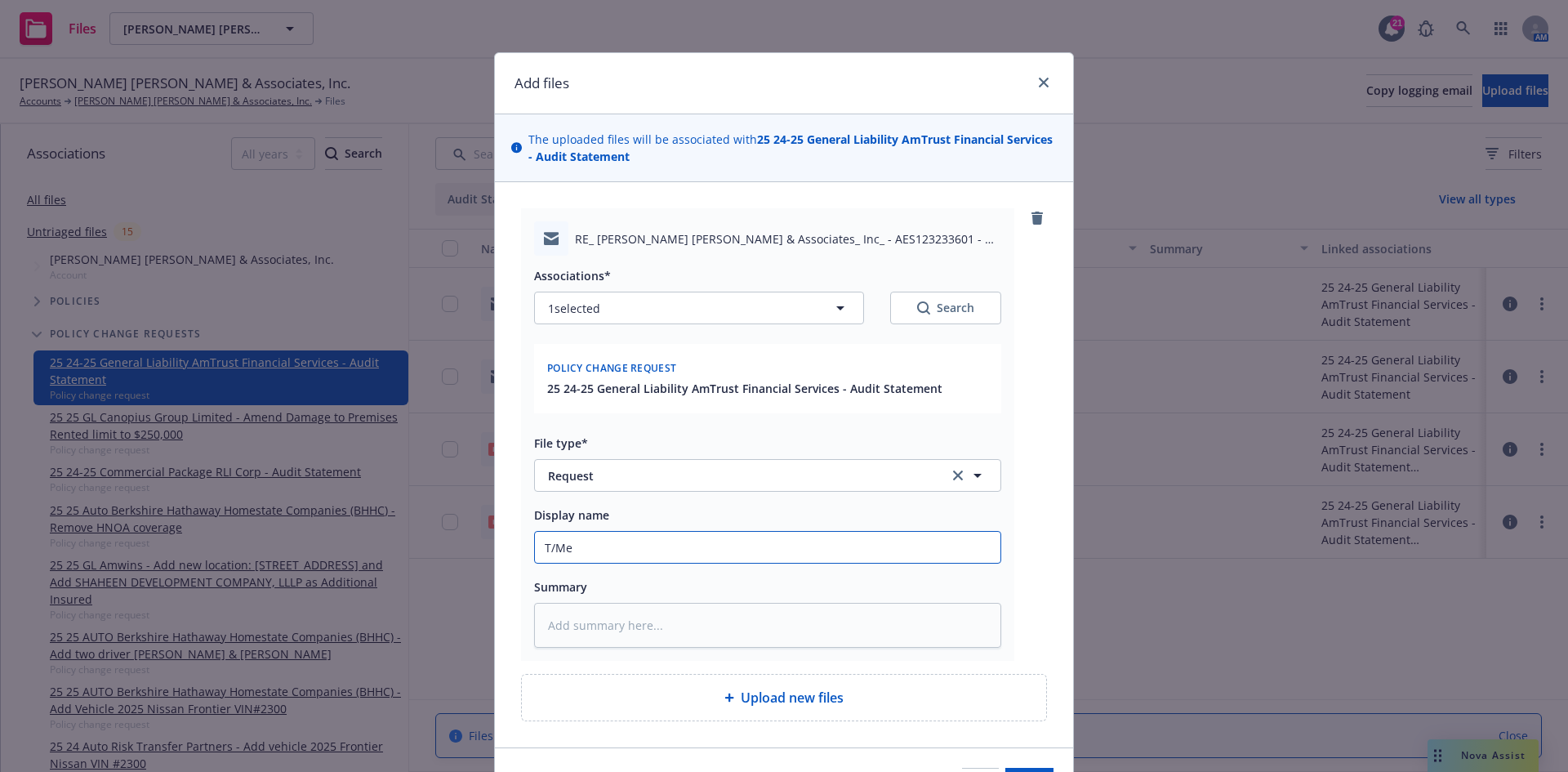
type input "T/Mer"
type textarea "x"
type input "T/Mere"
type textarea "x"
type input "T/Mered"
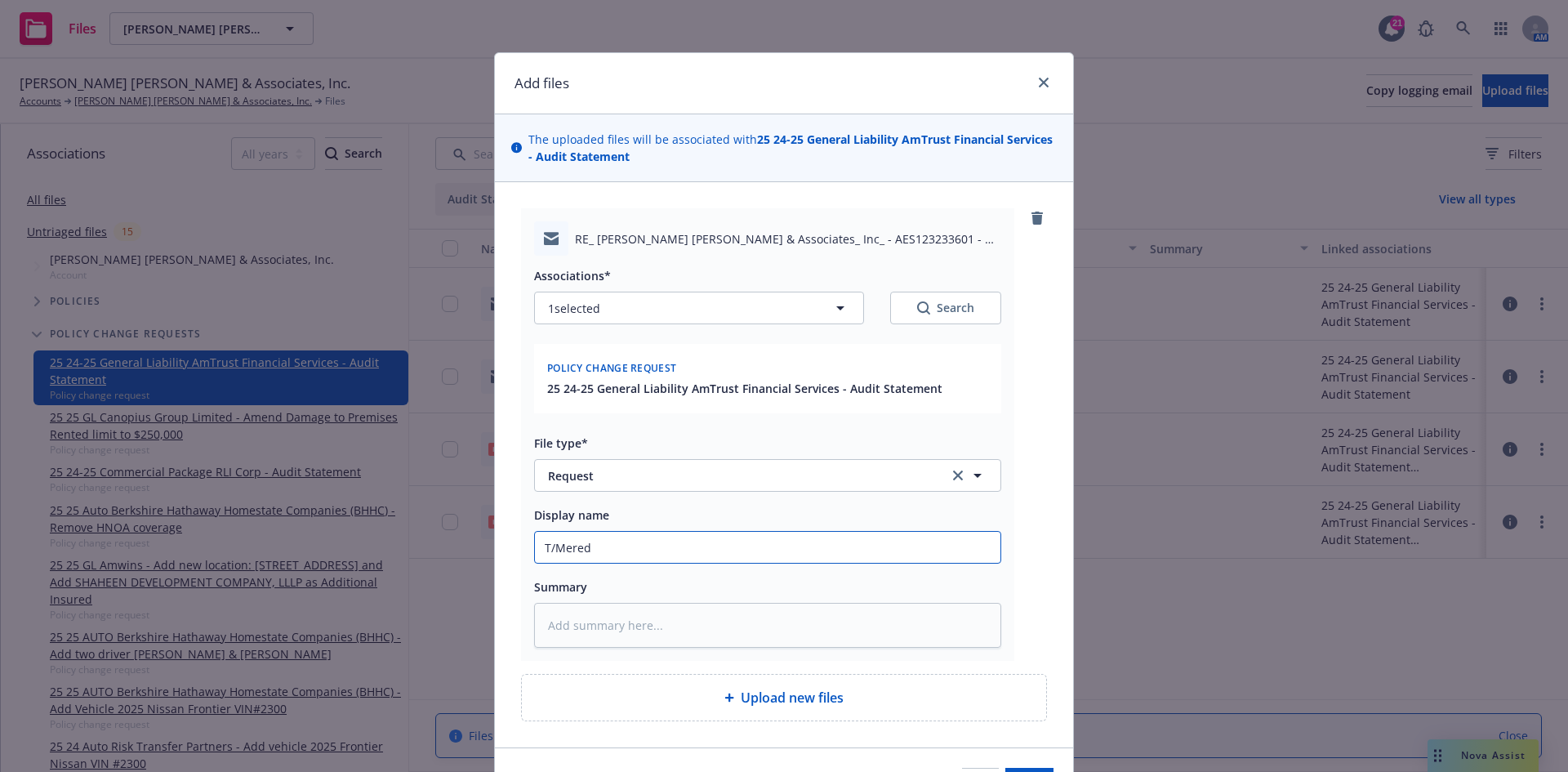
type textarea "x"
type input "T/Meredi"
type textarea "x"
type input "T/Meredit"
type textarea "x"
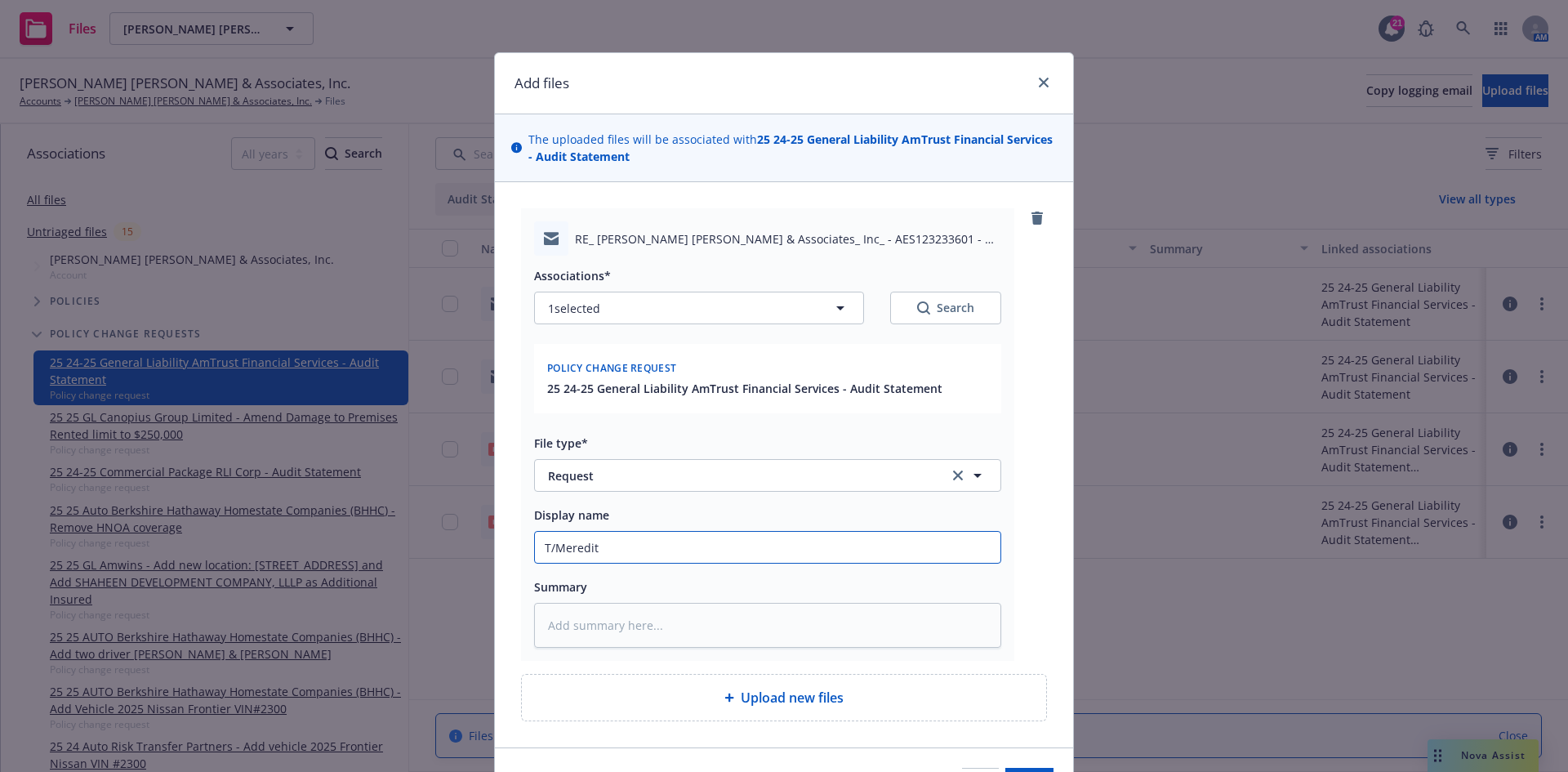
type input "T/[PERSON_NAME]"
type textarea "x"
type input "T/[PERSON_NAME]"
type textarea "x"
type input "T/[PERSON_NAME]"
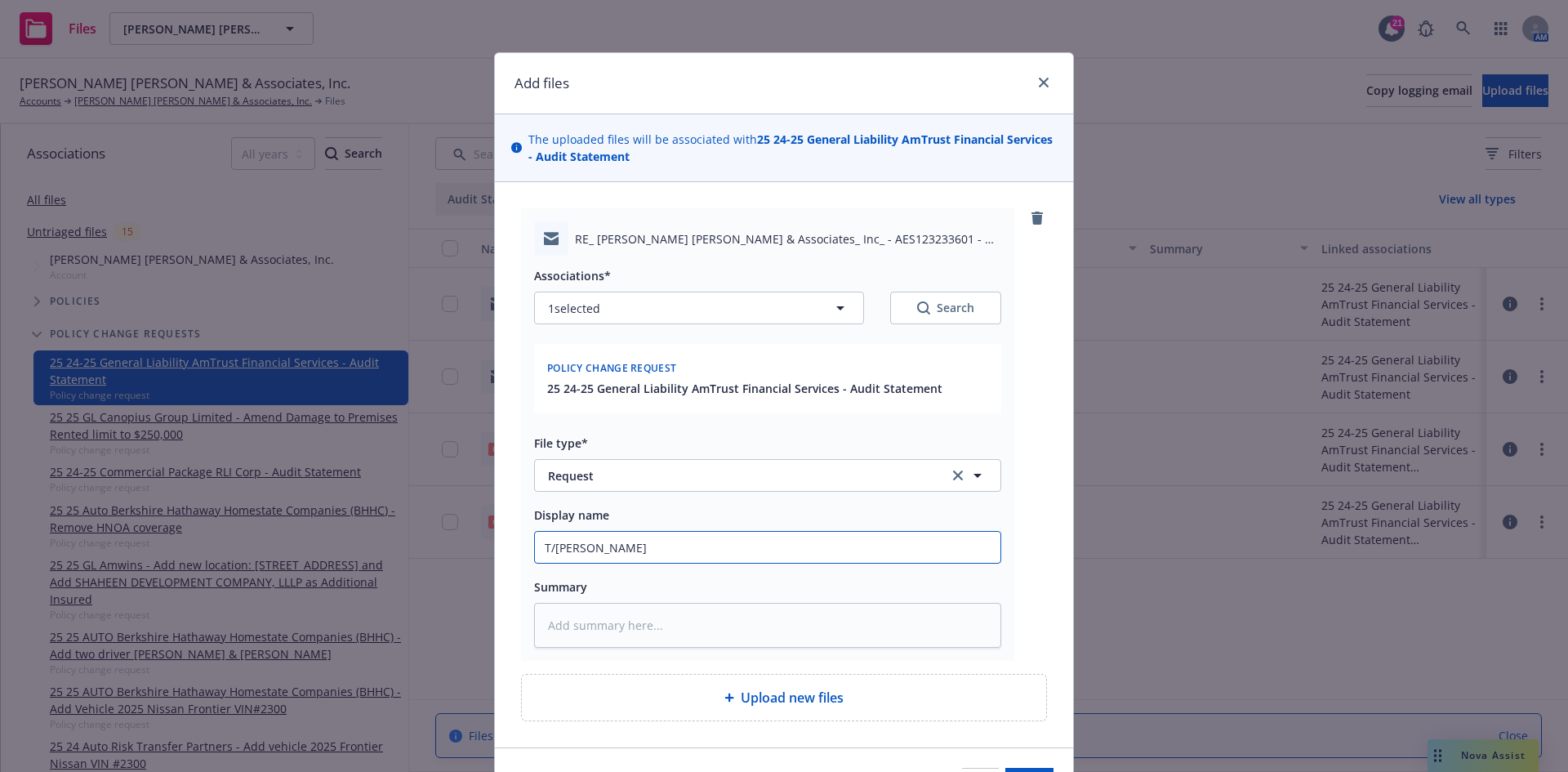
type textarea "x"
type input "T/[PERSON_NAME]"
type textarea "x"
type input "T/[PERSON_NAME]"
type textarea "x"
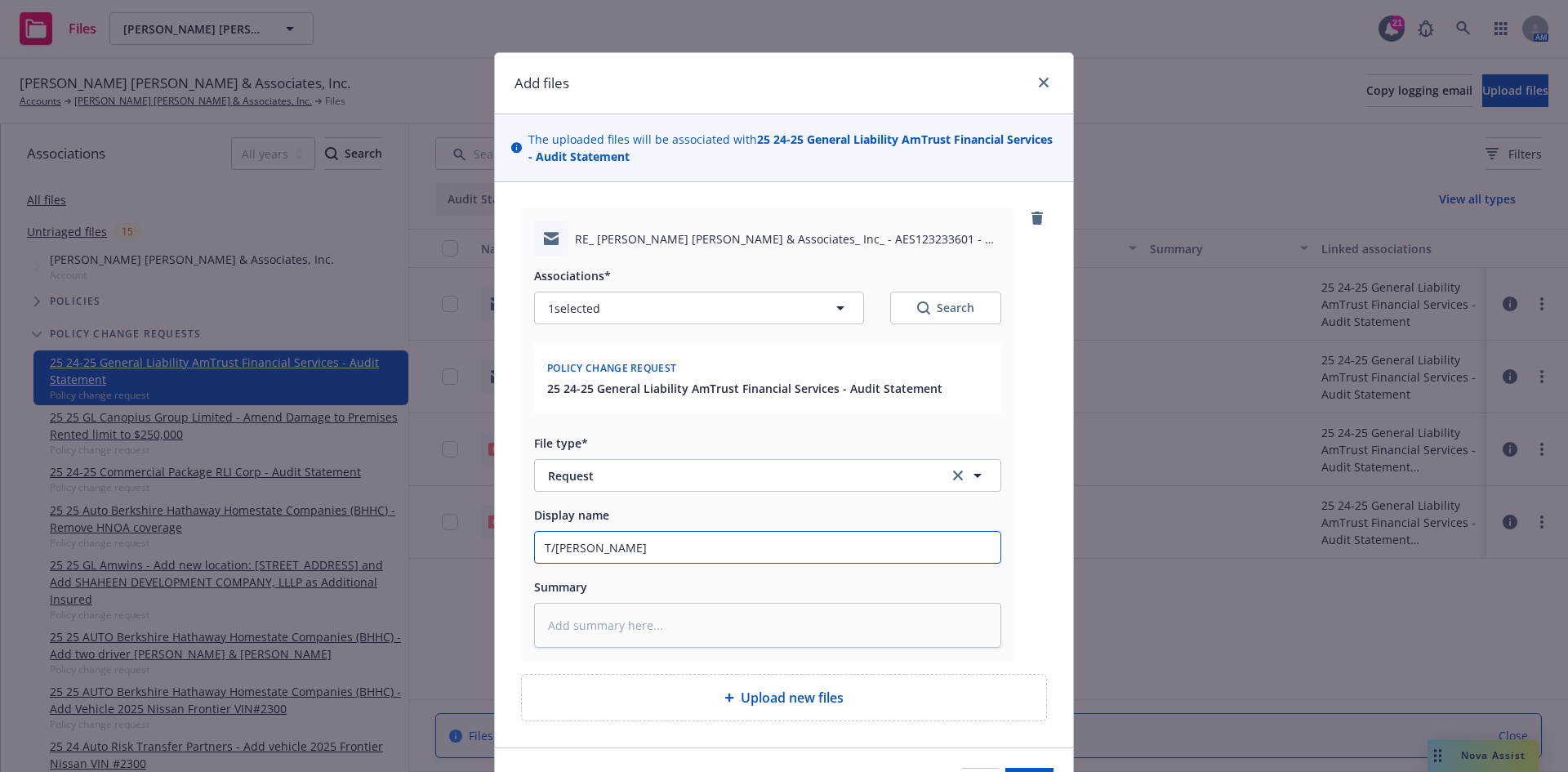
type input "T/[PERSON_NAME]"
type textarea "x"
type input "T/[PERSON_NAME]"
type textarea "x"
type input "T/[PERSON_NAME]"
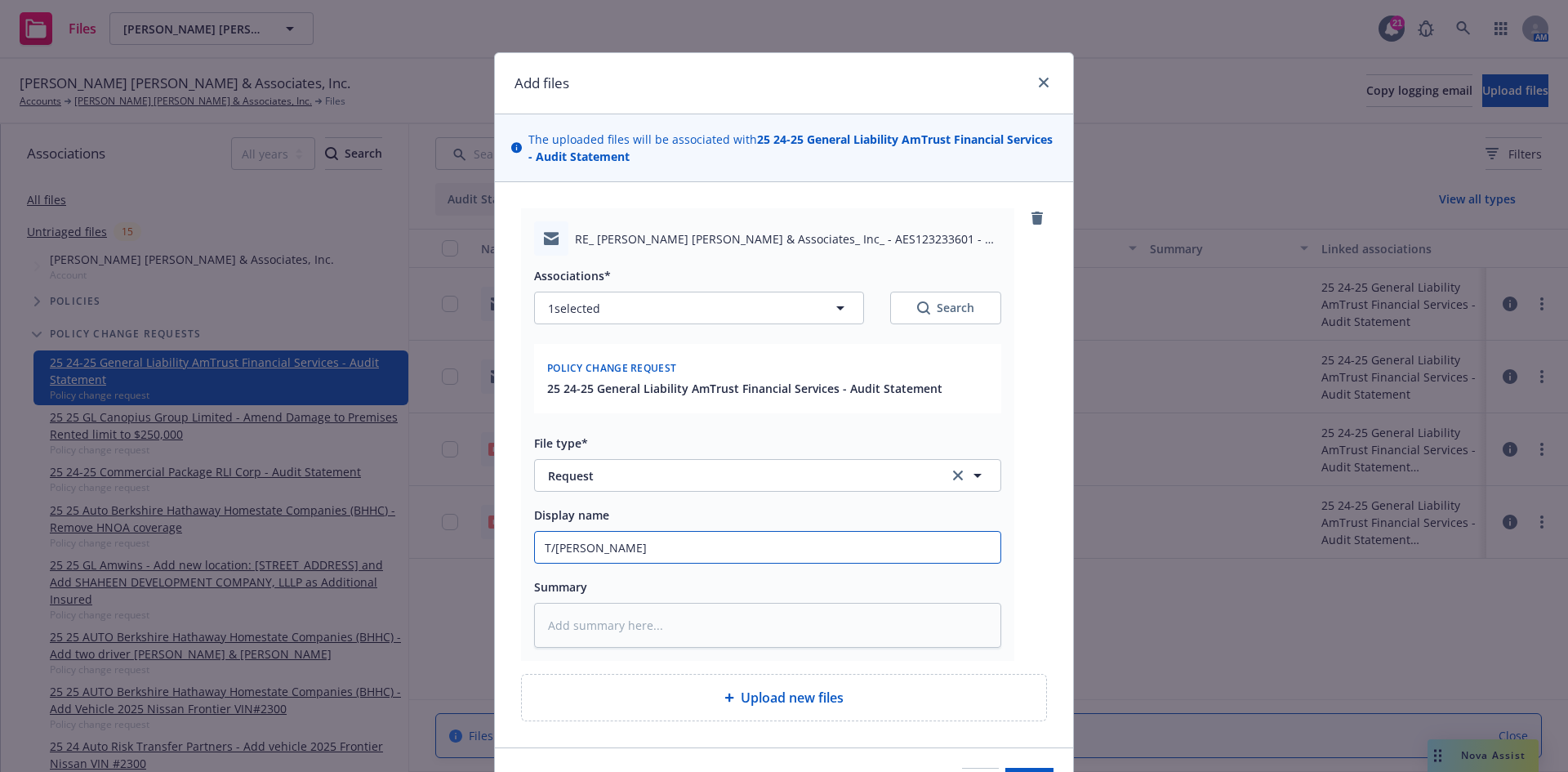
type textarea "x"
type input "T/[PERSON_NAME]"
type textarea "x"
type input "T/[PERSON_NAME] @"
type textarea "x"
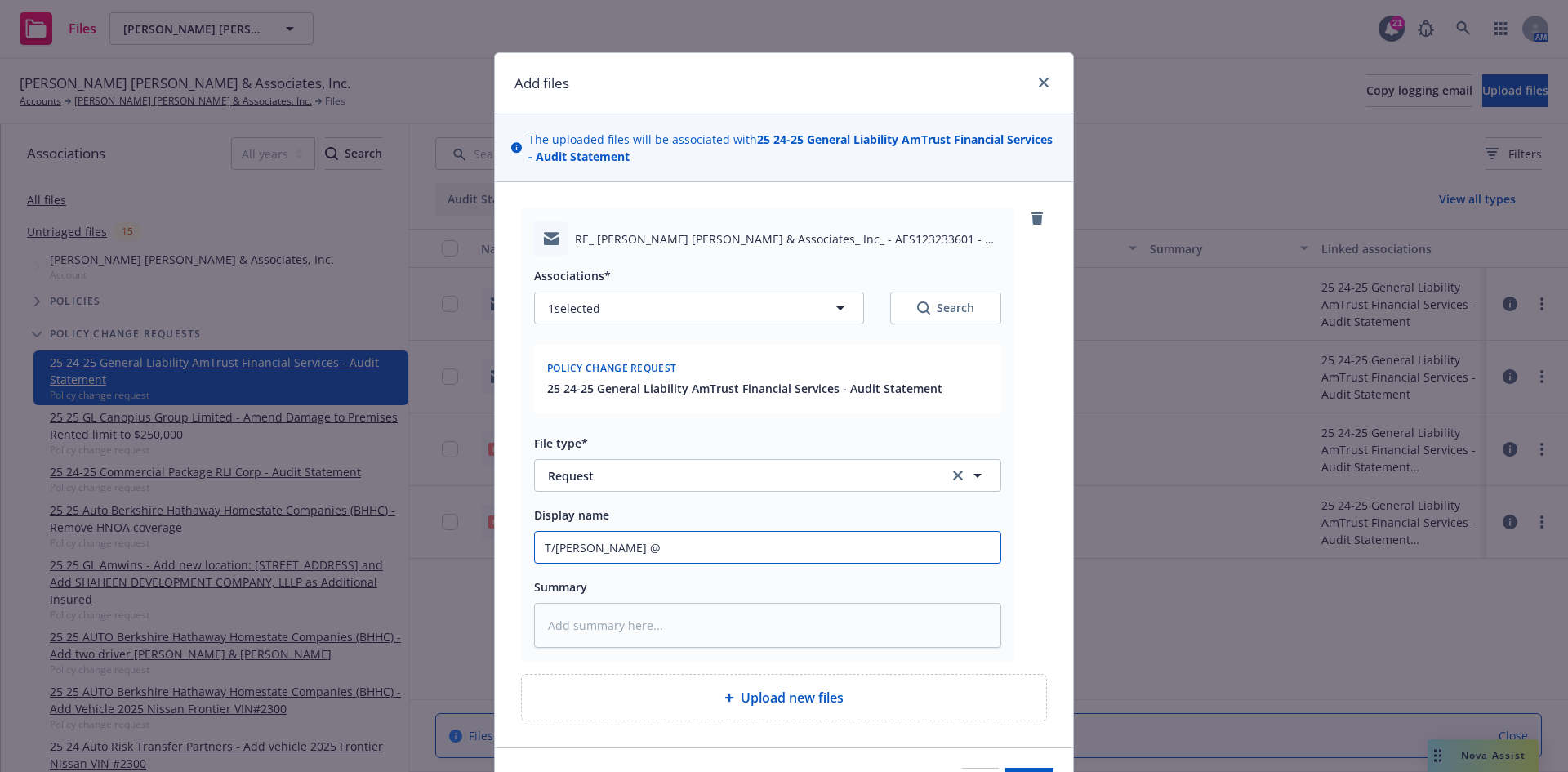
type input "T/[PERSON_NAME] @R"
type textarea "x"
click at [791, 557] on input "T/[PERSON_NAME] @RTP ~" at bounding box center [767, 547] width 465 height 31
paste input "It’s my understanding this client is not disputing the GL audit but would like …"
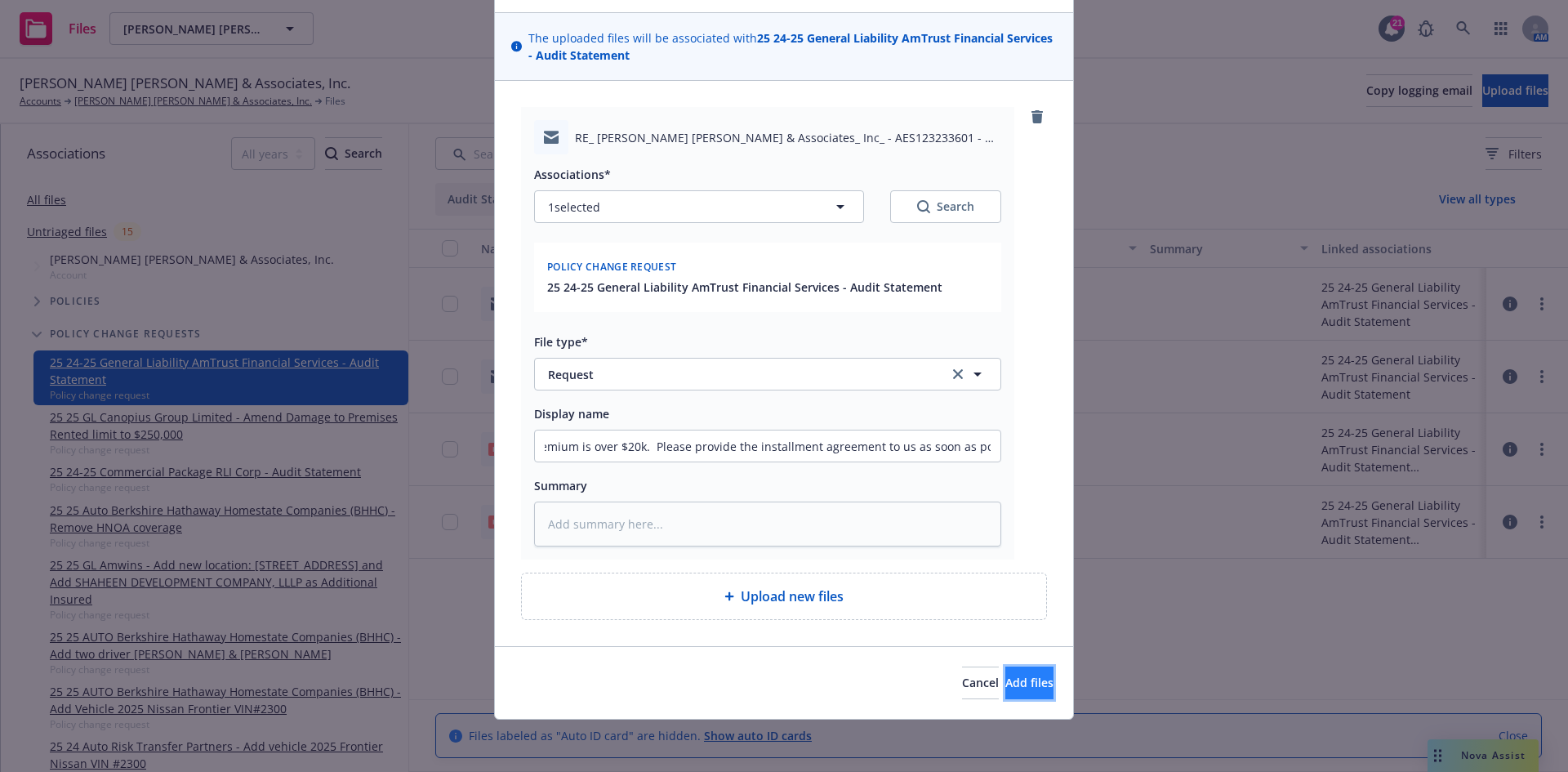
scroll to position [0, 0]
click at [1005, 690] on span "Add files" at bounding box center [1029, 682] width 48 height 15
